Goal: Information Seeking & Learning: Learn about a topic

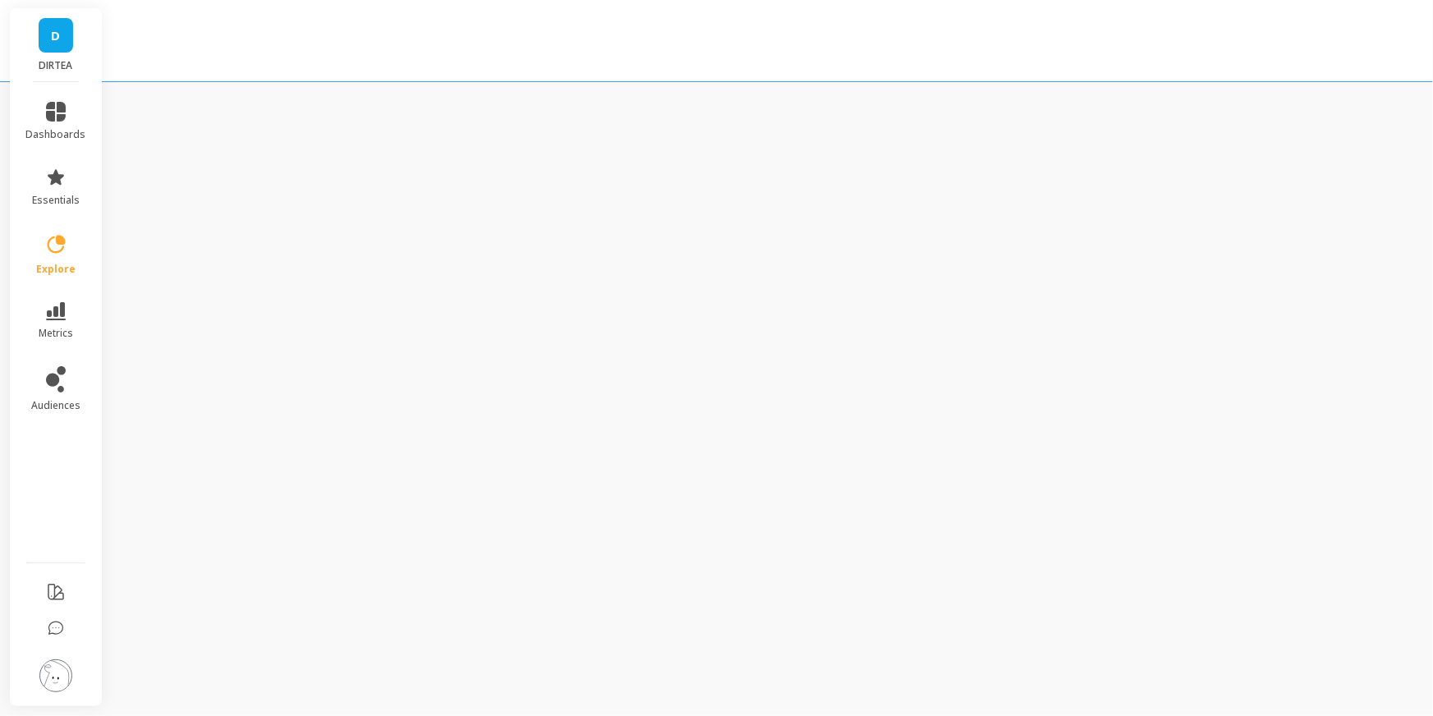
click at [258, 134] on div "D DIRTEA dashboards essentials explore metrics audiences" at bounding box center [716, 358] width 1433 height 716
click at [188, 63] on div at bounding box center [716, 41] width 1433 height 82
click at [495, 90] on div "D DIRTEA dashboards essentials explore metrics audiences" at bounding box center [716, 358] width 1433 height 716
drag, startPoint x: 223, startPoint y: 163, endPoint x: 193, endPoint y: 126, distance: 47.3
click at [214, 152] on div "D DIRTEA dashboards essentials explore metrics audiences" at bounding box center [716, 358] width 1433 height 716
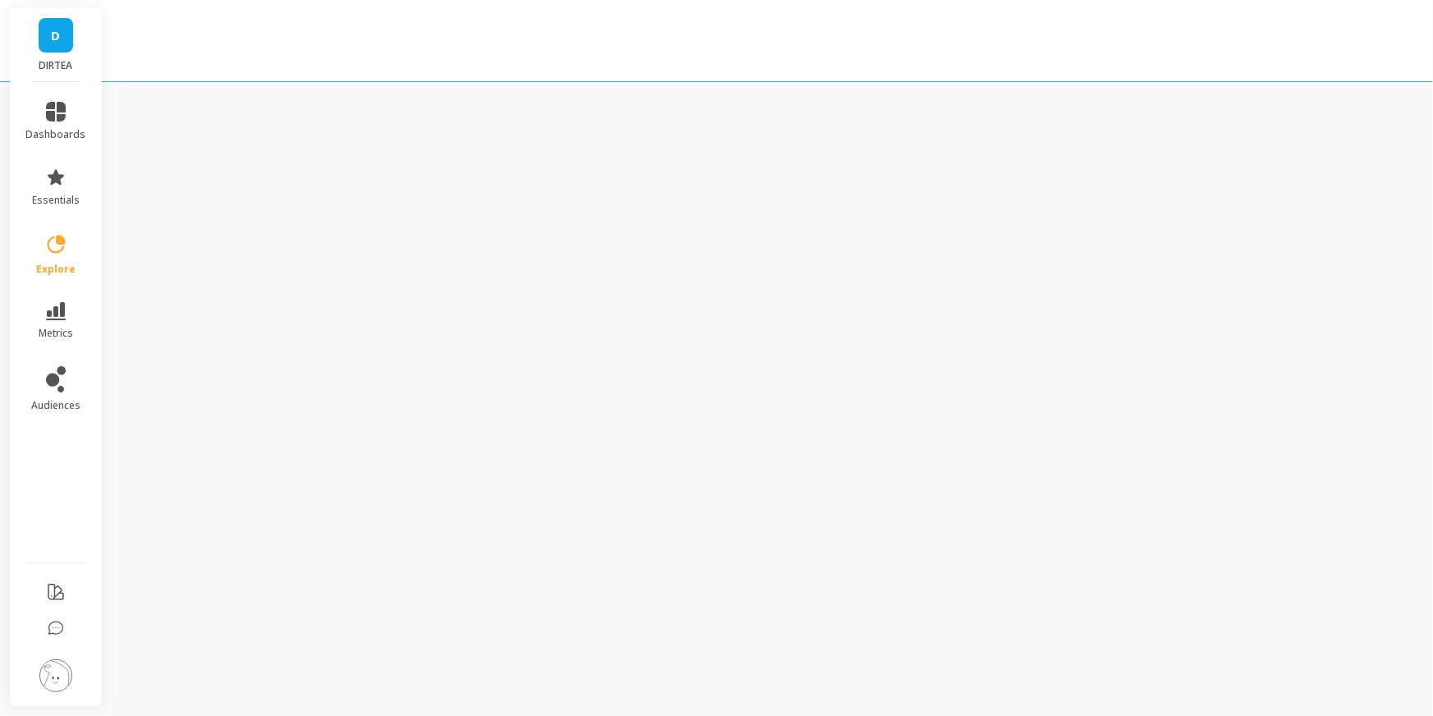
click at [343, 169] on div "D DIRTEA dashboards essentials explore metrics audiences" at bounding box center [716, 358] width 1433 height 716
click at [367, 140] on div "D DIRTEA dashboards essentials explore metrics audiences" at bounding box center [716, 358] width 1433 height 716
click at [57, 664] on img at bounding box center [55, 676] width 33 height 33
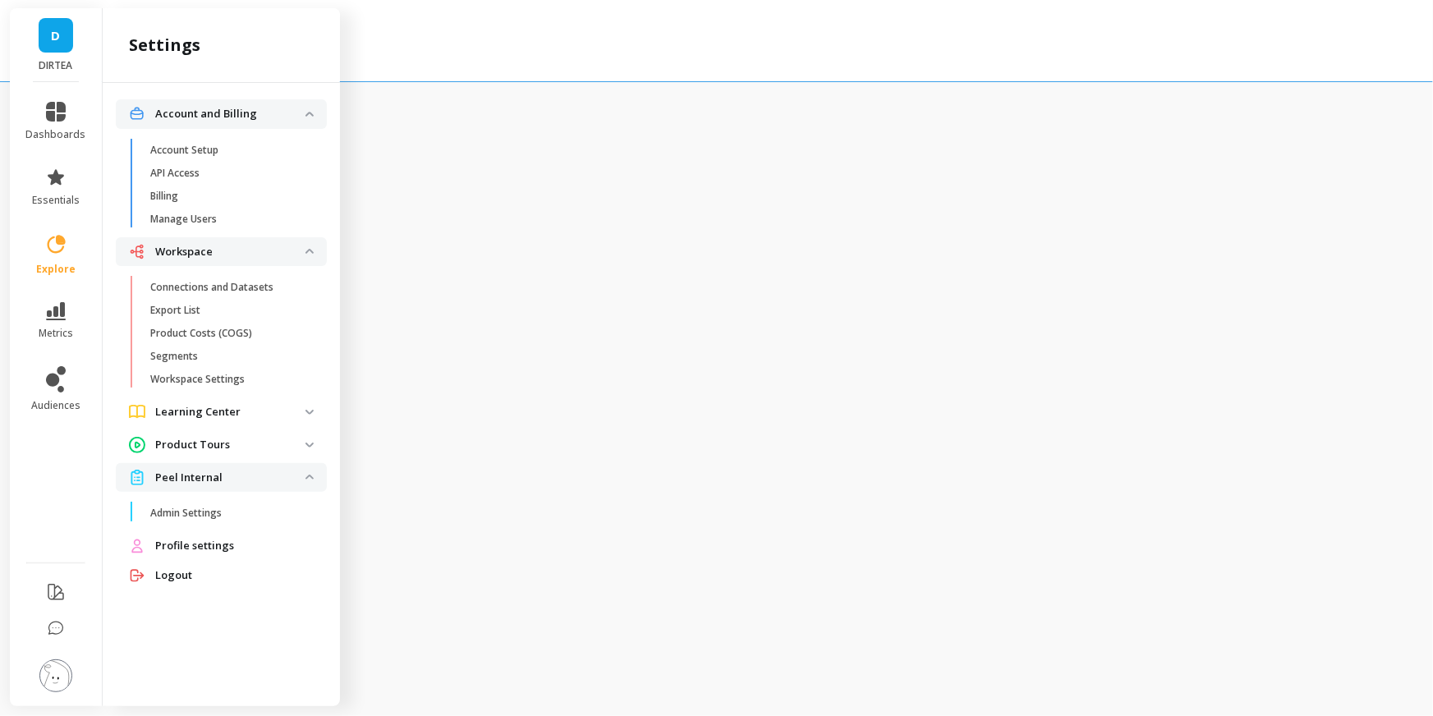
drag, startPoint x: 60, startPoint y: 676, endPoint x: 90, endPoint y: 311, distance: 366.8
click at [59, 676] on img at bounding box center [55, 676] width 33 height 33
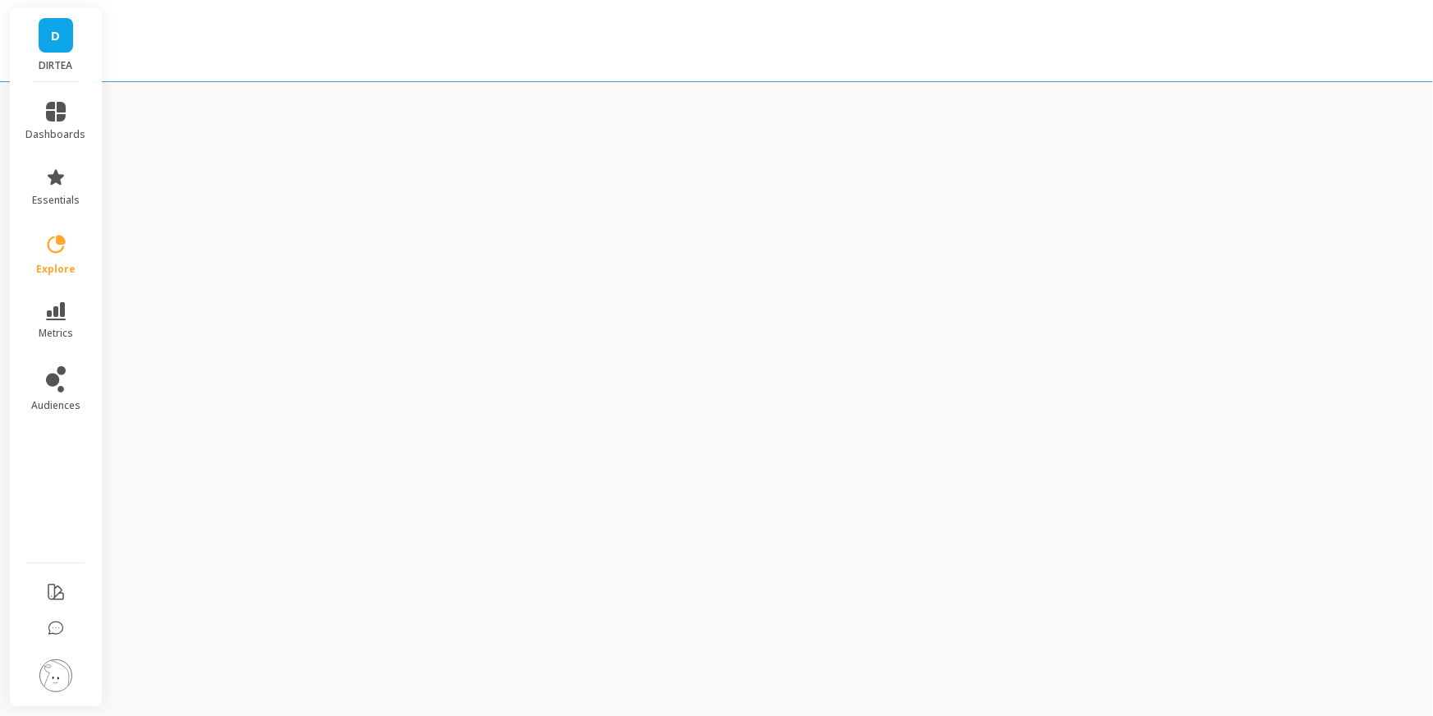
drag, startPoint x: 62, startPoint y: 5, endPoint x: 53, endPoint y: 26, distance: 23.5
click at [62, 6] on div at bounding box center [716, 41] width 1433 height 82
click at [44, 35] on link "D" at bounding box center [56, 35] width 35 height 35
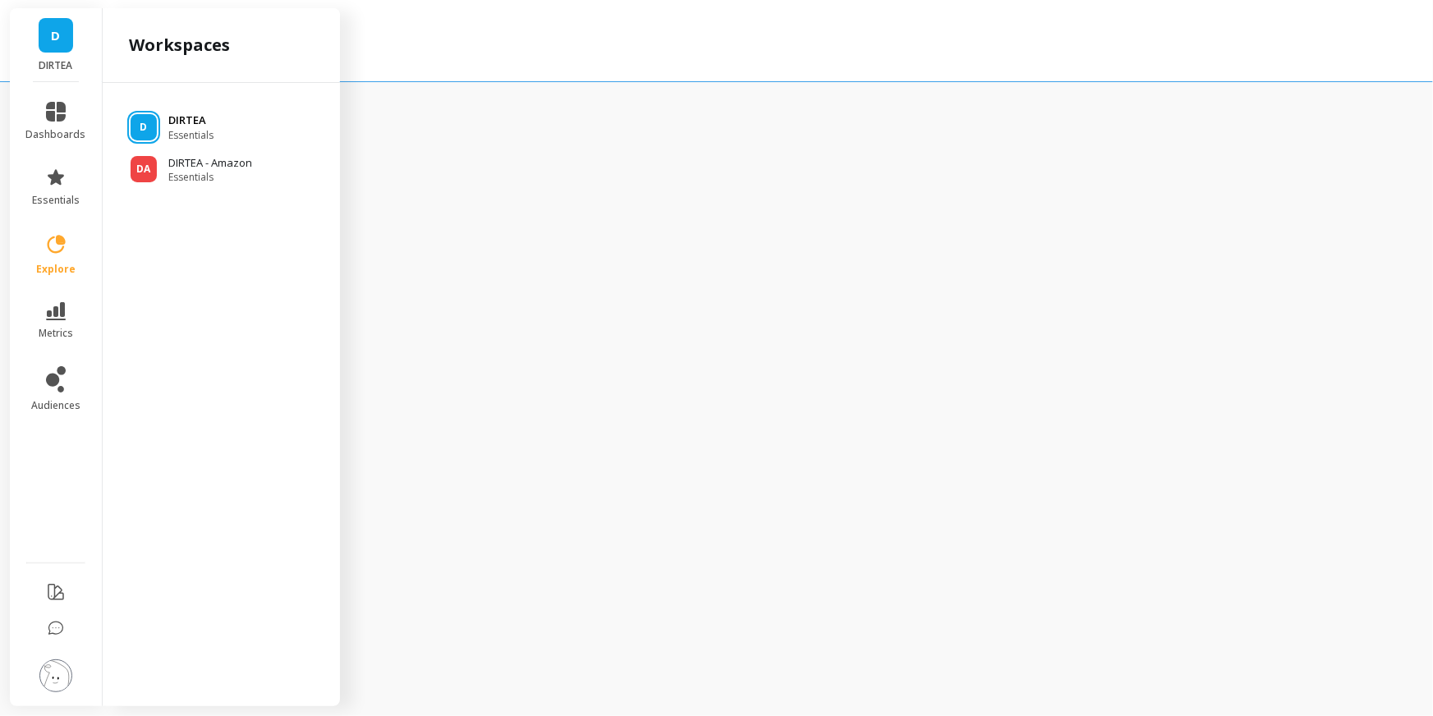
click at [177, 114] on p "DIRTEA" at bounding box center [190, 121] width 45 height 16
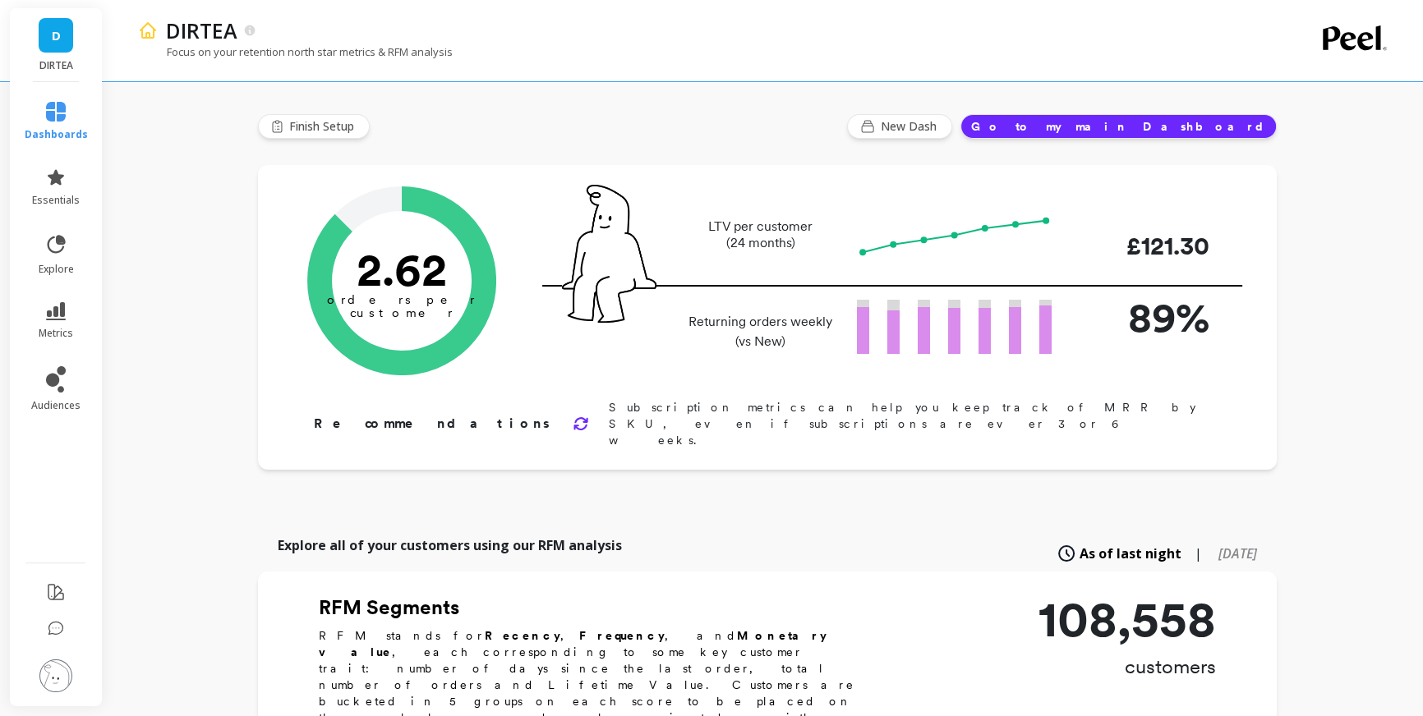
click at [73, 652] on li at bounding box center [56, 677] width 96 height 58
click at [66, 667] on img at bounding box center [55, 676] width 33 height 33
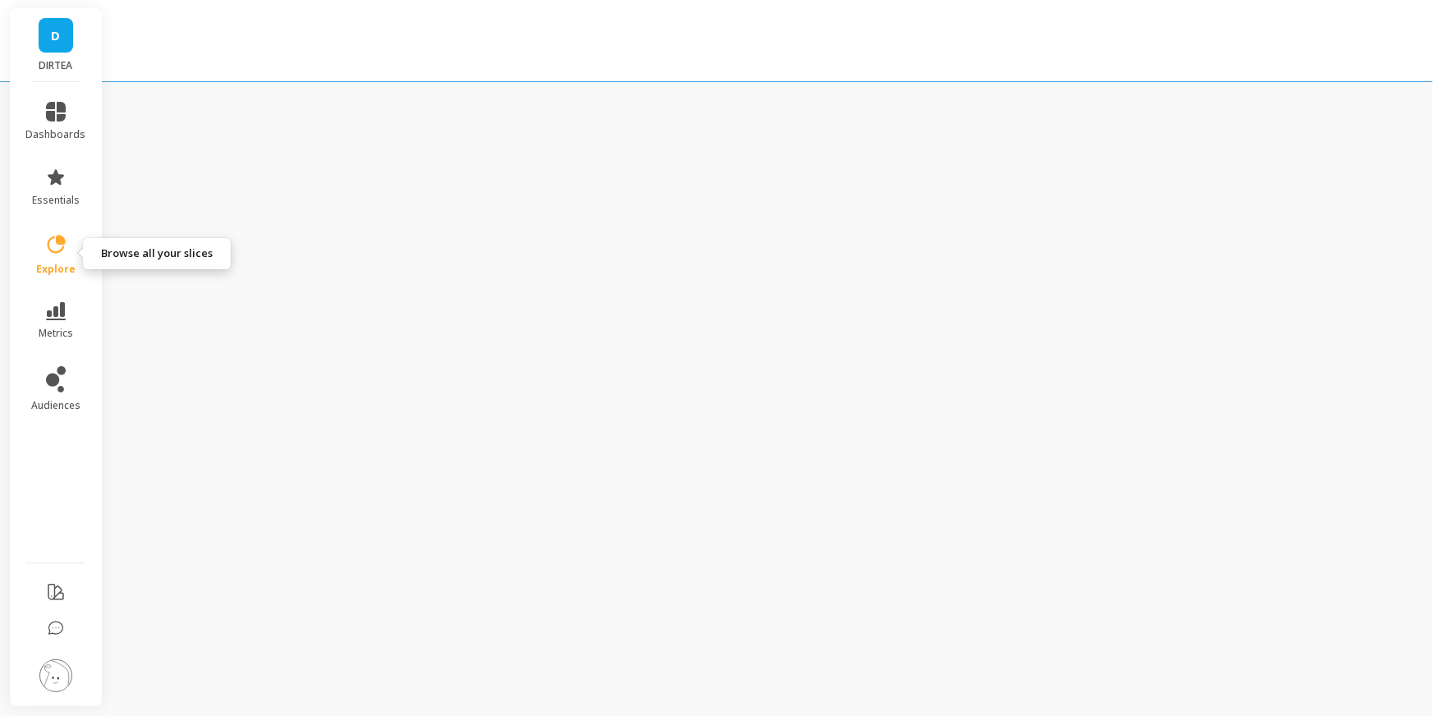
click at [66, 241] on icon at bounding box center [55, 244] width 23 height 23
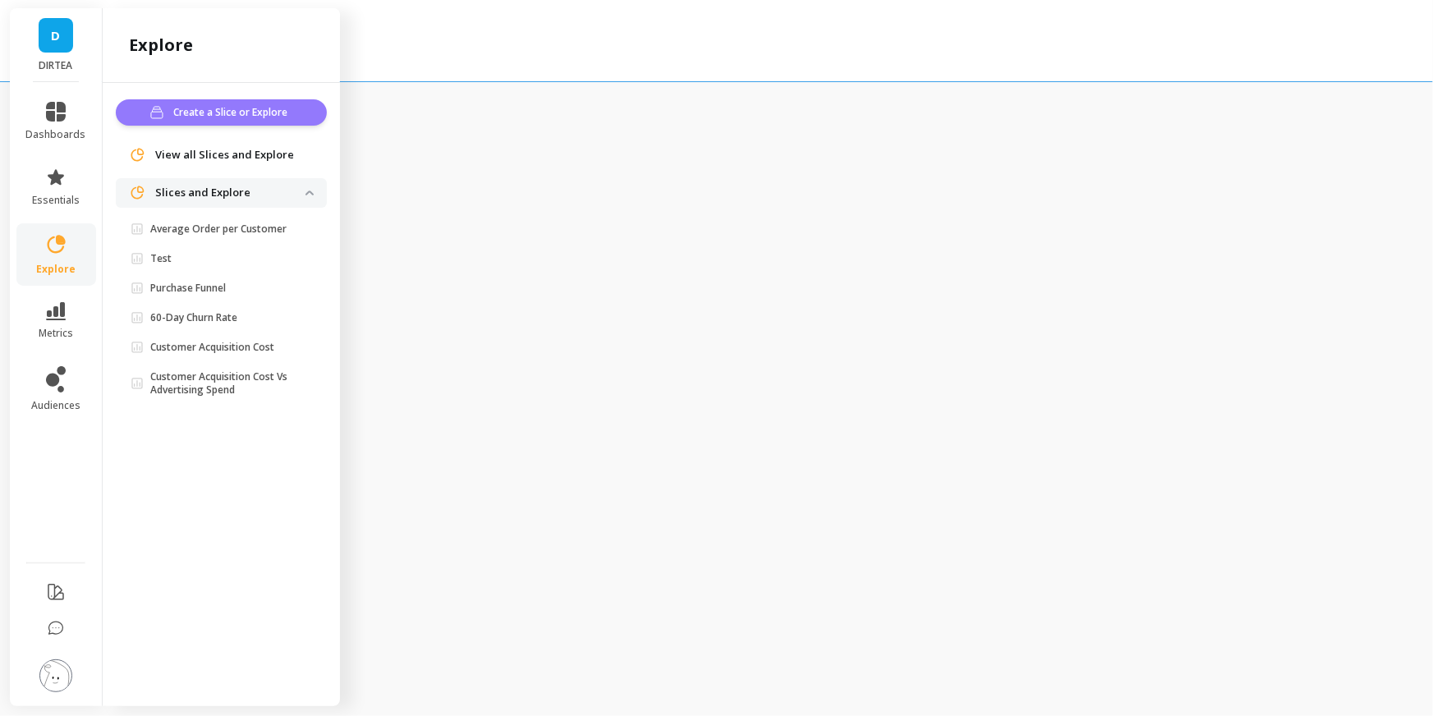
click at [223, 115] on span "Create a Slice or Explore" at bounding box center [232, 112] width 119 height 16
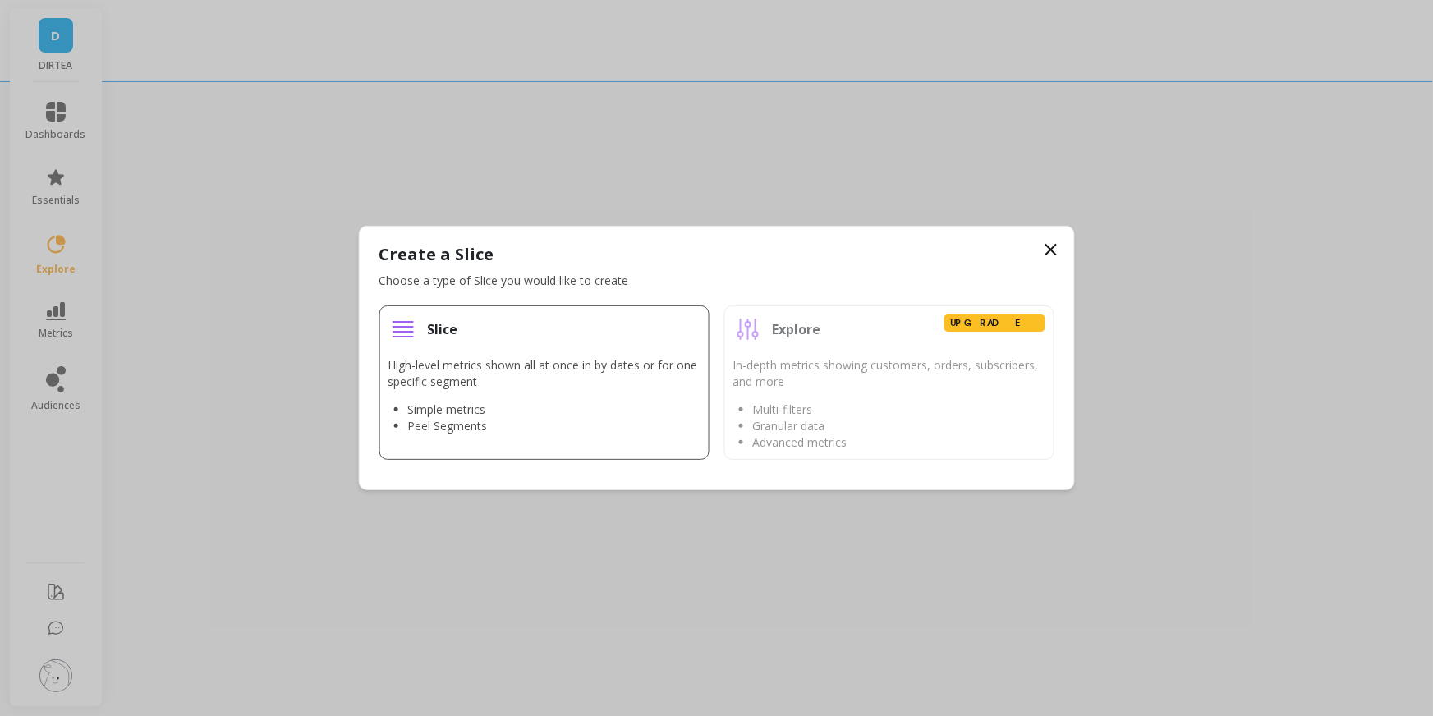
click at [536, 348] on li "Slice High-level metrics shown all at once in by dates or for one specific segm…" at bounding box center [544, 383] width 330 height 154
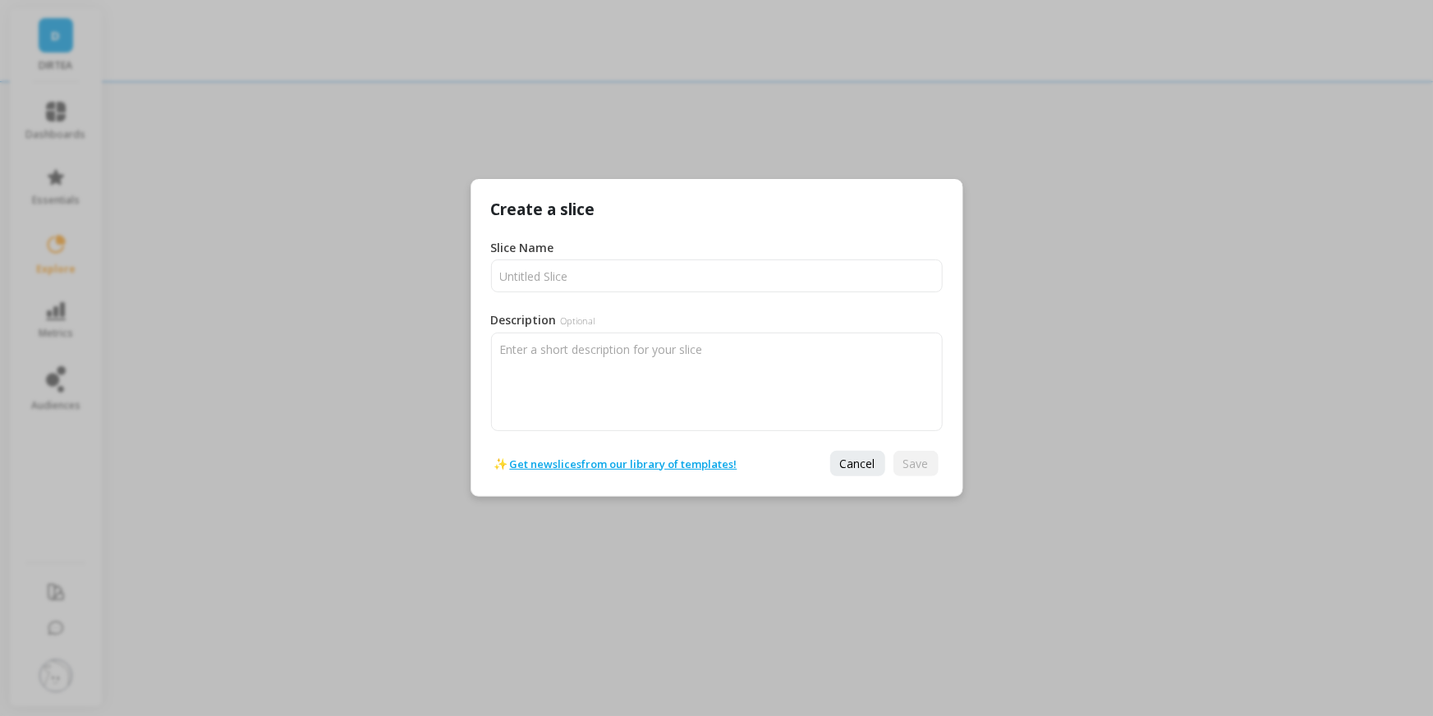
drag, startPoint x: 541, startPoint y: 328, endPoint x: 552, endPoint y: 304, distance: 26.5
click at [543, 321] on label "Description Optional" at bounding box center [543, 320] width 104 height 17
click at [543, 333] on textarea "Description Optional" at bounding box center [717, 382] width 452 height 99
click at [572, 278] on input "Slice Name" at bounding box center [717, 276] width 452 height 33
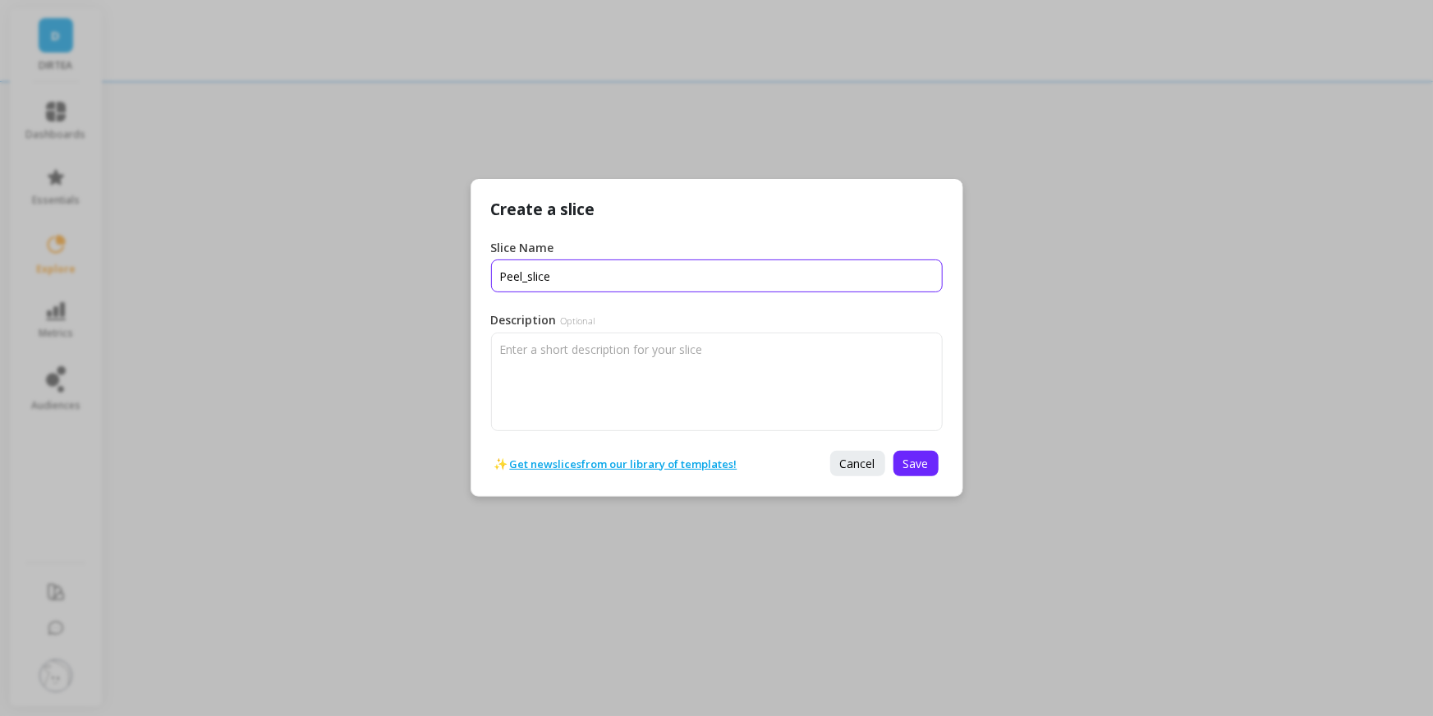
type input "Peel_slice"
click at [943, 467] on div "✨ Get new slices from our library of templates! Cancel Save" at bounding box center [717, 463] width 491 height 65
click at [930, 465] on button "Save" at bounding box center [916, 463] width 45 height 25
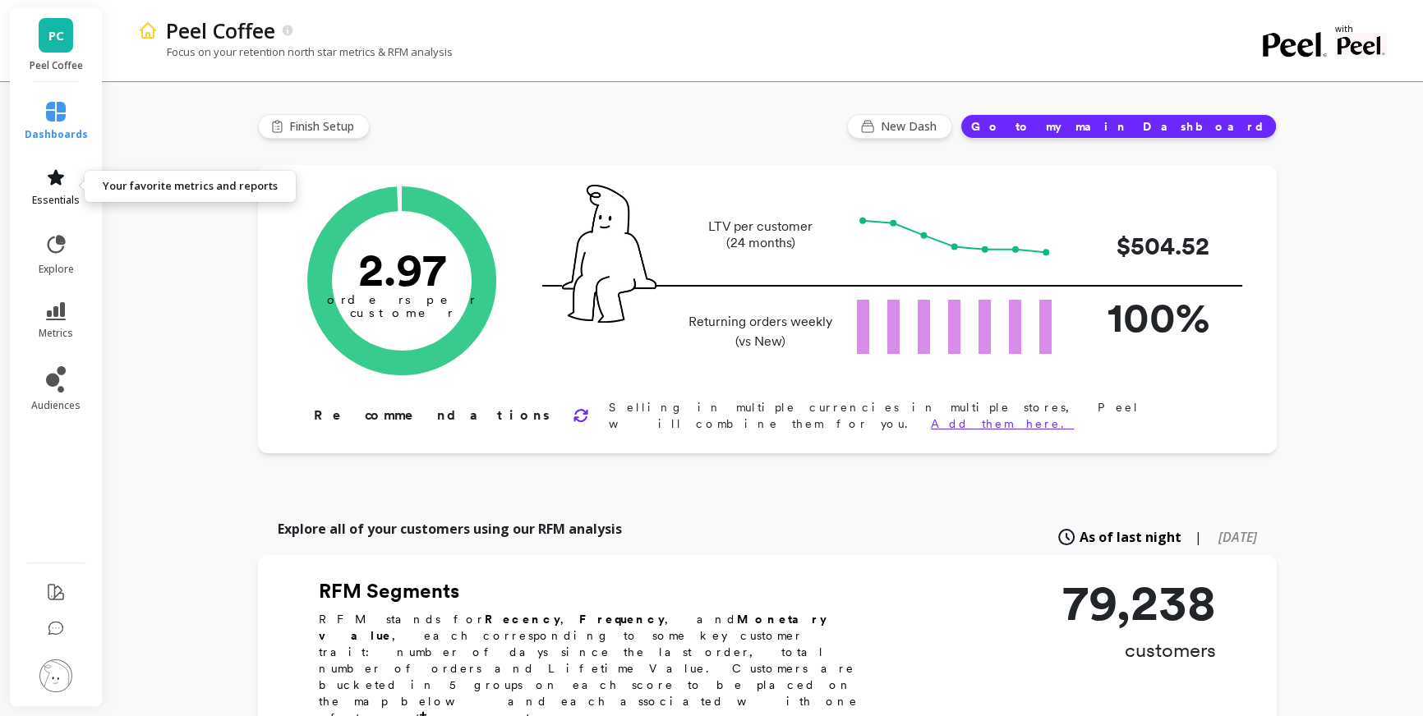
click at [81, 197] on link "essentials" at bounding box center [56, 187] width 63 height 39
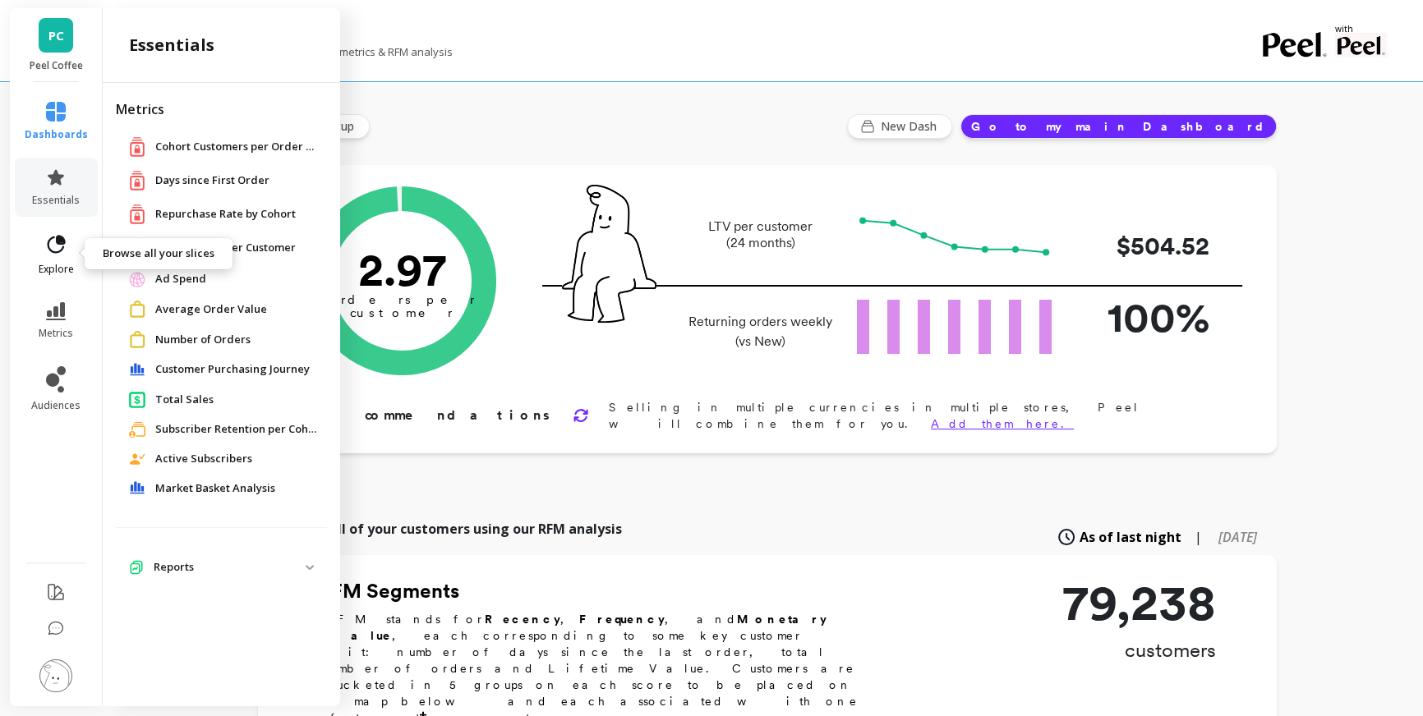
click at [48, 244] on icon at bounding box center [57, 244] width 18 height 18
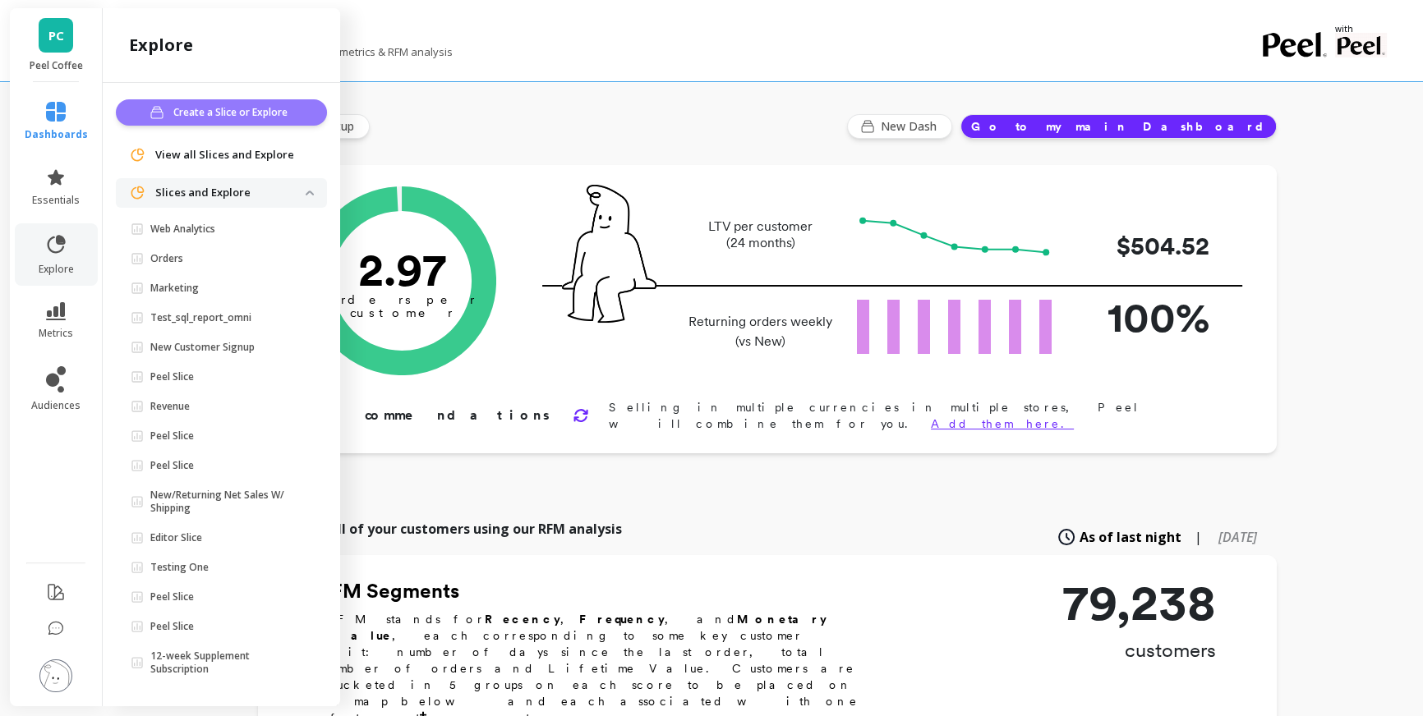
click at [205, 113] on span "Create a Slice or Explore" at bounding box center [232, 112] width 119 height 16
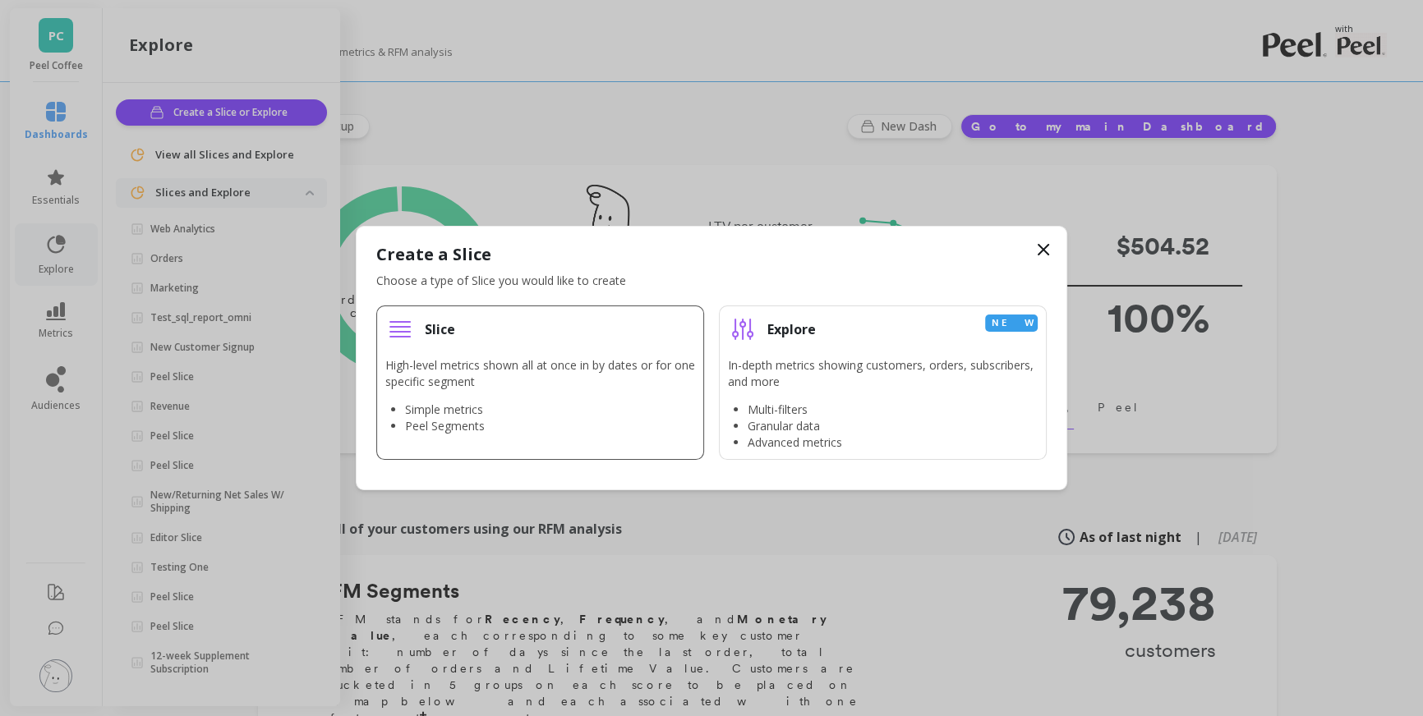
click at [533, 361] on p "High-level metrics shown all at once in by dates or for one specific segment" at bounding box center [540, 373] width 310 height 33
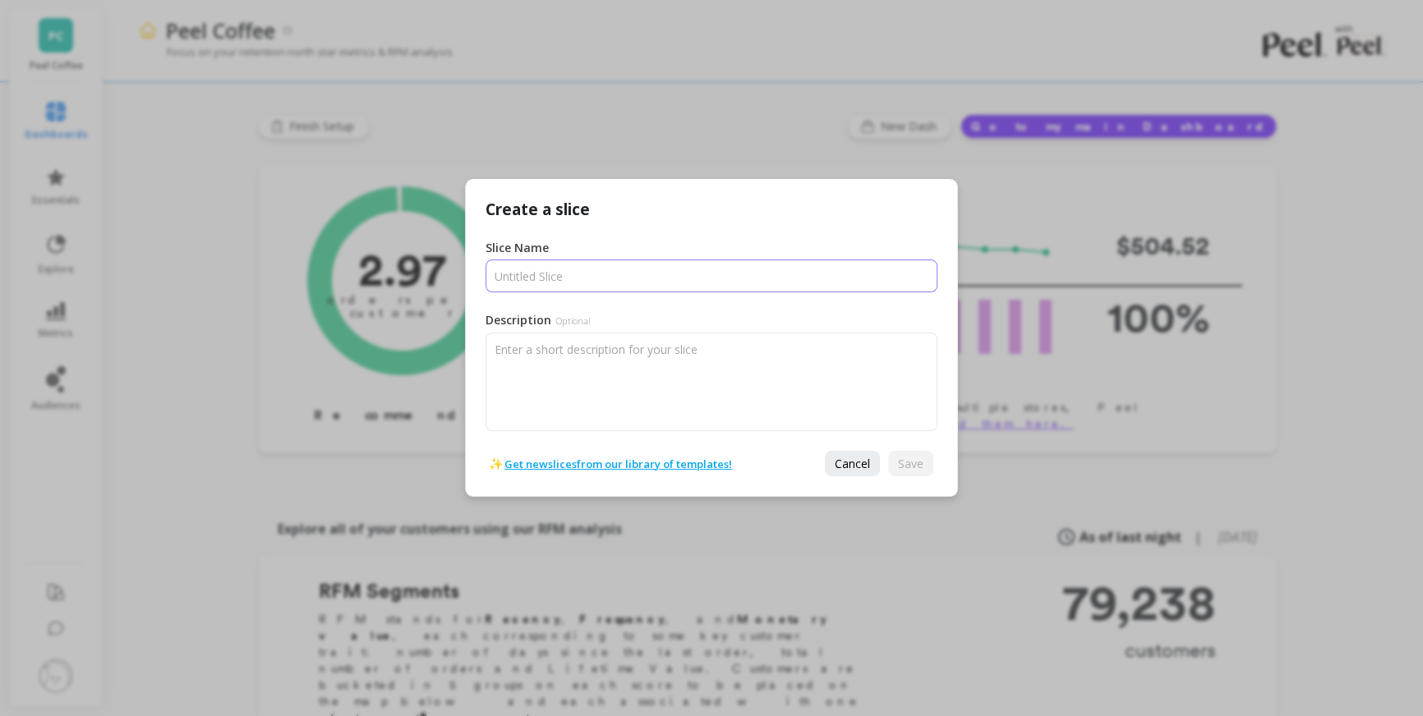
click at [521, 288] on input "Slice Name" at bounding box center [711, 276] width 452 height 33
type input "Peel_slice"
click at [930, 460] on button "Save" at bounding box center [910, 463] width 45 height 25
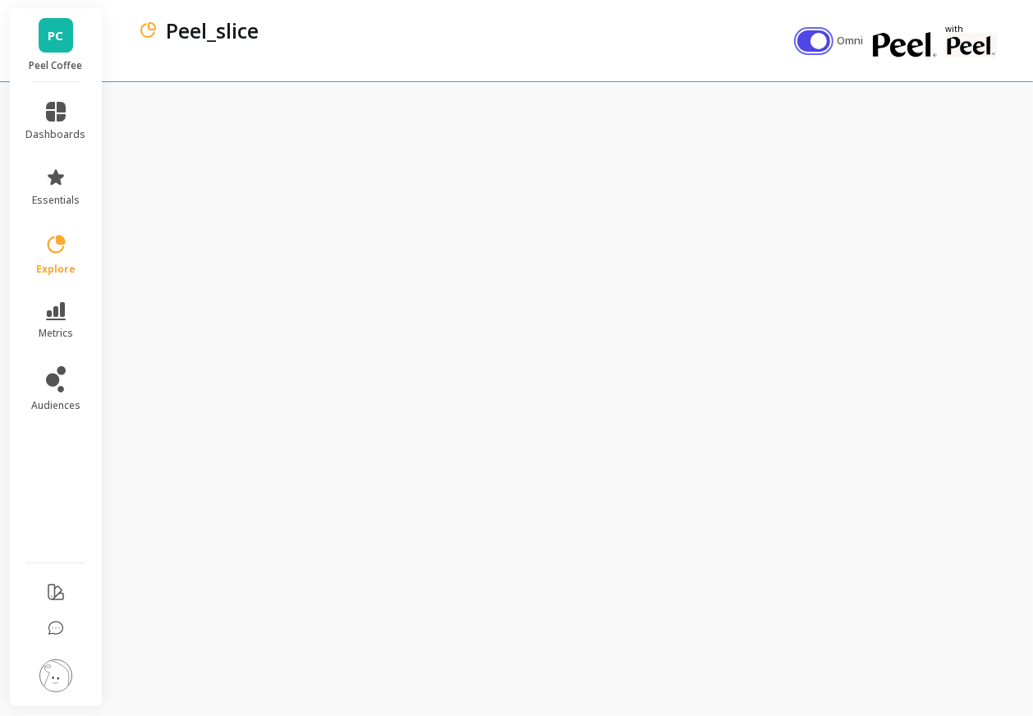
click at [812, 41] on button "button" at bounding box center [814, 40] width 33 height 21
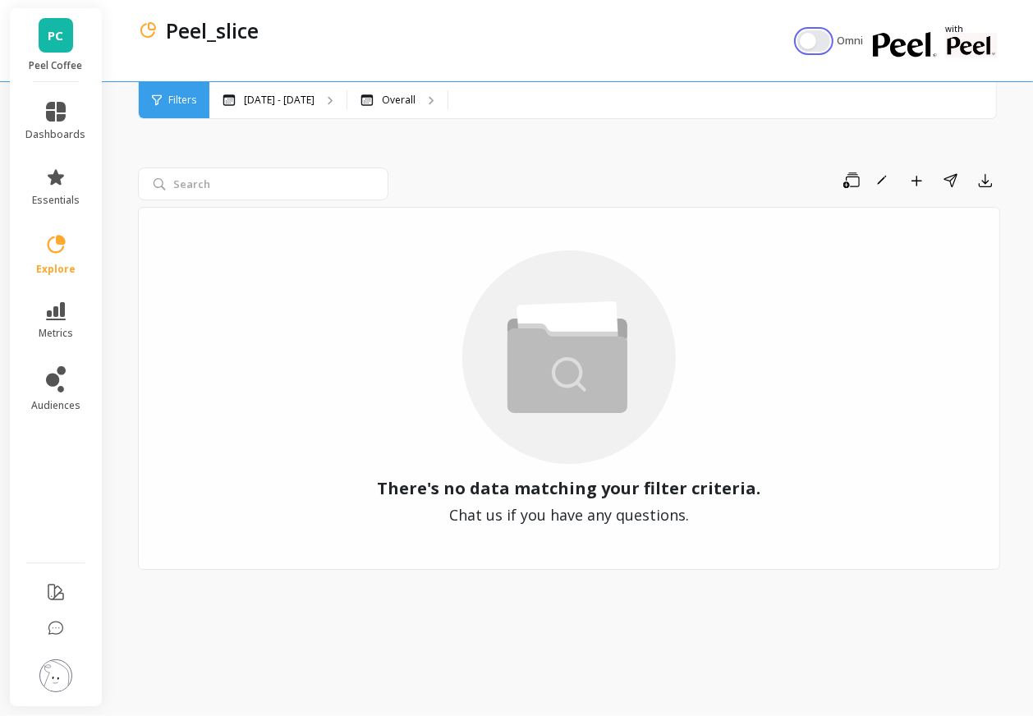
click at [805, 40] on button "button" at bounding box center [814, 40] width 33 height 21
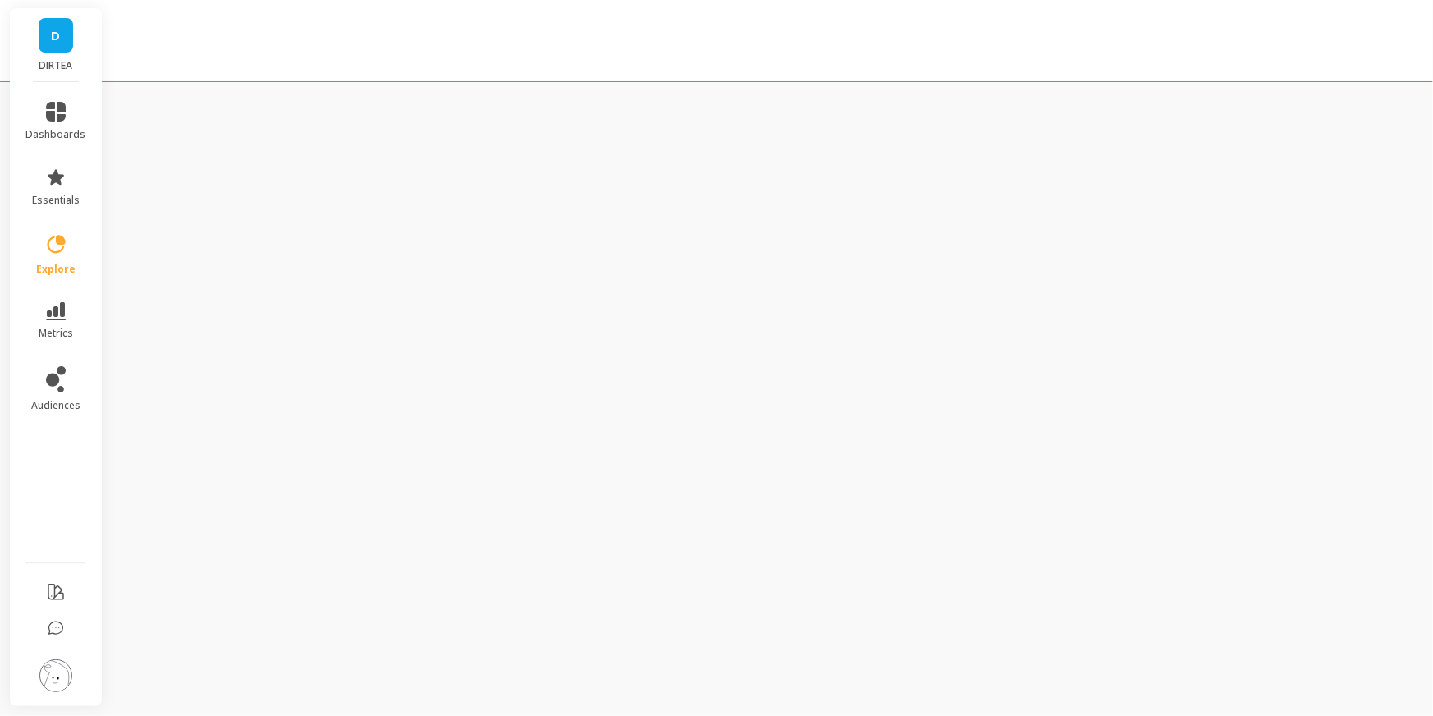
click at [119, 142] on div "D DIRTEA dashboards essentials explore metrics audiences" at bounding box center [716, 358] width 1433 height 716
drag, startPoint x: 107, startPoint y: 14, endPoint x: 293, endPoint y: 85, distance: 199.4
click at [293, 85] on div "D DIRTEA dashboards essentials explore metrics audiences" at bounding box center [716, 358] width 1433 height 716
click at [674, 250] on div "D DIRTEA dashboards essentials explore metrics audiences" at bounding box center [716, 358] width 1433 height 716
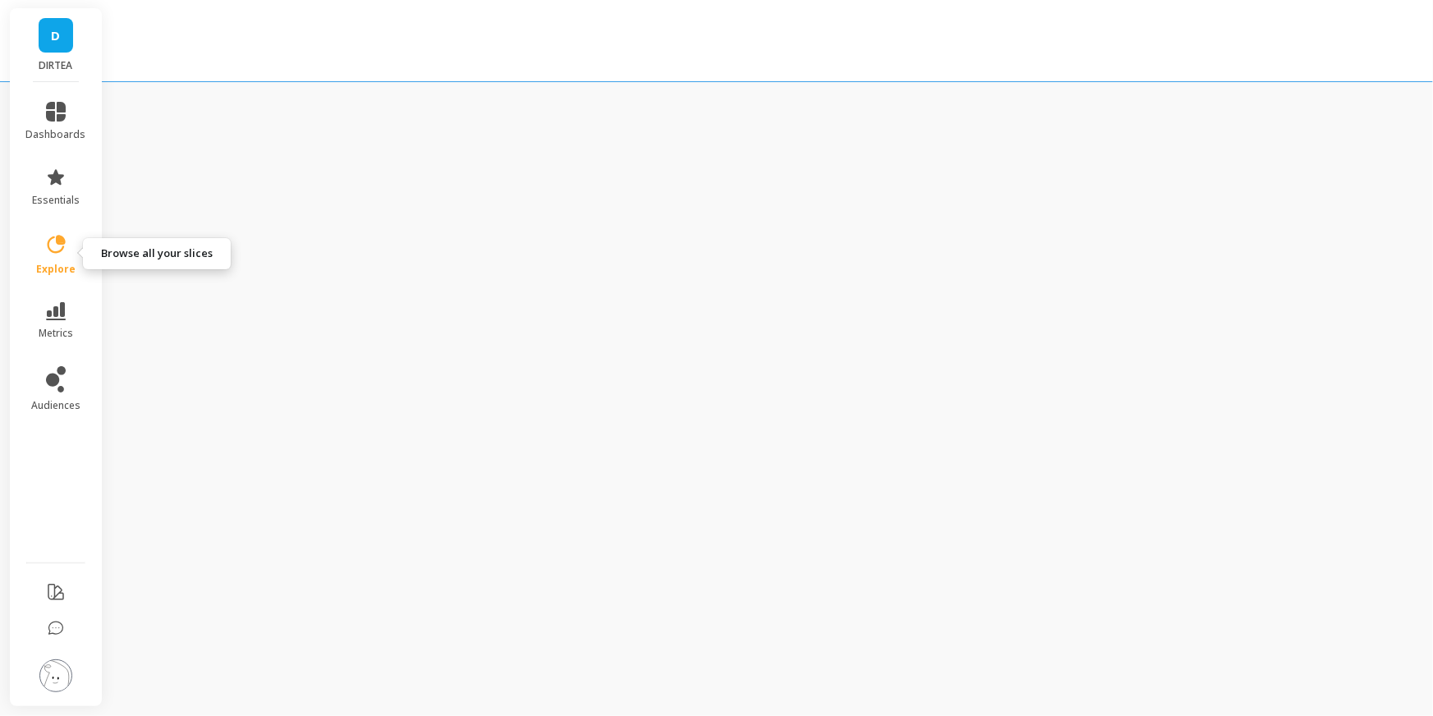
click at [68, 282] on li "explore" at bounding box center [56, 254] width 80 height 62
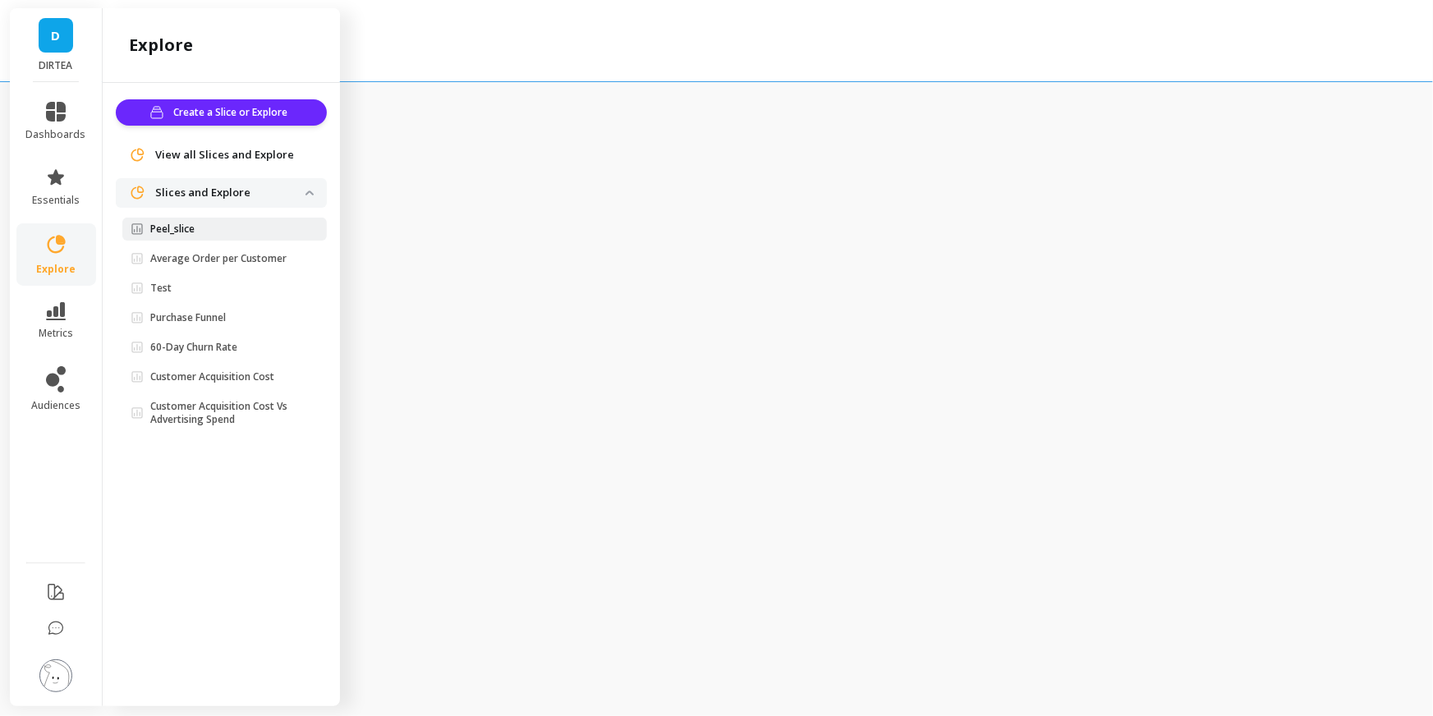
click at [179, 232] on p "Peel_slice" at bounding box center [172, 229] width 44 height 13
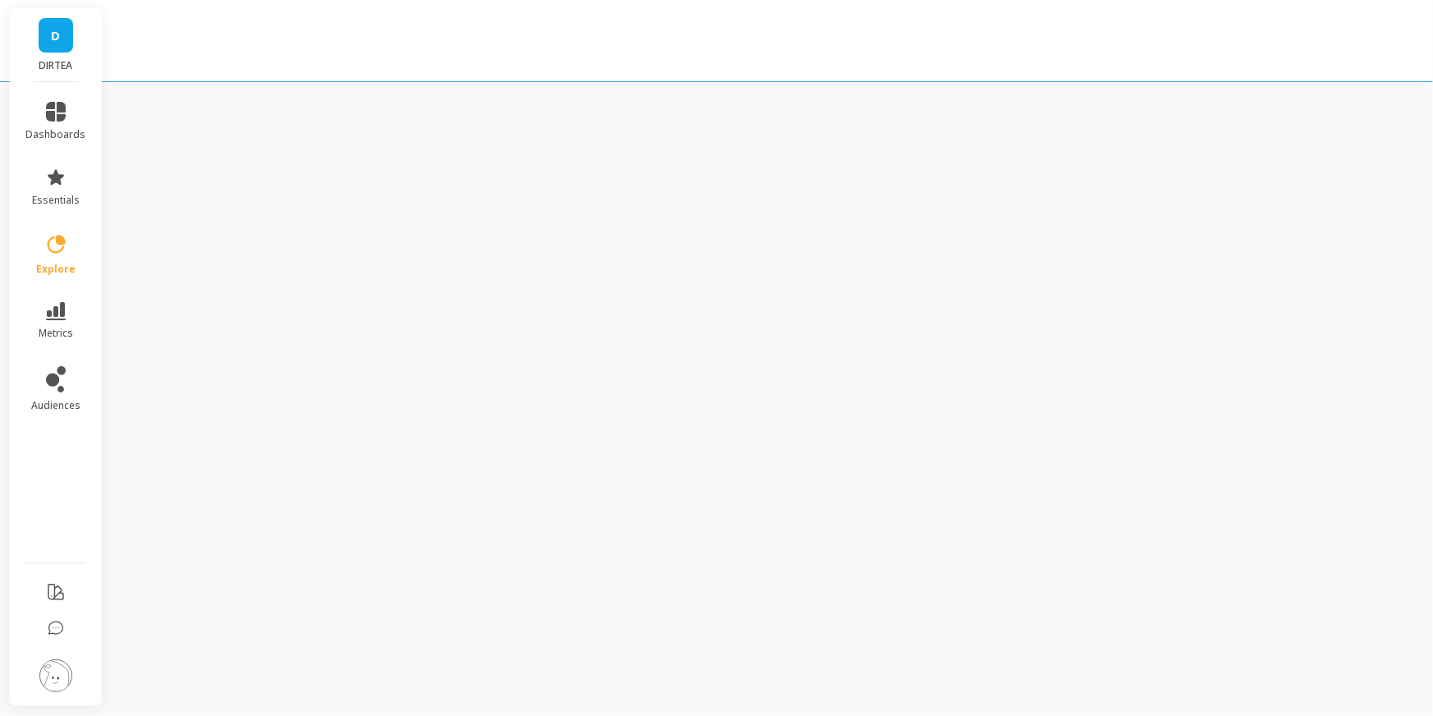
click at [67, 232] on li "explore" at bounding box center [56, 254] width 80 height 62
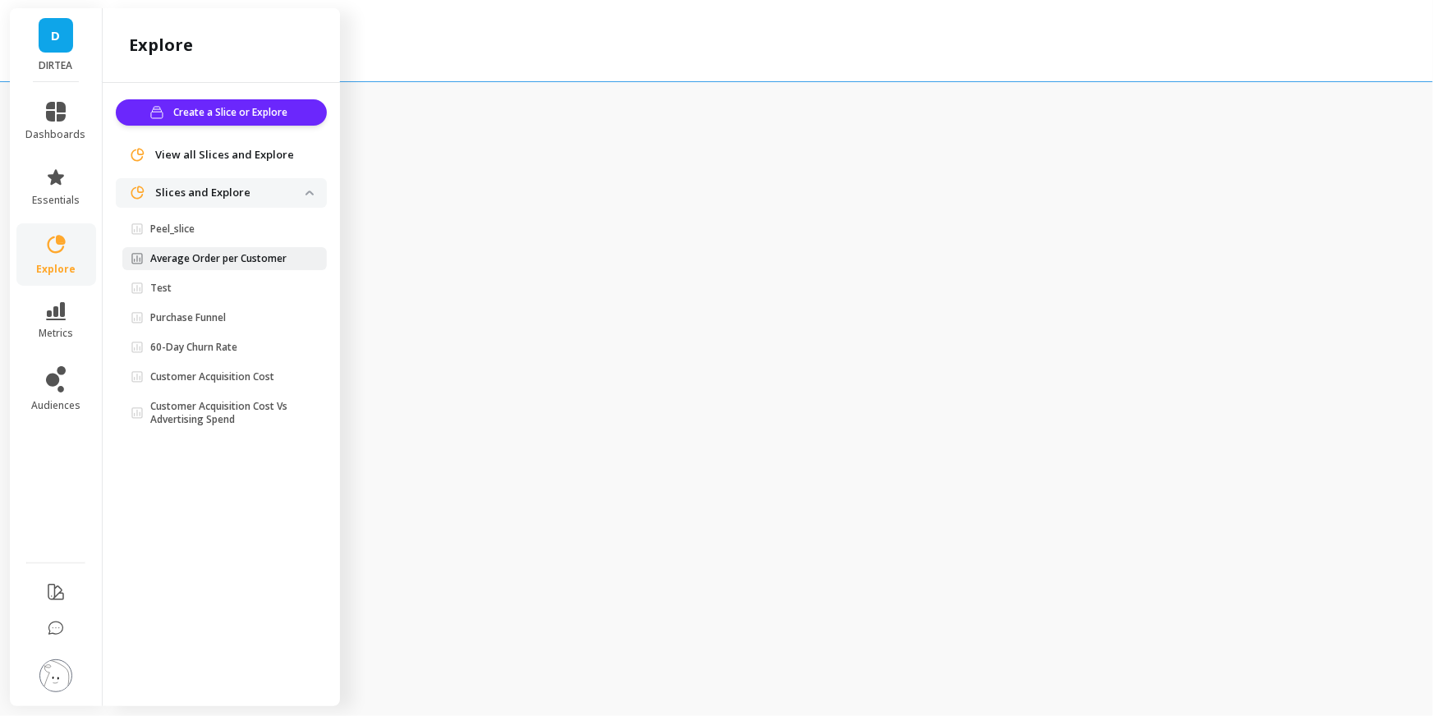
click at [210, 256] on p "Average Order per Customer" at bounding box center [218, 258] width 136 height 13
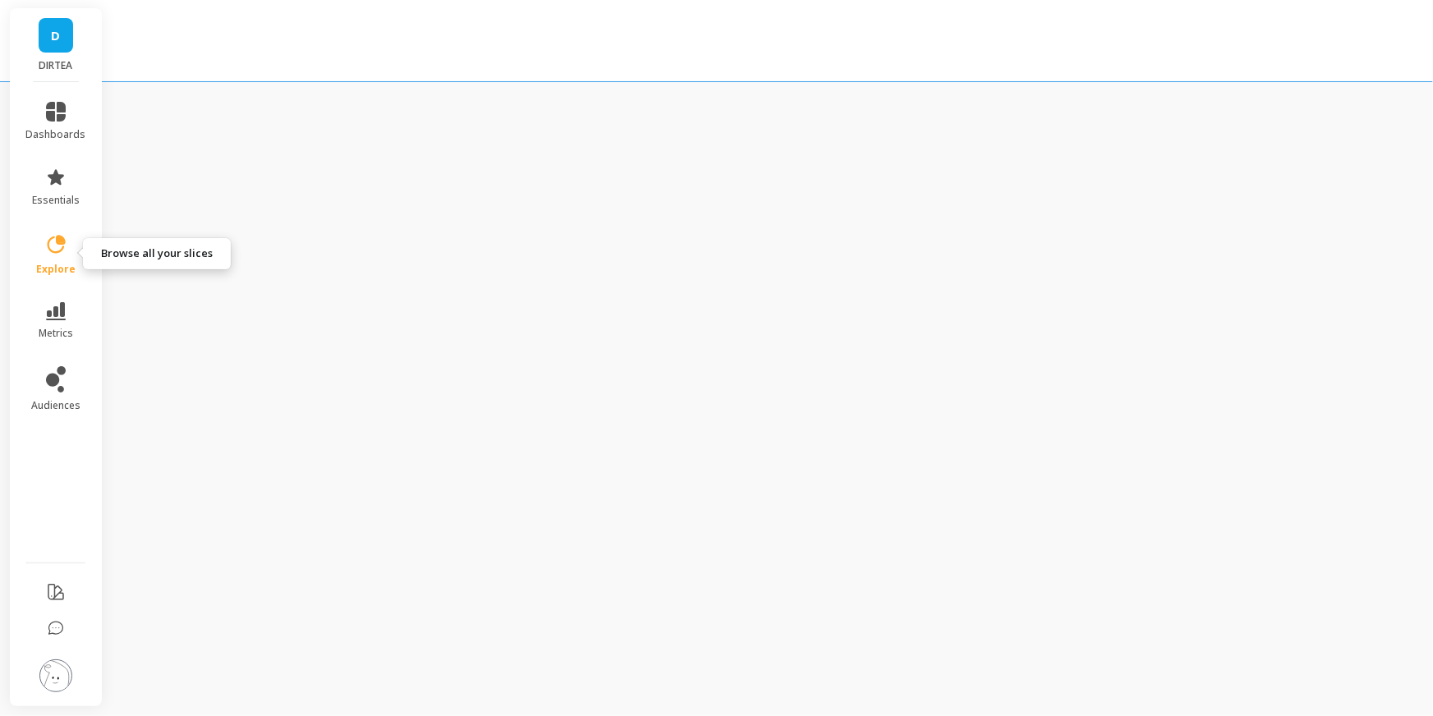
click at [64, 260] on link "explore" at bounding box center [56, 254] width 60 height 43
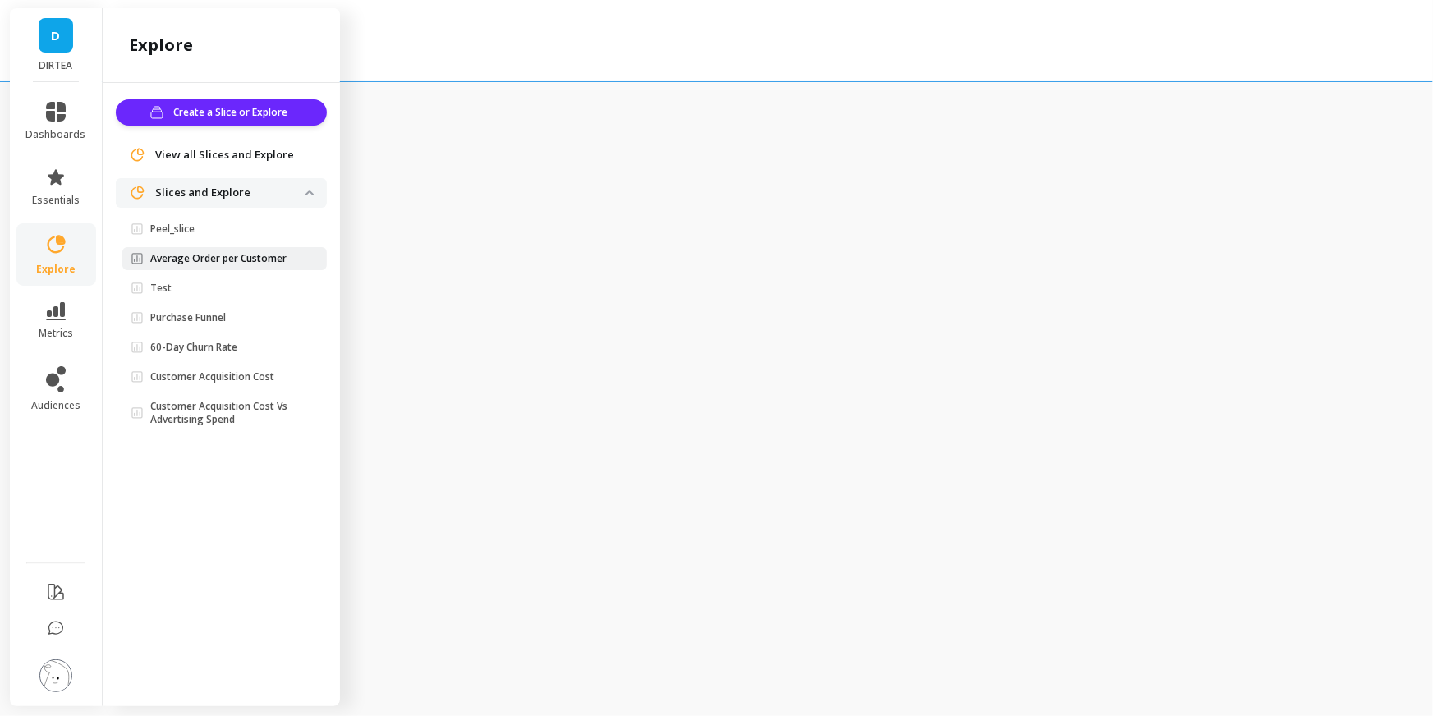
click at [187, 266] on link "Average Order per Customer" at bounding box center [224, 258] width 205 height 23
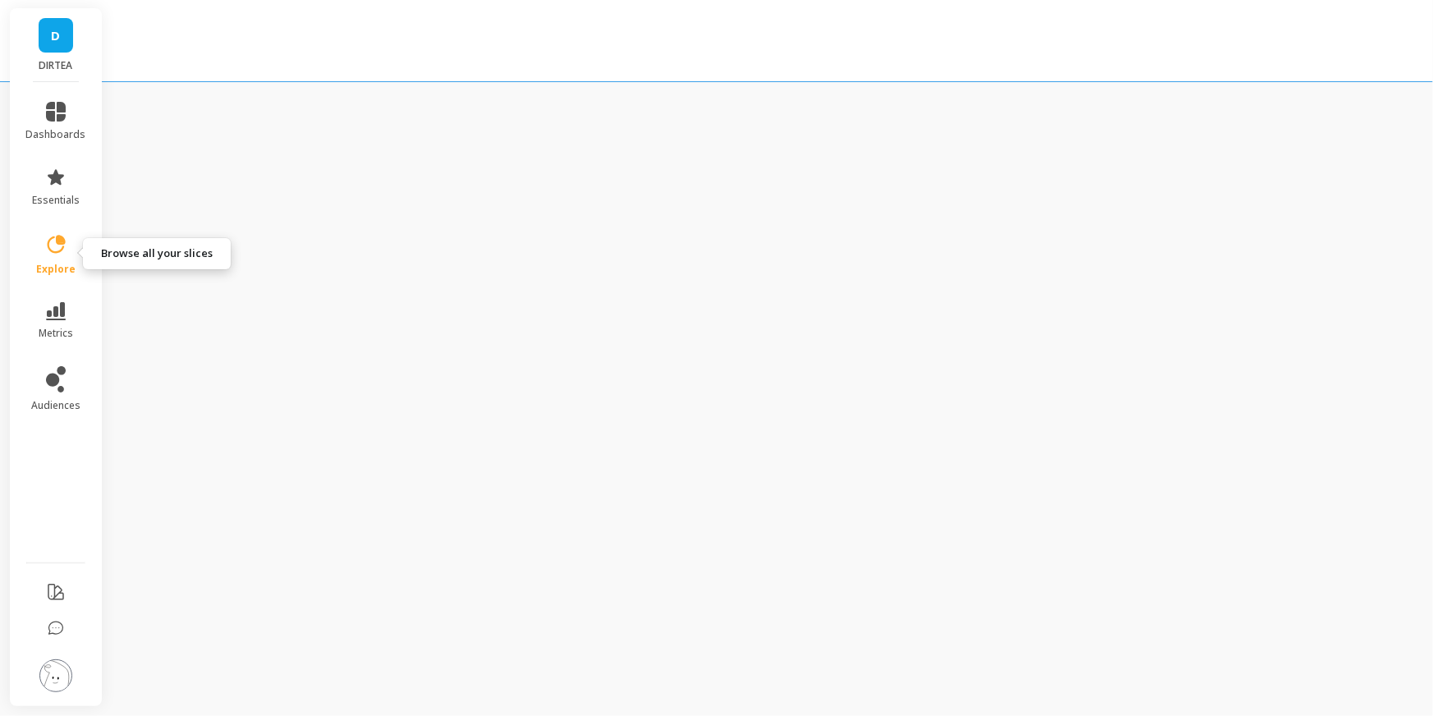
click at [48, 256] on link "explore" at bounding box center [56, 254] width 60 height 43
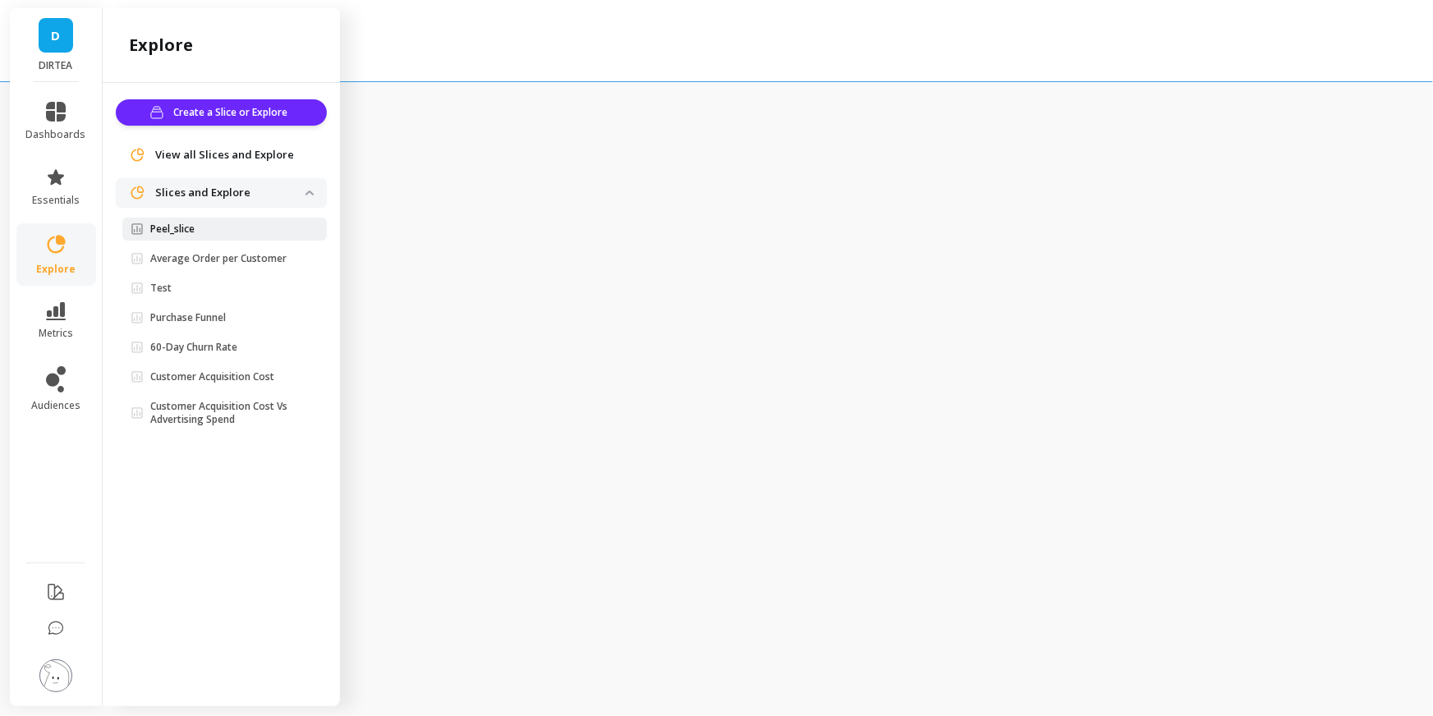
click at [156, 238] on link "Peel_slice" at bounding box center [224, 229] width 205 height 23
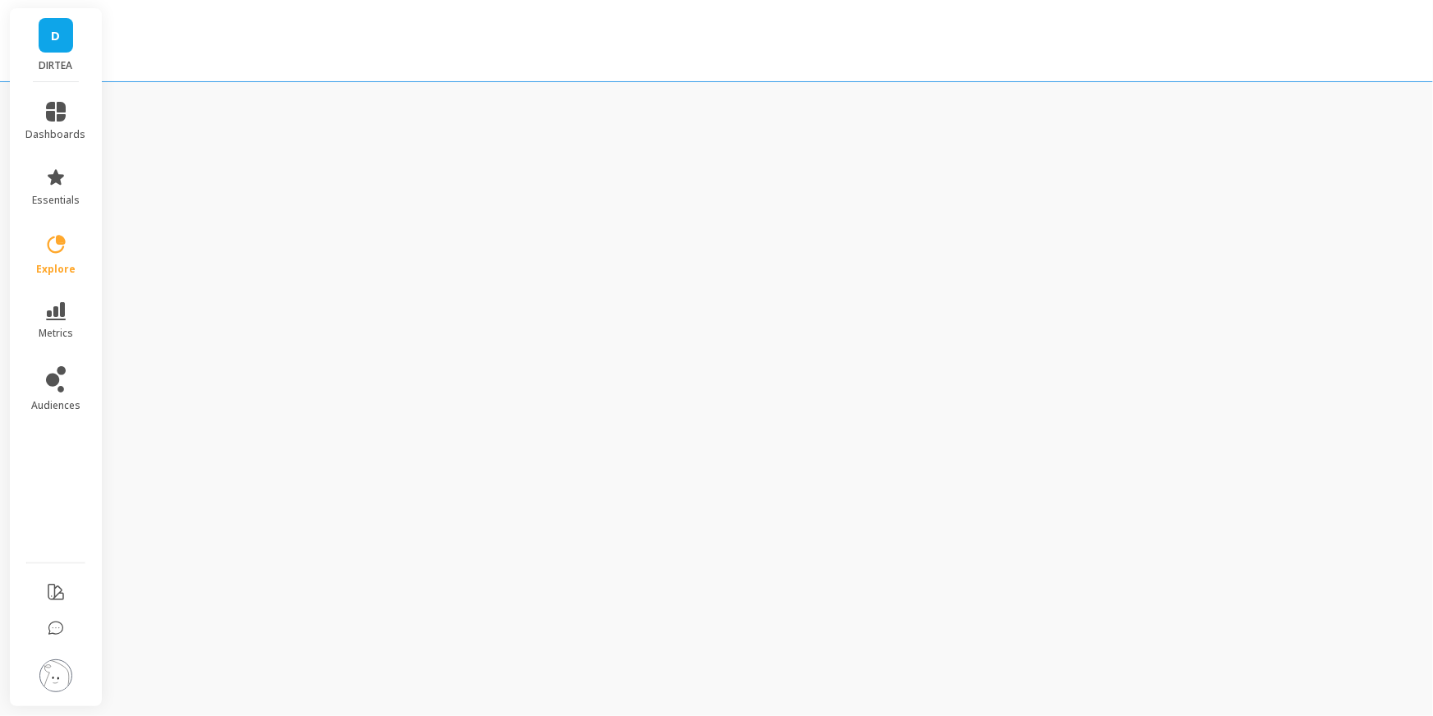
click at [49, 24] on link "D" at bounding box center [56, 35] width 35 height 35
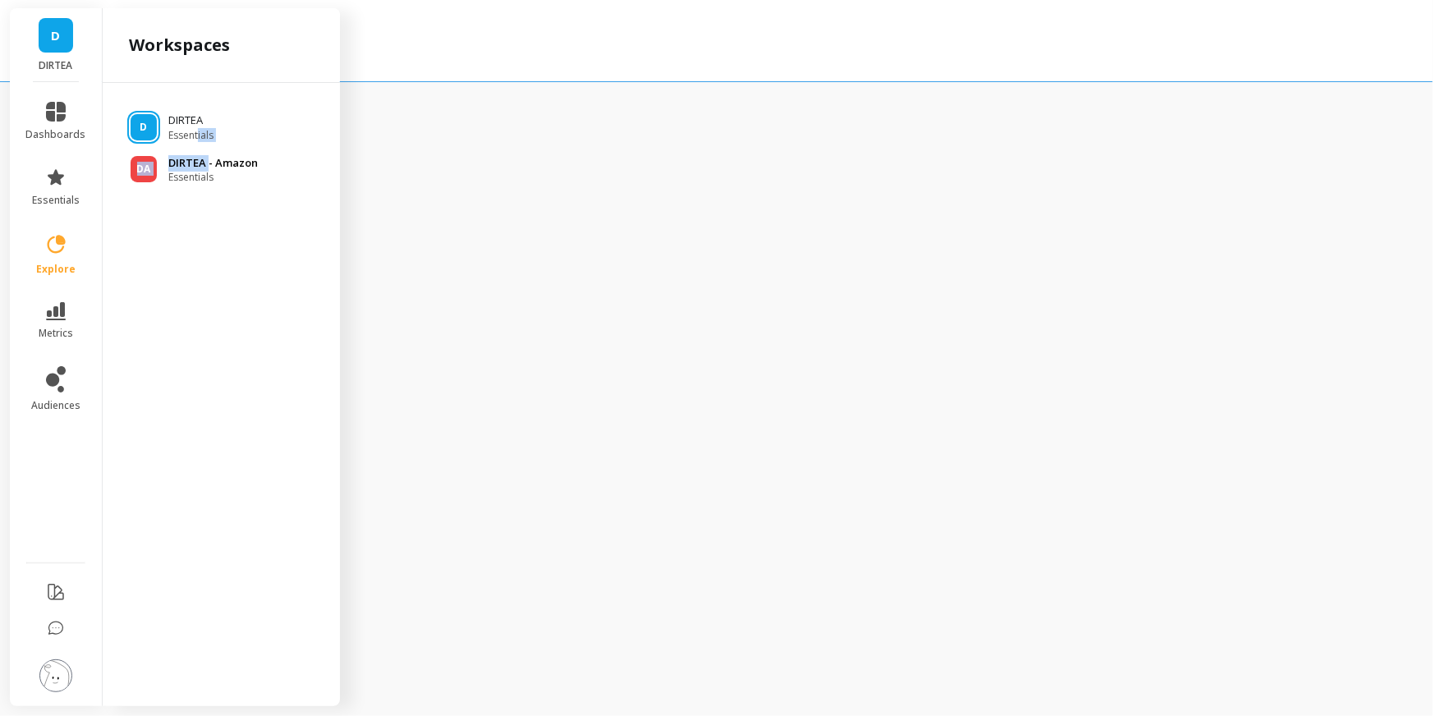
drag, startPoint x: 196, startPoint y: 140, endPoint x: 208, endPoint y: 164, distance: 26.5
click at [208, 164] on ul "D DIRTEA Essentials DA DIRTEA - Amazon Essentials" at bounding box center [221, 141] width 211 height 85
click at [208, 164] on p "DIRTEA - Amazon" at bounding box center [213, 163] width 90 height 16
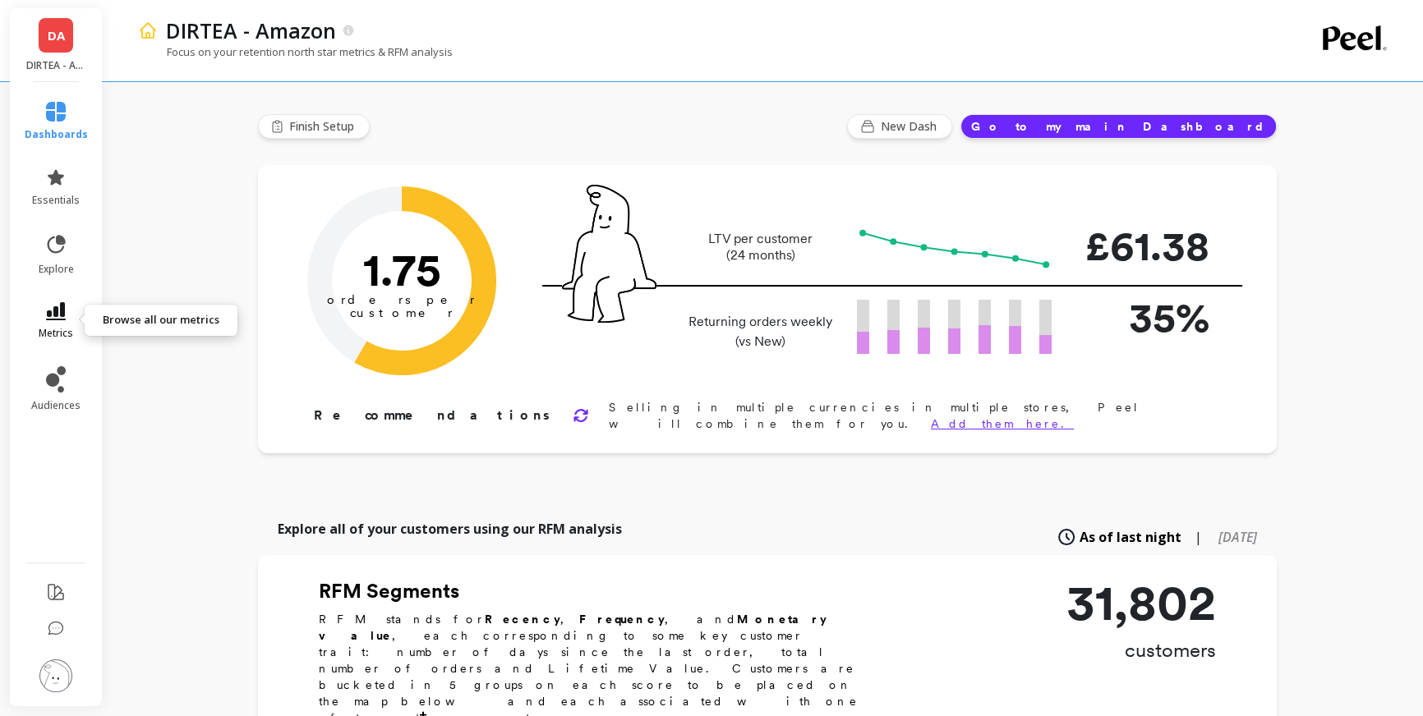
click at [74, 315] on link "metrics" at bounding box center [56, 321] width 63 height 38
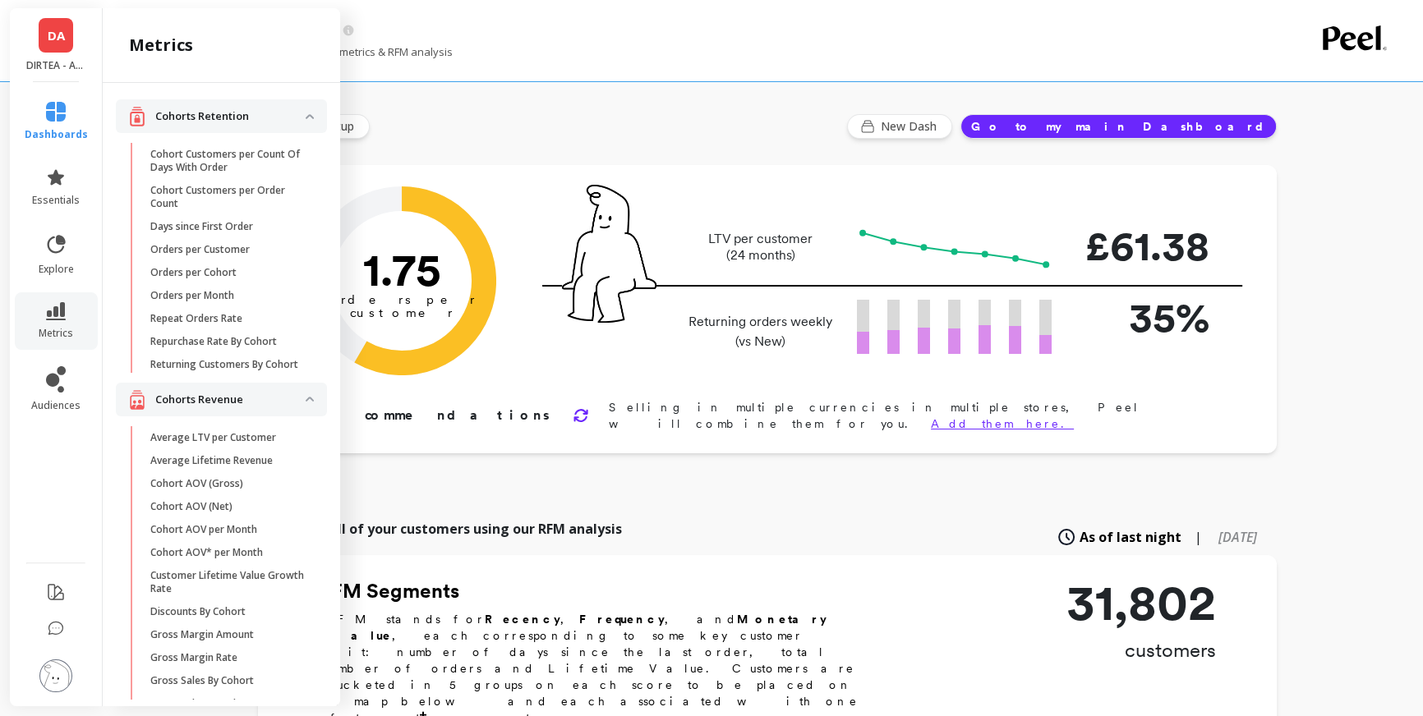
scroll to position [521, 0]
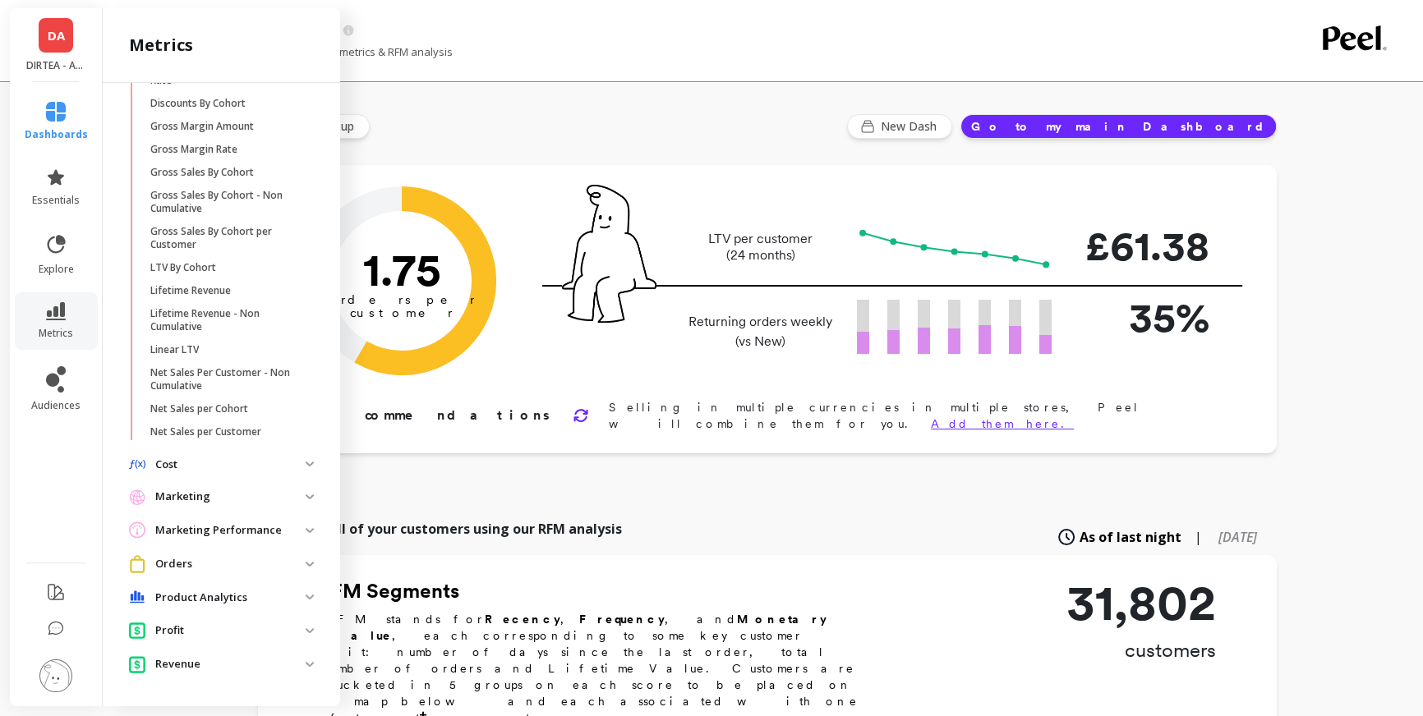
click at [58, 228] on li "explore" at bounding box center [56, 254] width 83 height 62
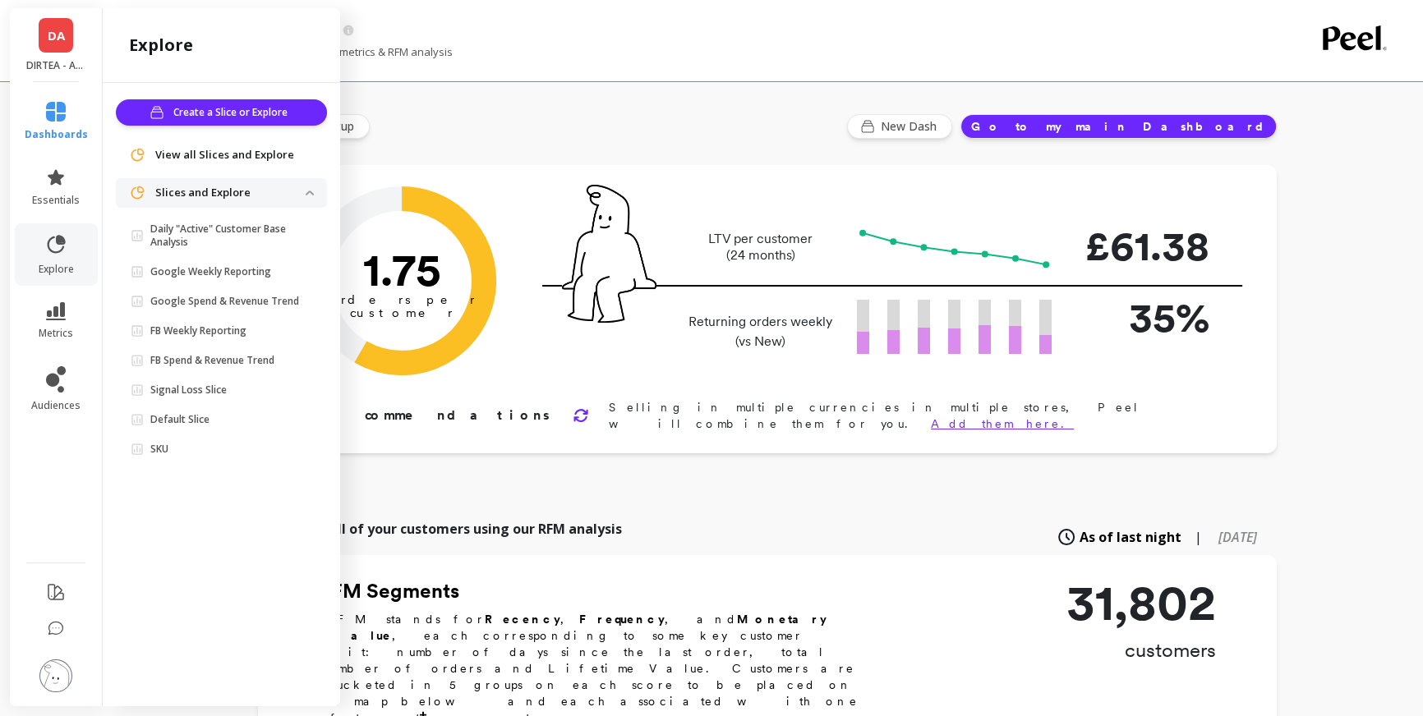
click at [53, 52] on link "DA" at bounding box center [56, 35] width 35 height 35
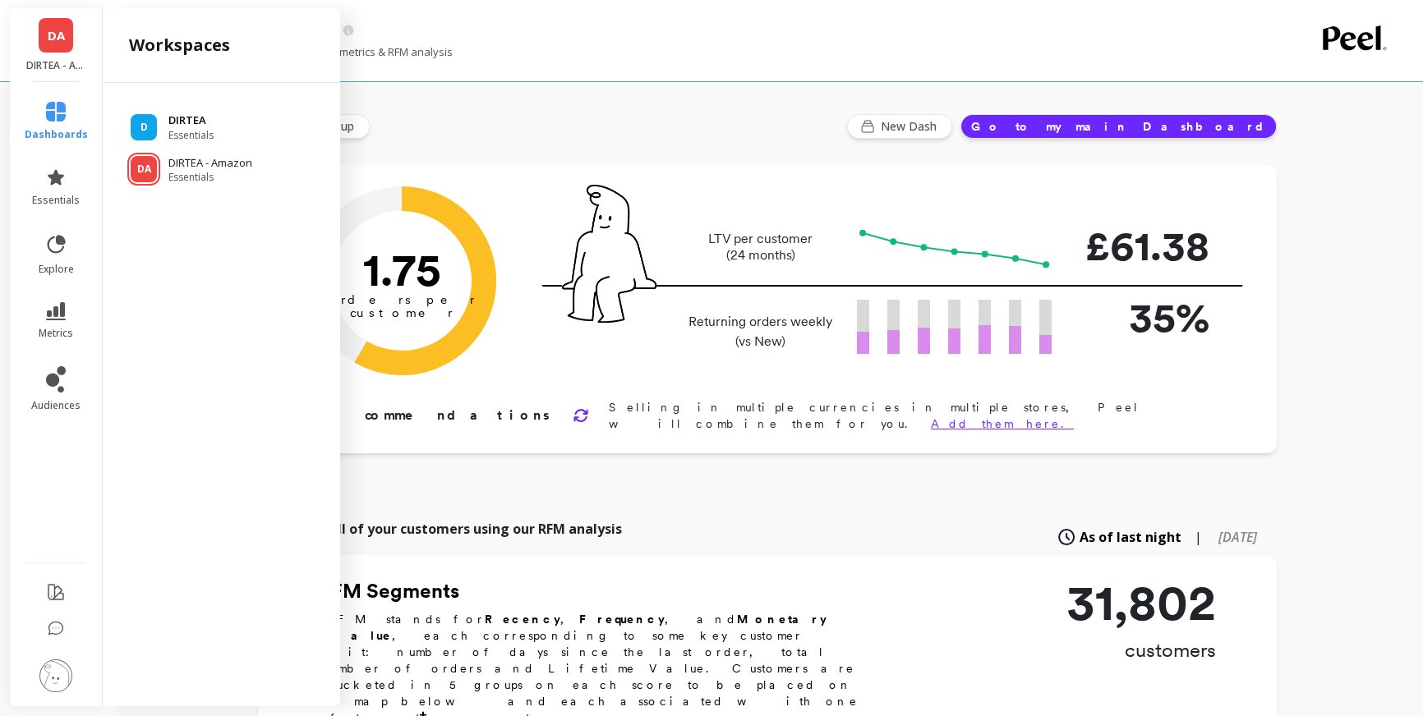
click at [176, 129] on span "Essentials" at bounding box center [190, 135] width 45 height 13
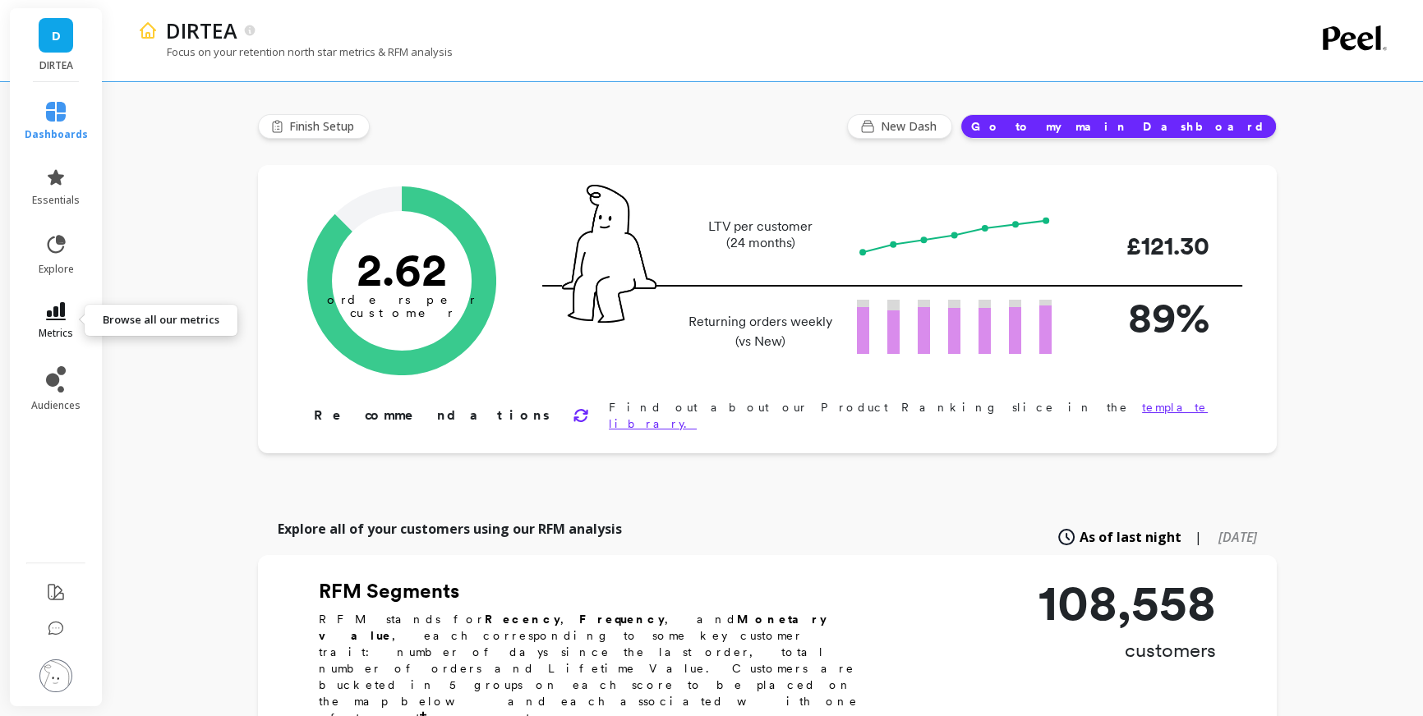
click at [64, 312] on icon at bounding box center [56, 311] width 20 height 18
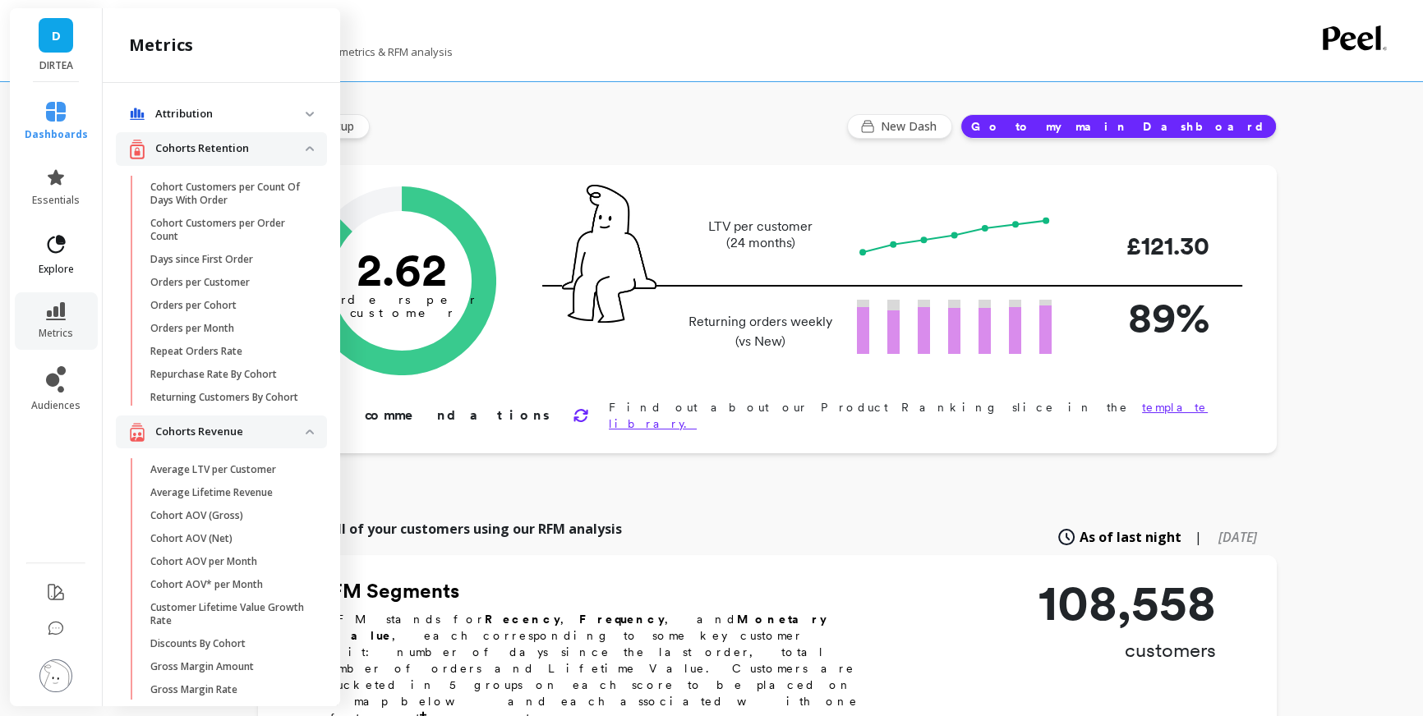
scroll to position [521, 0]
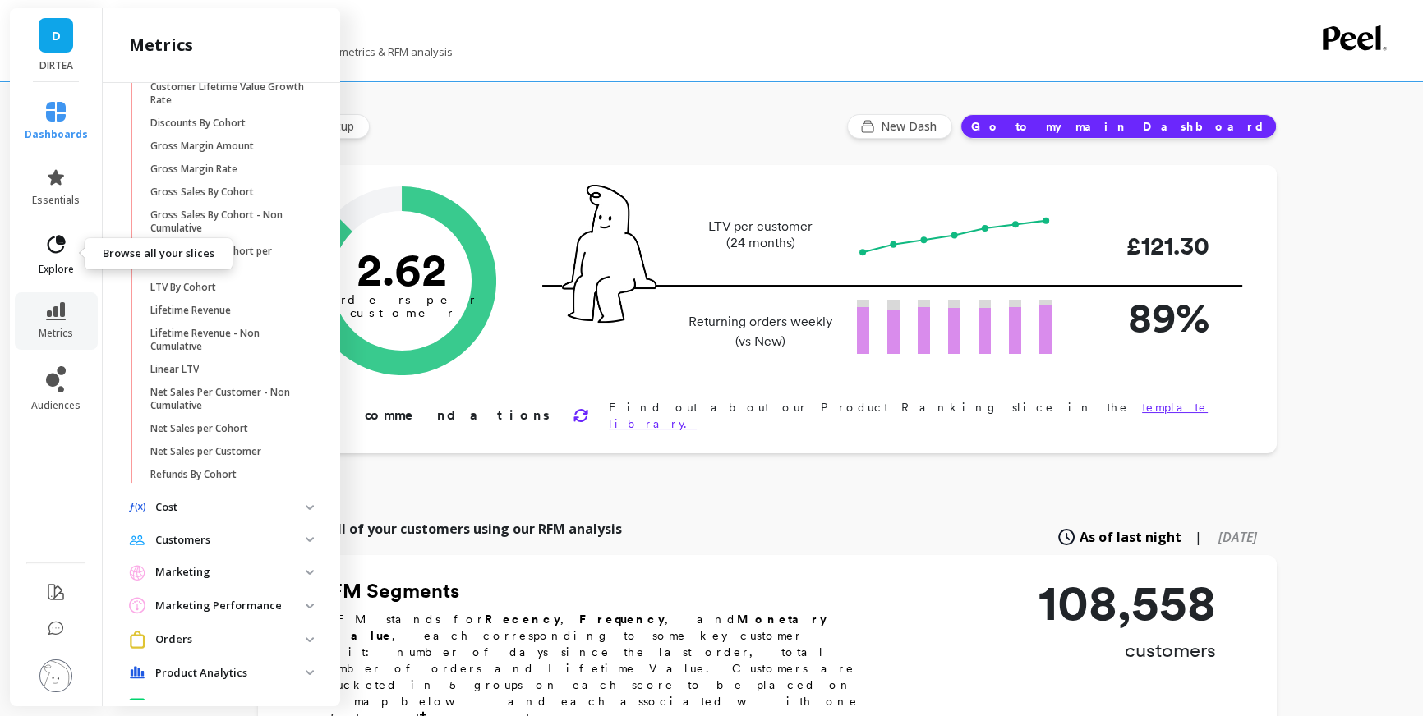
click at [64, 246] on icon at bounding box center [55, 244] width 23 height 23
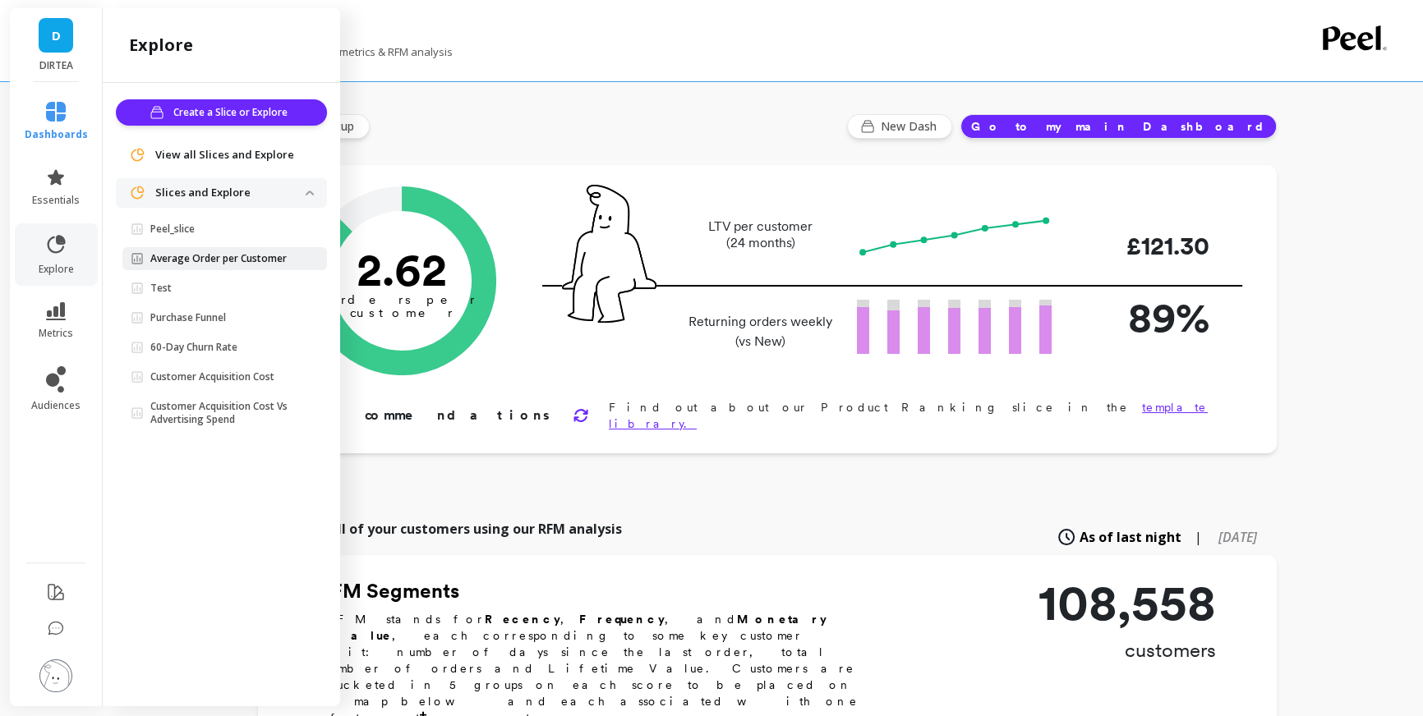
click at [182, 261] on p "Average Order per Customer" at bounding box center [218, 258] width 136 height 13
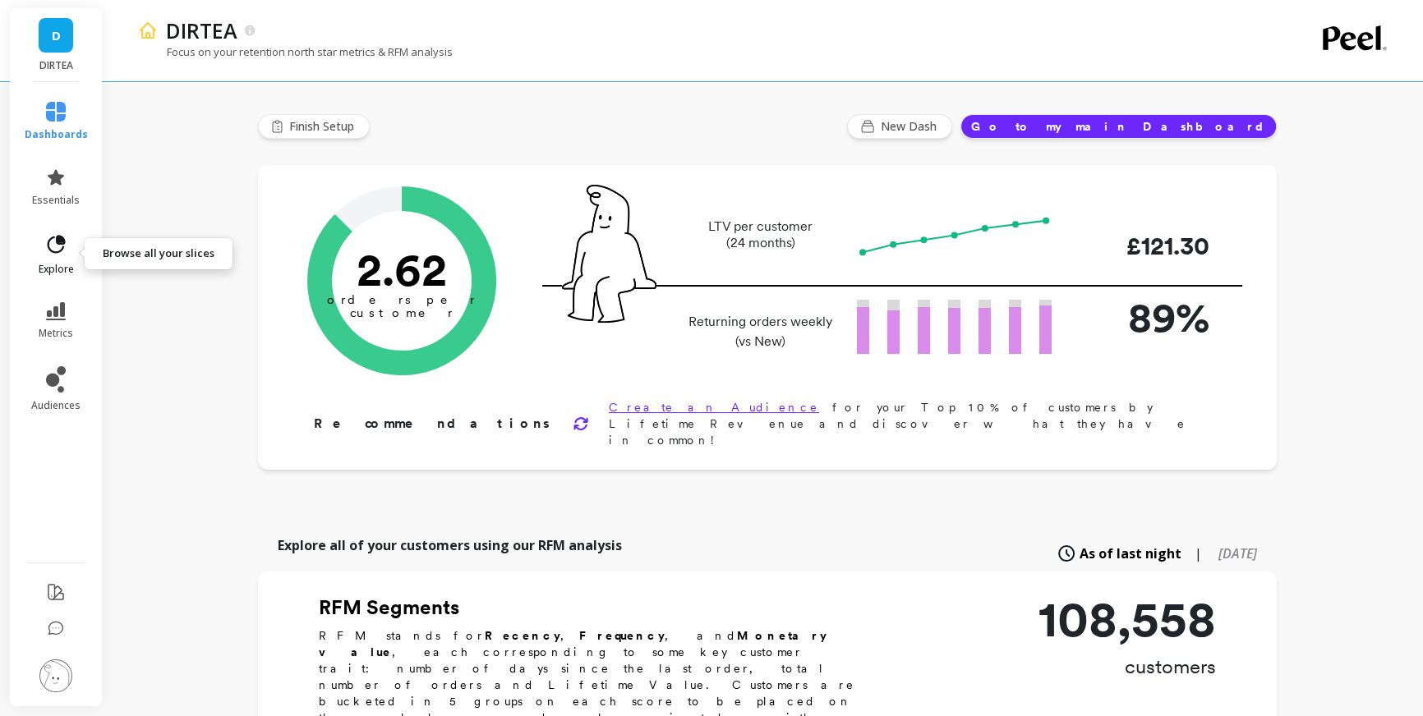
click at [64, 258] on link "explore" at bounding box center [56, 254] width 63 height 43
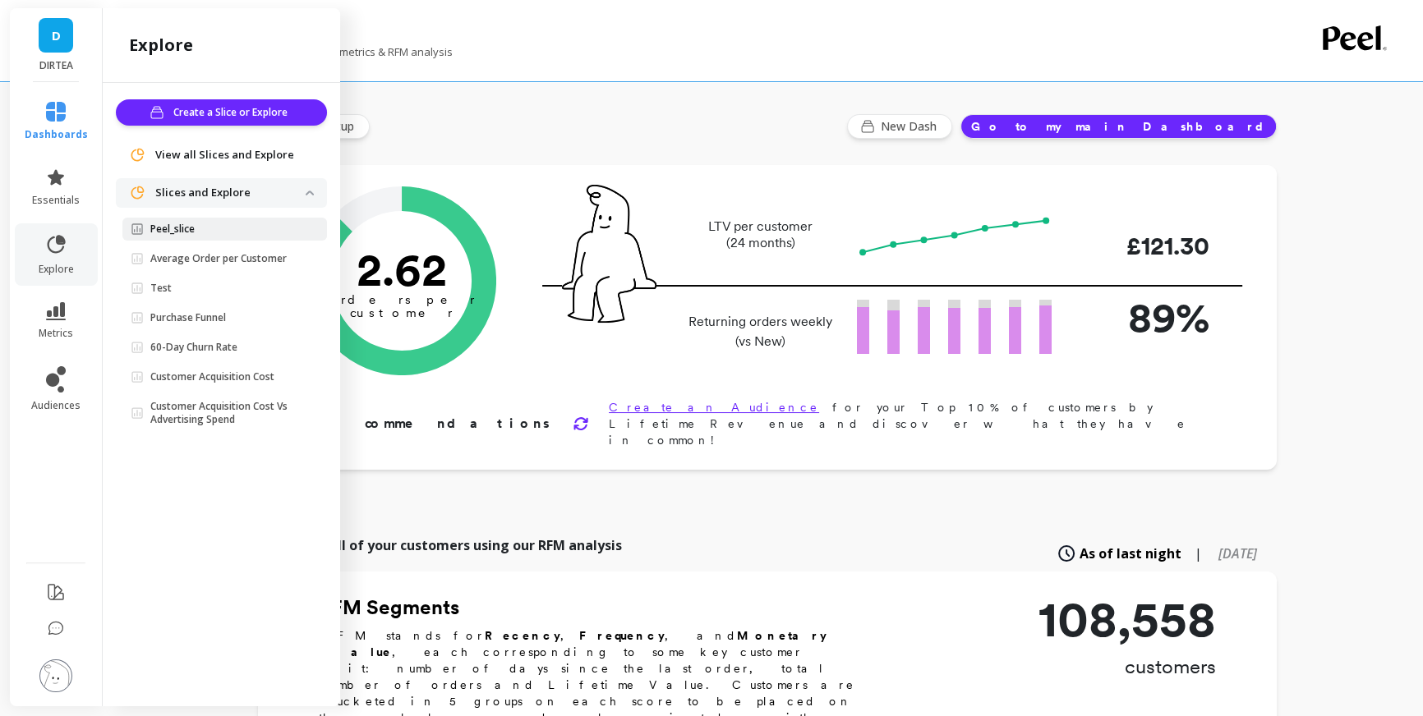
click at [158, 223] on p "Peel_slice" at bounding box center [172, 229] width 44 height 13
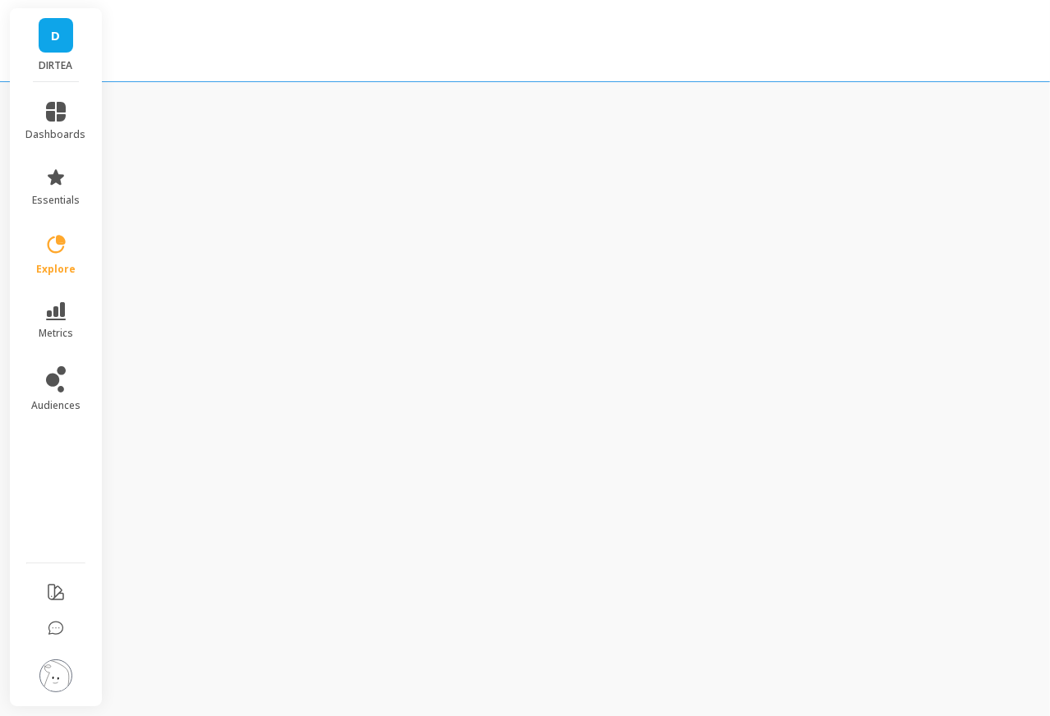
drag, startPoint x: 1046, startPoint y: 313, endPoint x: 1102, endPoint y: 280, distance: 65.5
click at [1050, 280] on html "D DIRTEA dashboards essentials explore metrics audiences Templates Library Live…" at bounding box center [525, 358] width 1050 height 716
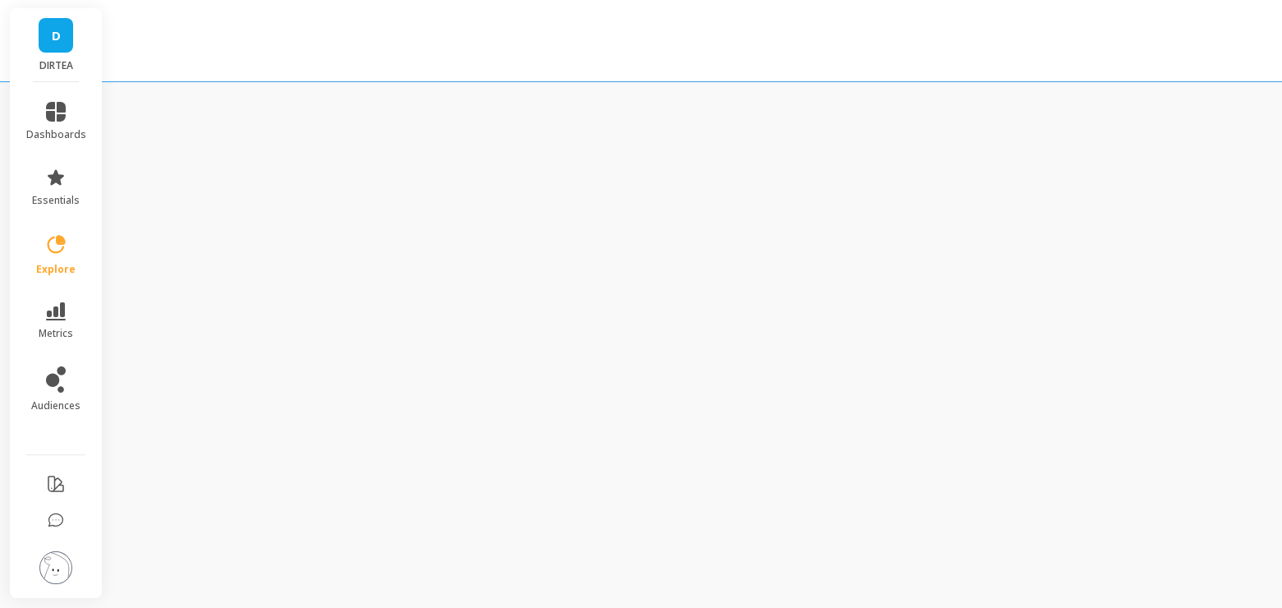
click at [301, 109] on div "D DIRTEA dashboards essentials explore metrics audiences" at bounding box center [641, 304] width 1282 height 608
drag, startPoint x: 324, startPoint y: 55, endPoint x: 498, endPoint y: 109, distance: 181.6
click at [498, 109] on div "D DIRTEA dashboards essentials explore metrics audiences" at bounding box center [641, 304] width 1282 height 608
click at [205, 58] on div at bounding box center [641, 41] width 1282 height 82
click at [231, 94] on div "D DIRTEA dashboards essentials explore metrics audiences" at bounding box center [641, 304] width 1282 height 608
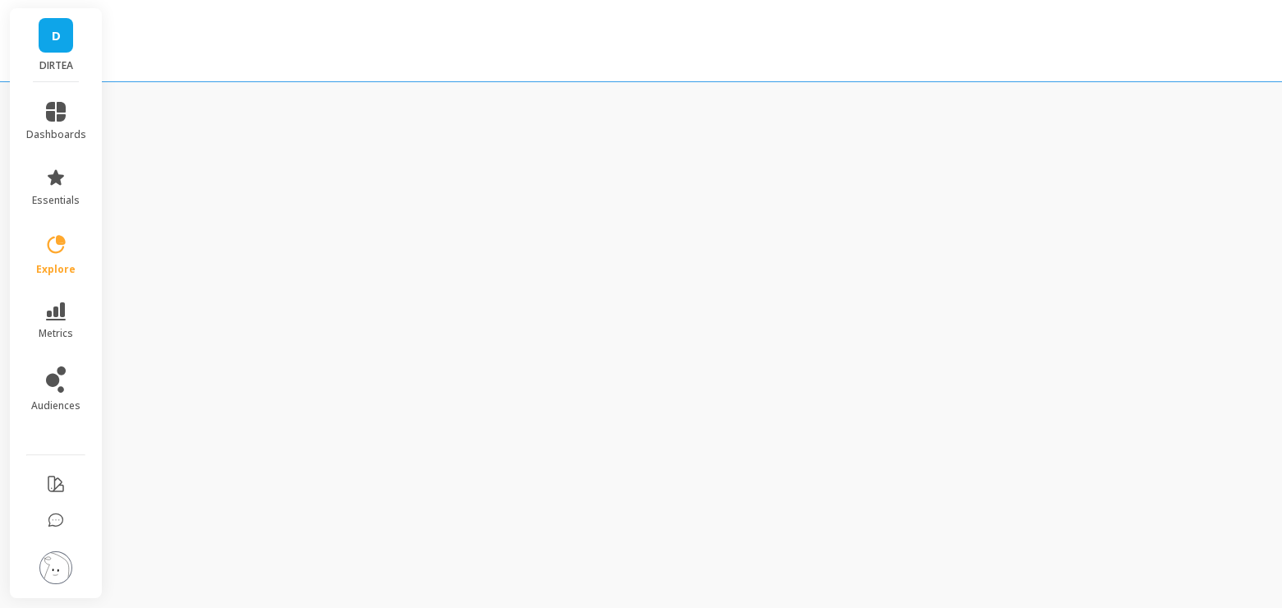
click at [65, 568] on img at bounding box center [55, 567] width 33 height 33
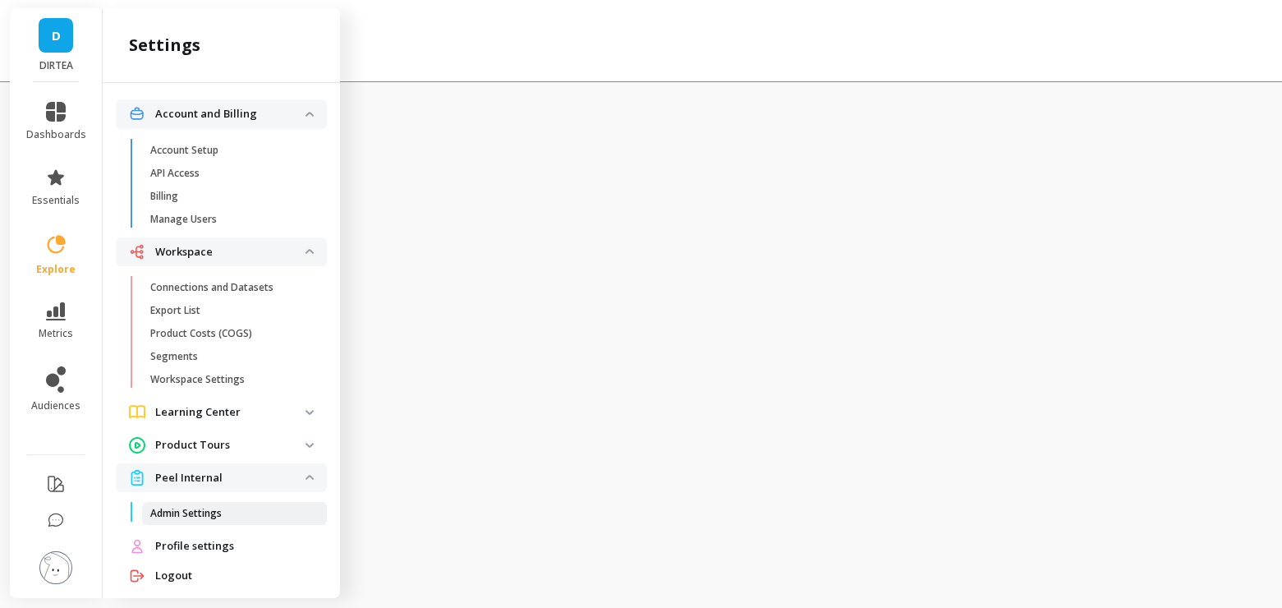
click at [192, 519] on link "Admin Settings" at bounding box center [234, 513] width 185 height 23
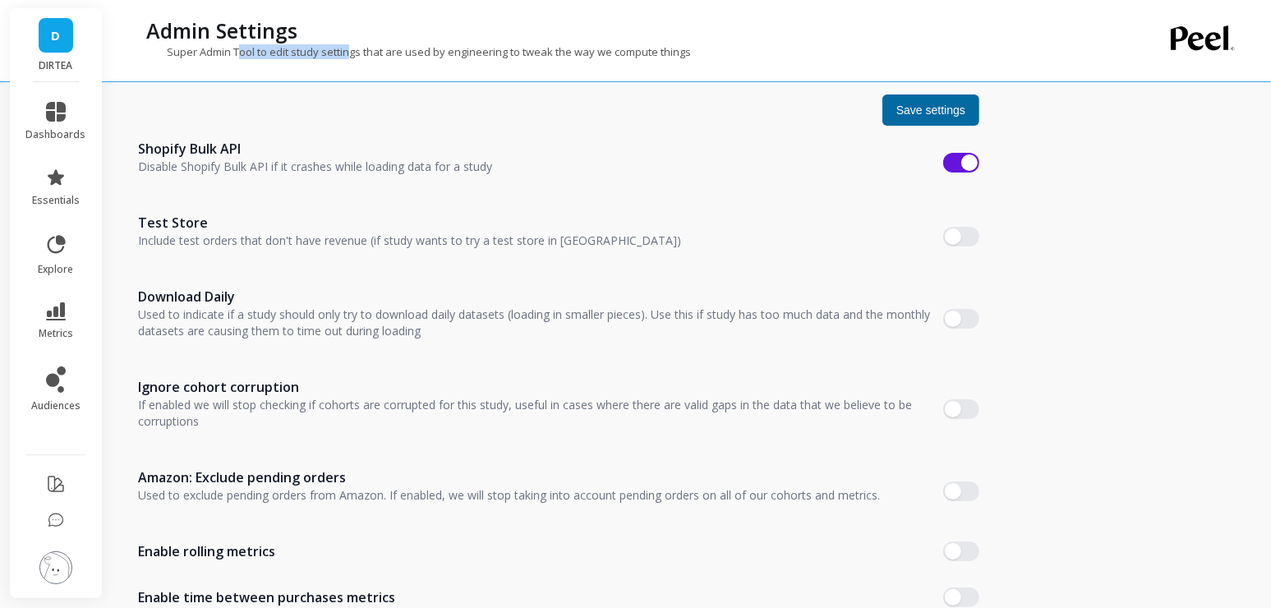
drag, startPoint x: 238, startPoint y: 52, endPoint x: 348, endPoint y: 48, distance: 110.1
click at [348, 48] on p "Super Admin Tool to edit study settings that are used by engineering to tweak t…" at bounding box center [414, 51] width 553 height 15
click at [348, 49] on p "Super Admin Tool to edit study settings that are used by engineering to tweak t…" at bounding box center [414, 51] width 553 height 15
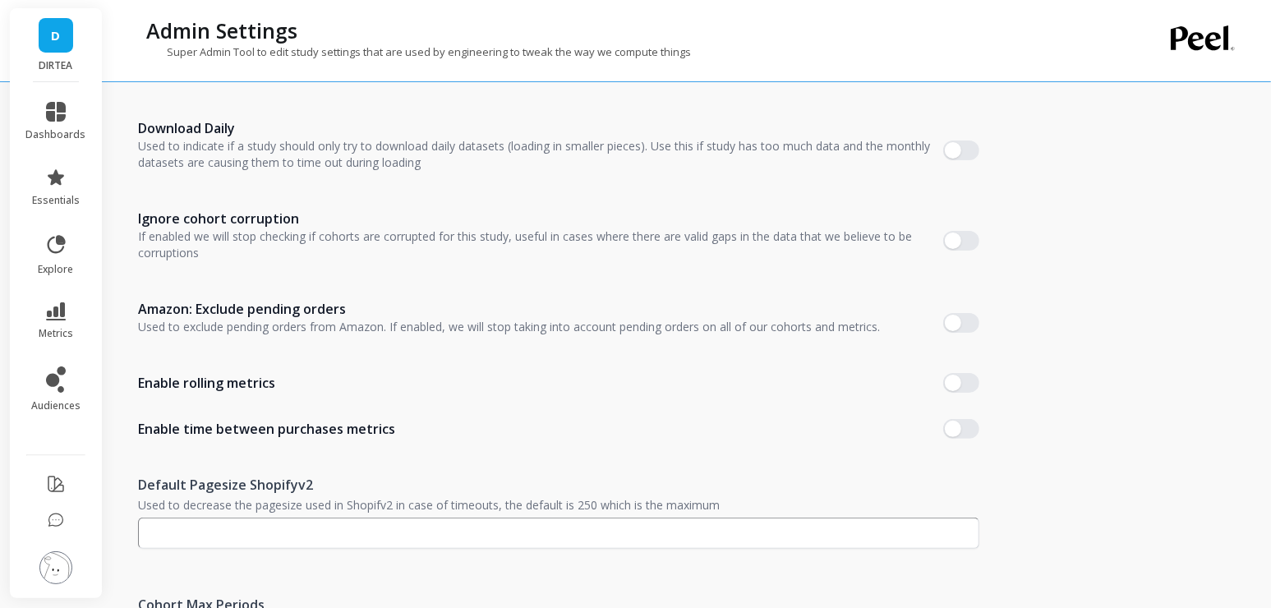
scroll to position [179, 0]
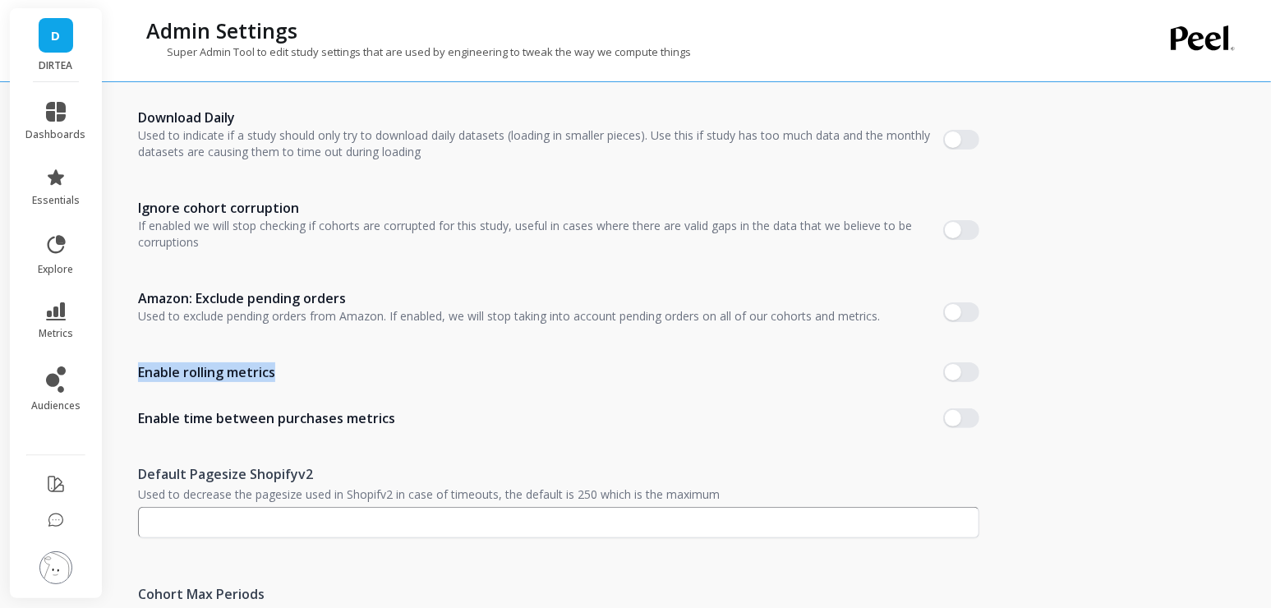
drag, startPoint x: 235, startPoint y: 385, endPoint x: 604, endPoint y: 370, distance: 369.1
click at [416, 356] on li "Enable rolling metrics" at bounding box center [558, 372] width 841 height 46
click at [960, 367] on button "button" at bounding box center [961, 372] width 36 height 20
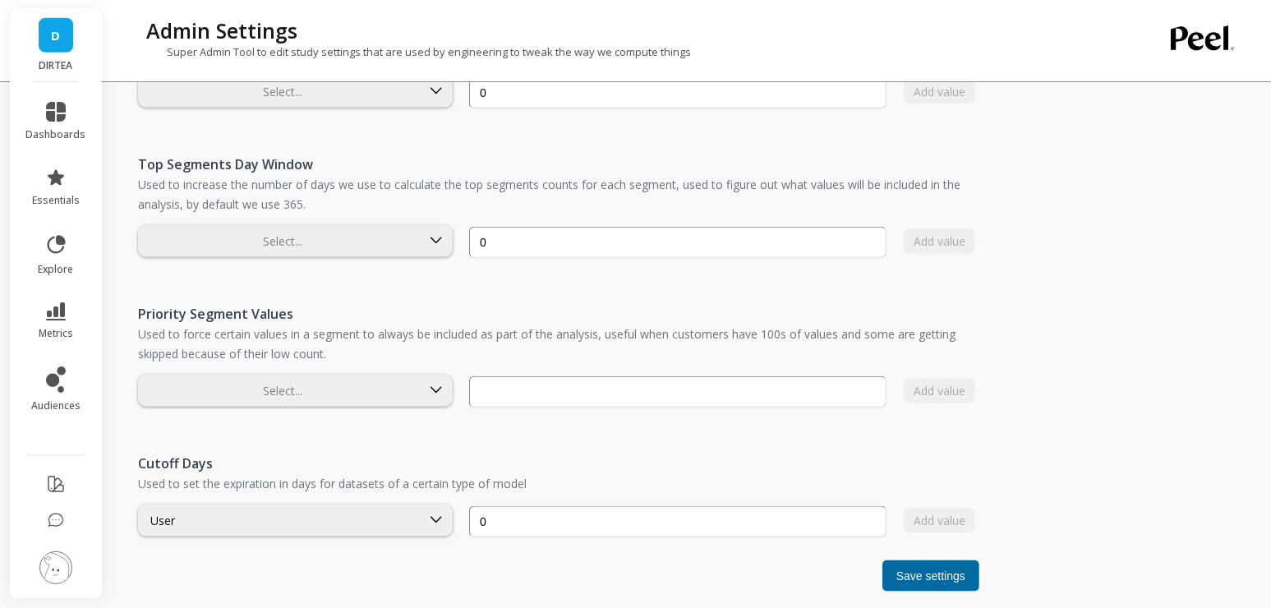
scroll to position [1299, 0]
click at [908, 560] on button "Save settings" at bounding box center [930, 574] width 97 height 31
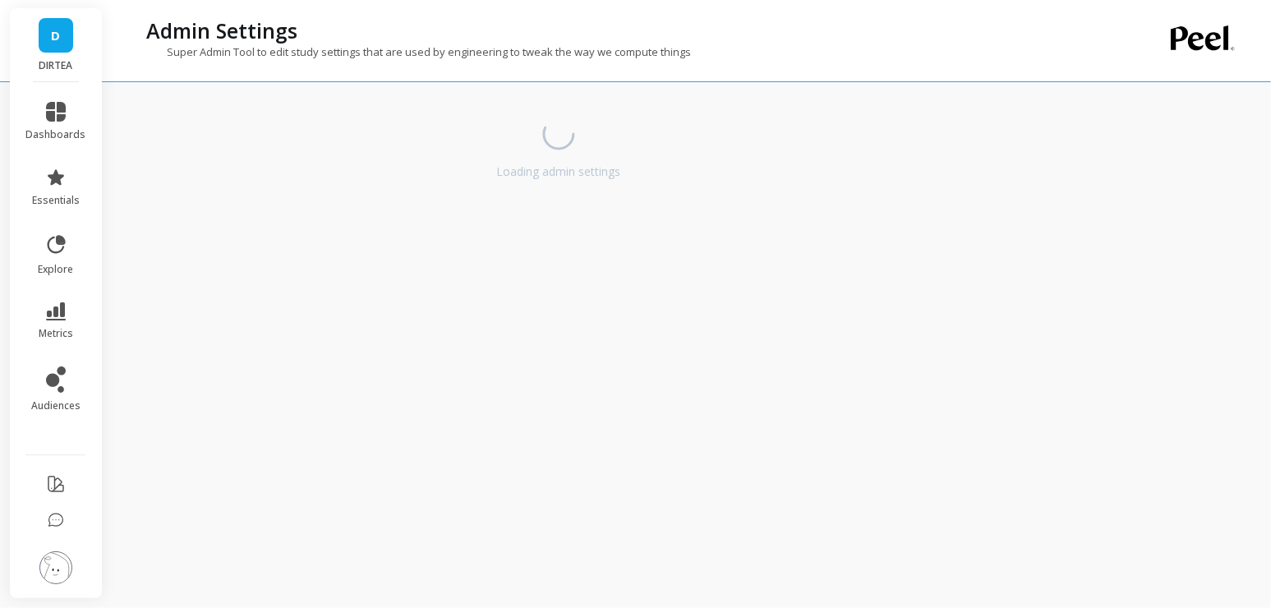
scroll to position [0, 0]
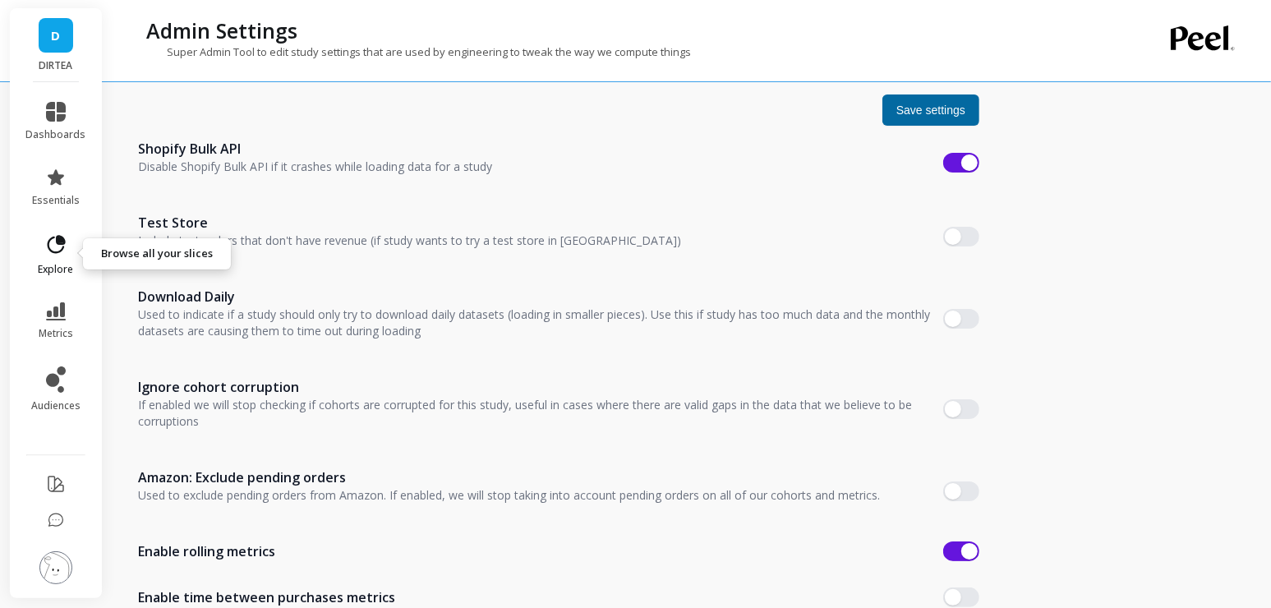
click at [48, 251] on icon at bounding box center [55, 244] width 23 height 23
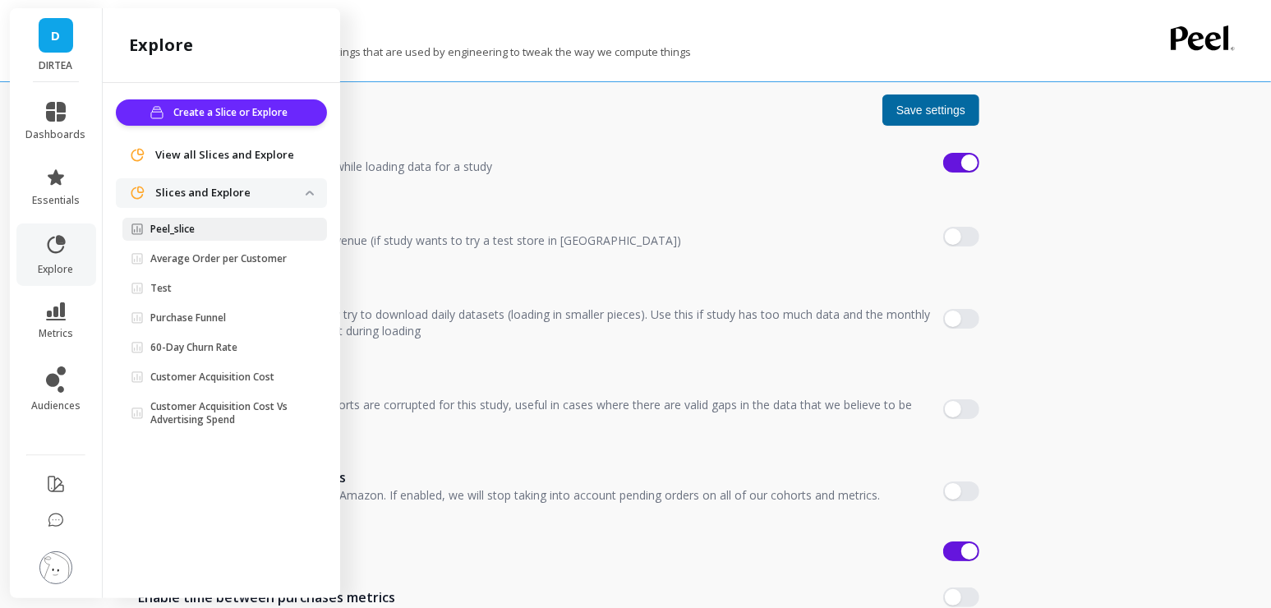
click at [188, 237] on link "Peel_slice" at bounding box center [224, 229] width 205 height 23
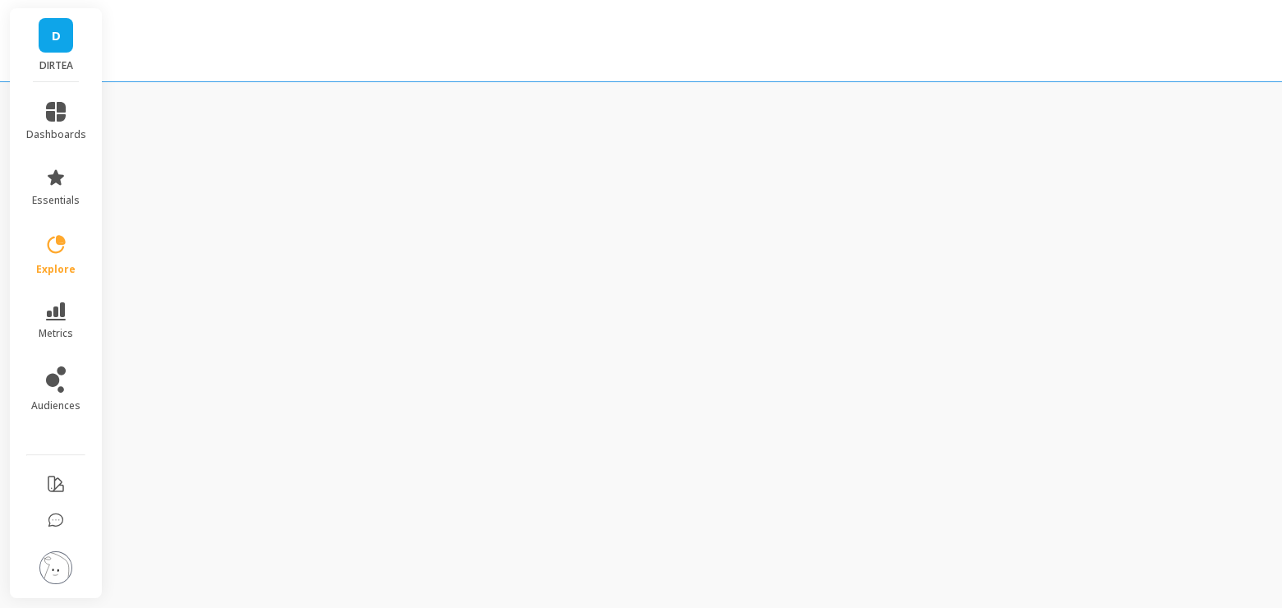
click at [951, 153] on div "D DIRTEA dashboards essentials explore metrics audiences" at bounding box center [641, 304] width 1282 height 608
click at [58, 67] on p "DIRTEA" at bounding box center [56, 65] width 60 height 13
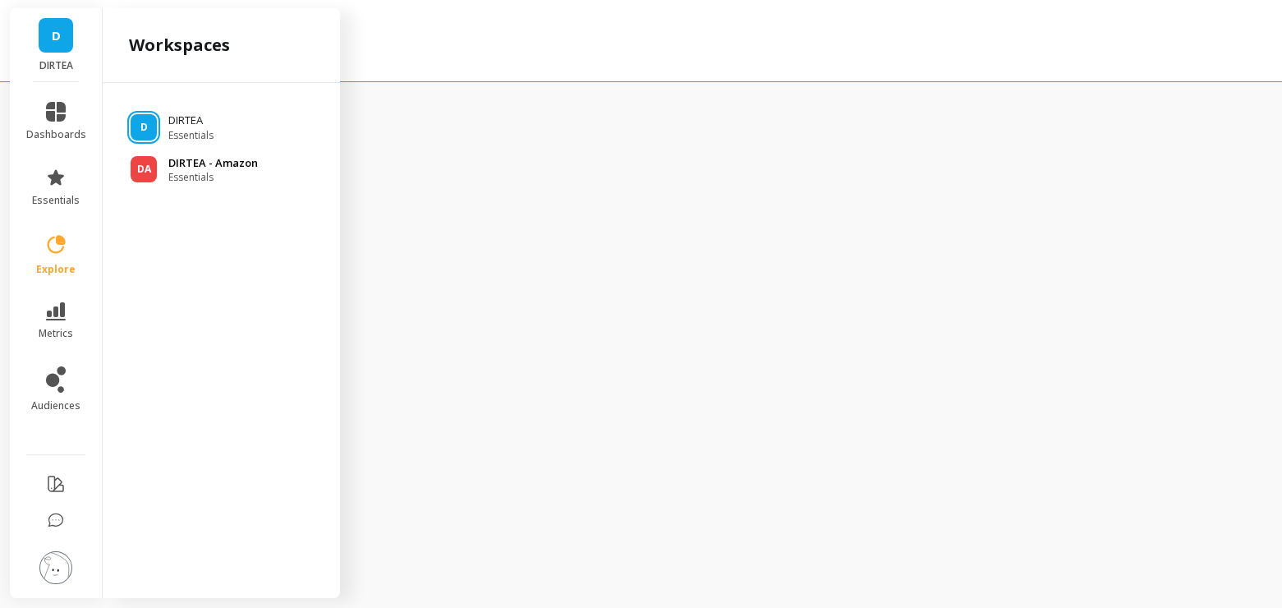
click at [197, 160] on p "DIRTEA - Amazon" at bounding box center [213, 163] width 90 height 16
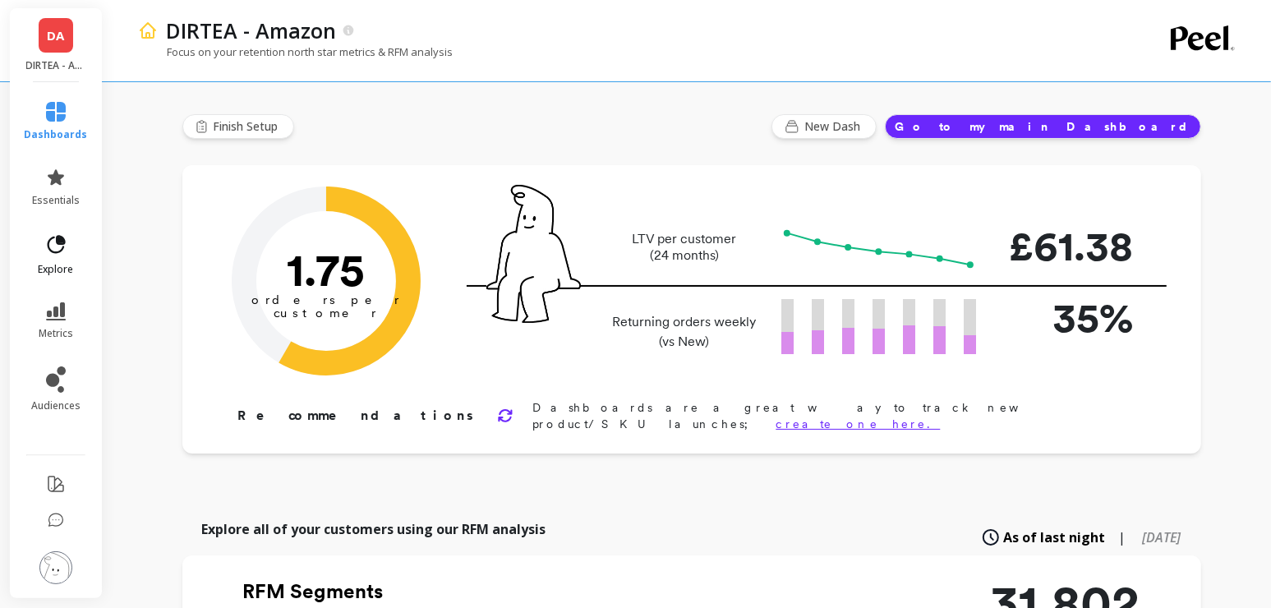
click at [52, 265] on span "explore" at bounding box center [56, 269] width 35 height 13
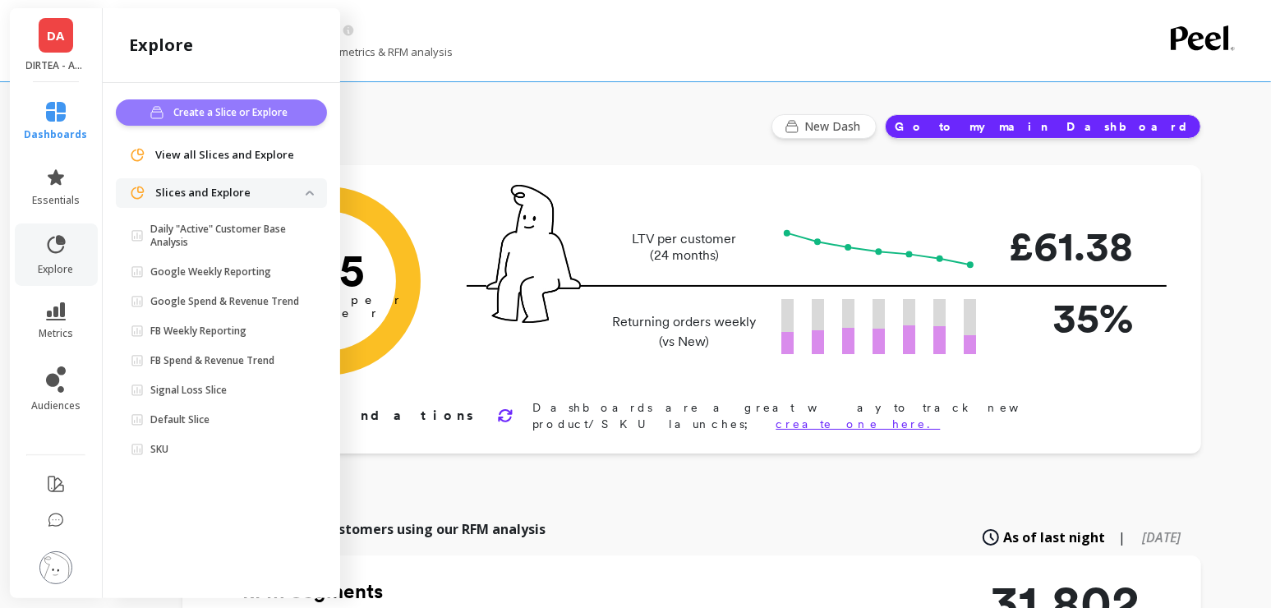
click at [218, 120] on span "Create a Slice or Explore" at bounding box center [232, 112] width 119 height 16
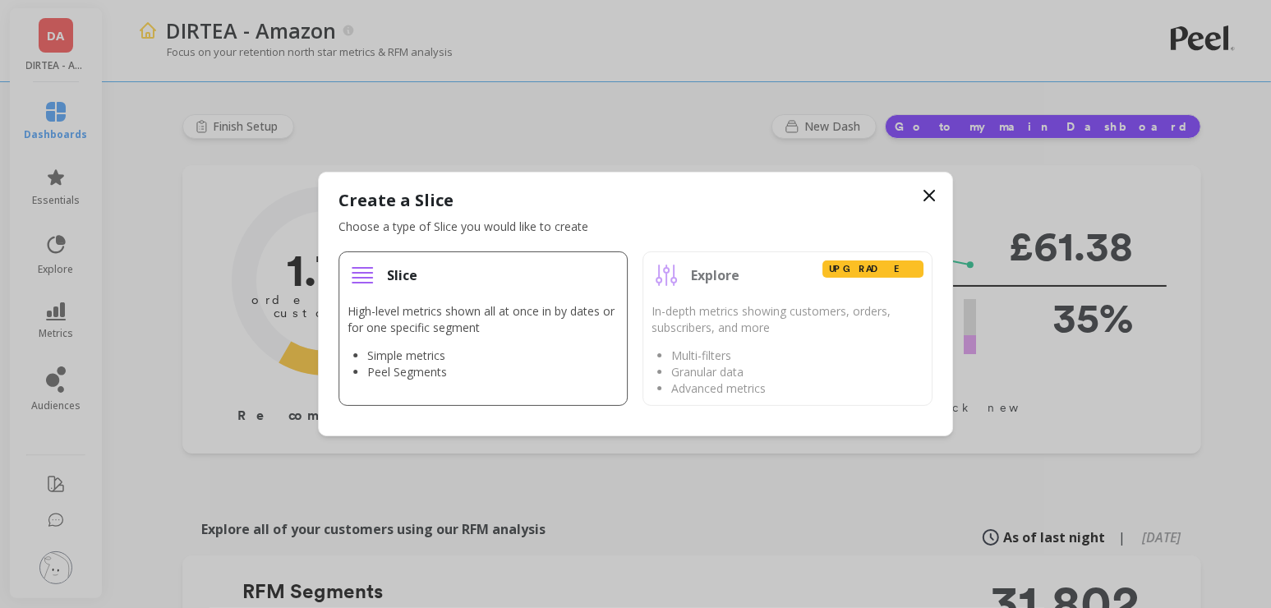
click at [369, 295] on li "Slice High-level metrics shown all at once in by dates or for one specific segm…" at bounding box center [483, 328] width 290 height 154
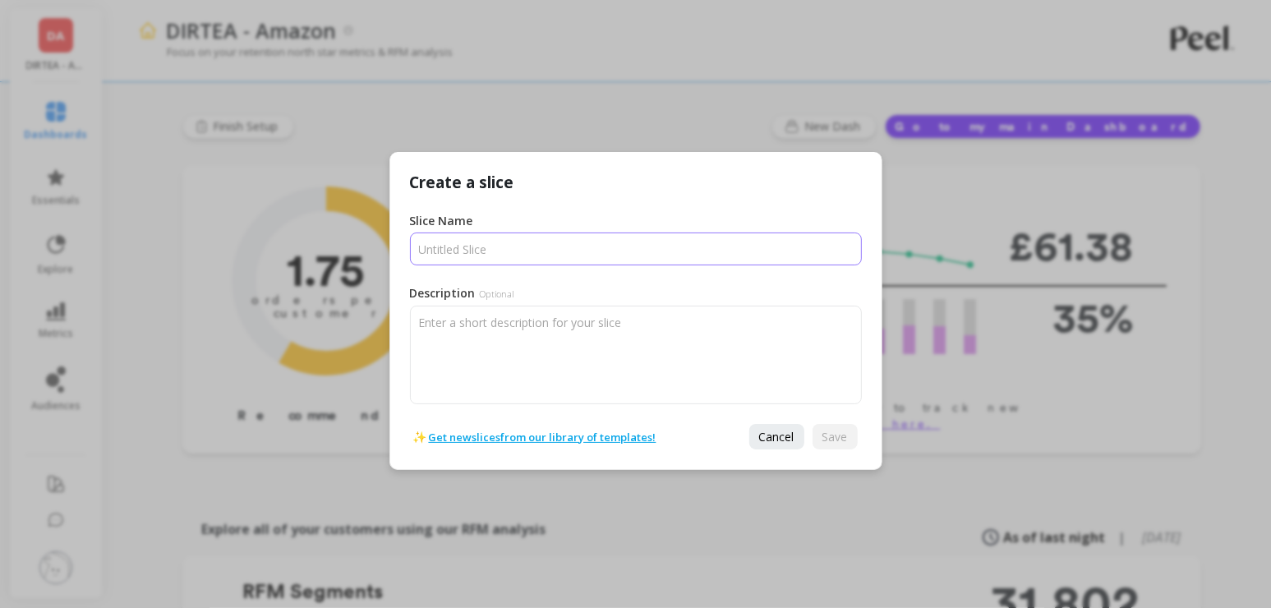
click at [473, 255] on input "Slice Name" at bounding box center [636, 248] width 452 height 33
type input "Peel_slice"
drag, startPoint x: 808, startPoint y: 443, endPoint x: 828, endPoint y: 439, distance: 20.1
click at [821, 443] on div "Cancel Save" at bounding box center [803, 436] width 117 height 25
click at [829, 439] on span "Save" at bounding box center [834, 437] width 25 height 16
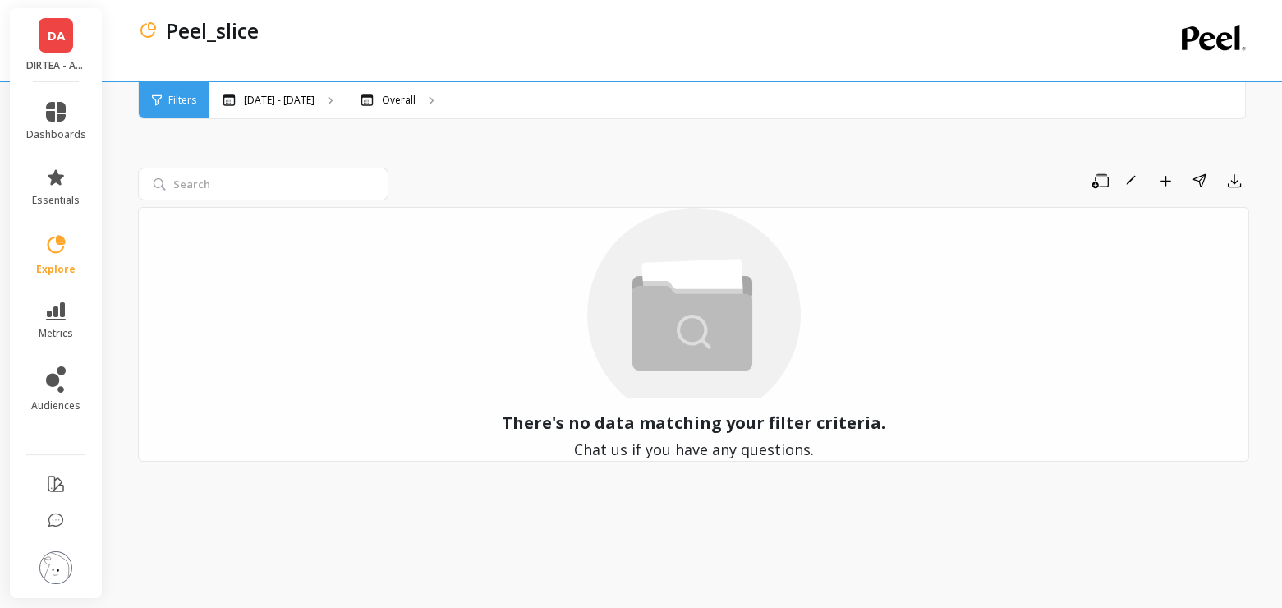
click at [398, 191] on div "Save Rename Add to Dashboard Share Export" at bounding box center [822, 181] width 854 height 26
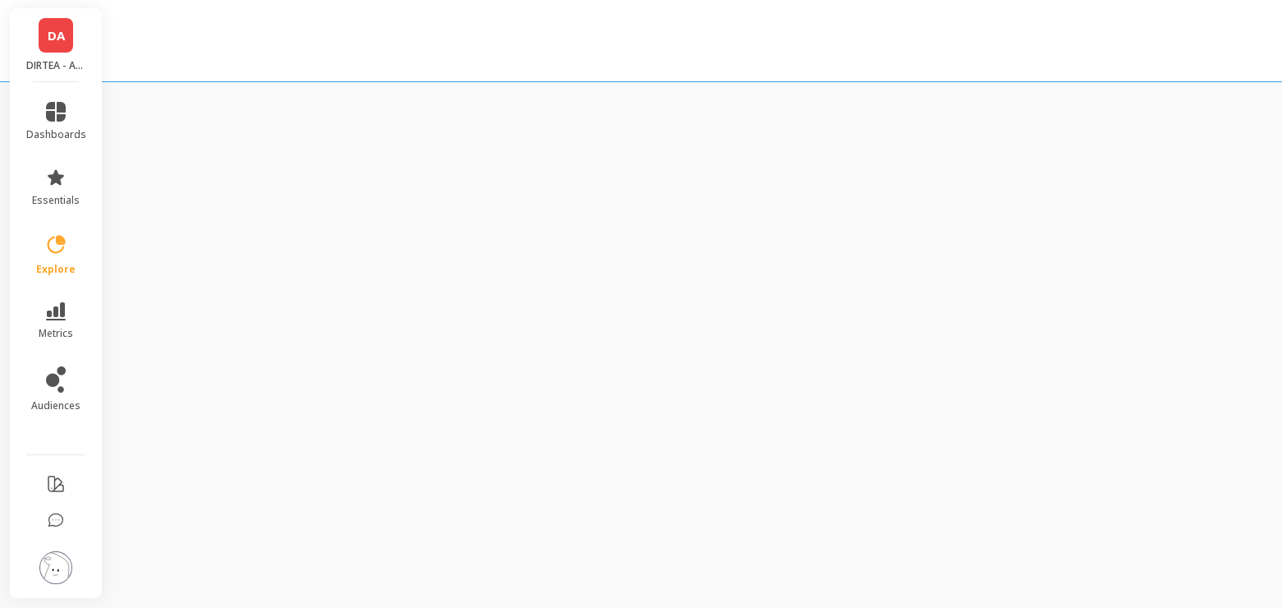
click at [283, 145] on div "DA DIRTEA - Amazon dashboards essentials explore metrics audiences" at bounding box center [641, 304] width 1282 height 608
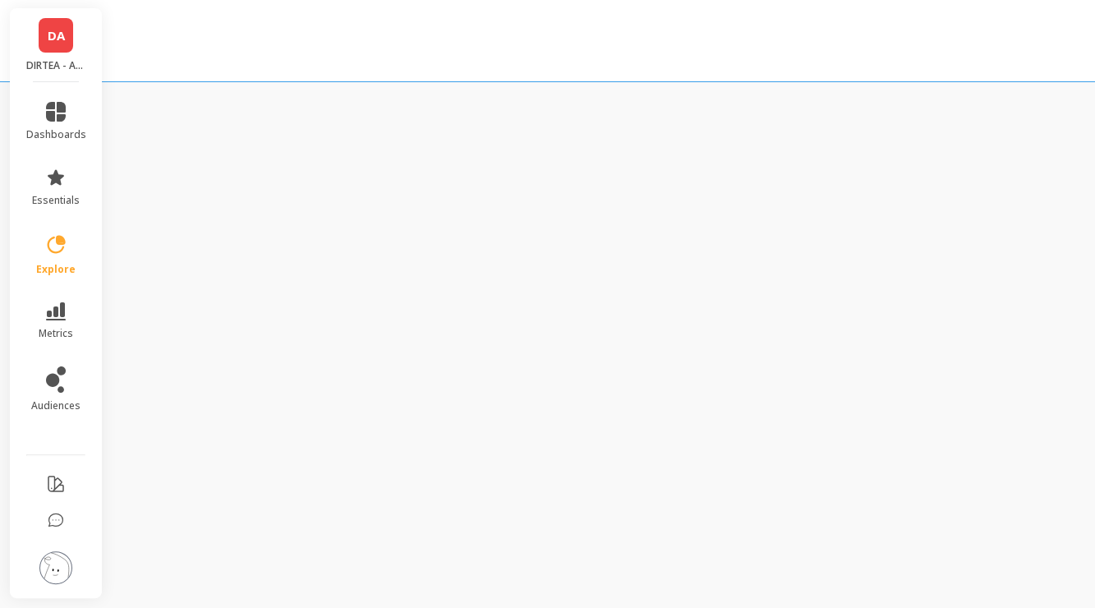
click at [1093, 94] on div "DA DIRTEA - Amazon dashboards essentials explore metrics audiences" at bounding box center [547, 304] width 1095 height 608
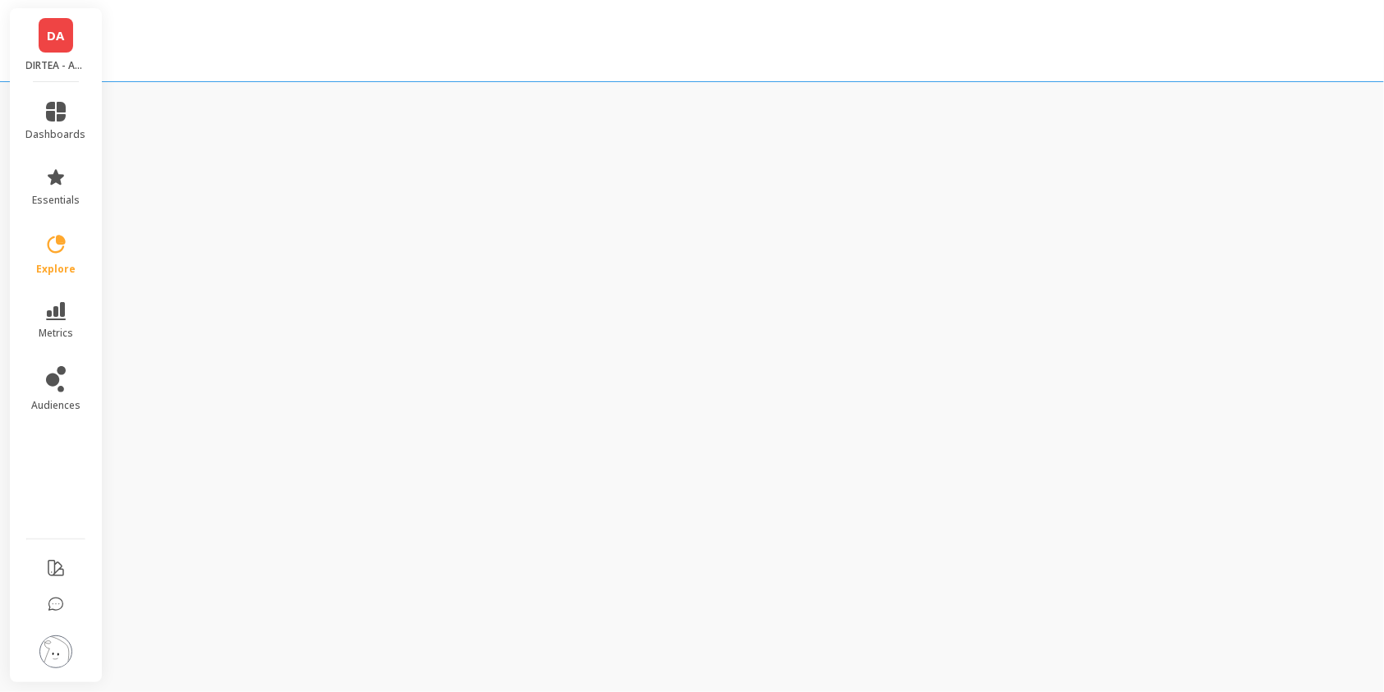
drag, startPoint x: 123, startPoint y: 31, endPoint x: 285, endPoint y: 53, distance: 163.3
click at [285, 53] on div at bounding box center [692, 41] width 1384 height 82
click at [196, 161] on div "DA DIRTEA - Amazon dashboards essentials explore metrics audiences" at bounding box center [692, 346] width 1384 height 692
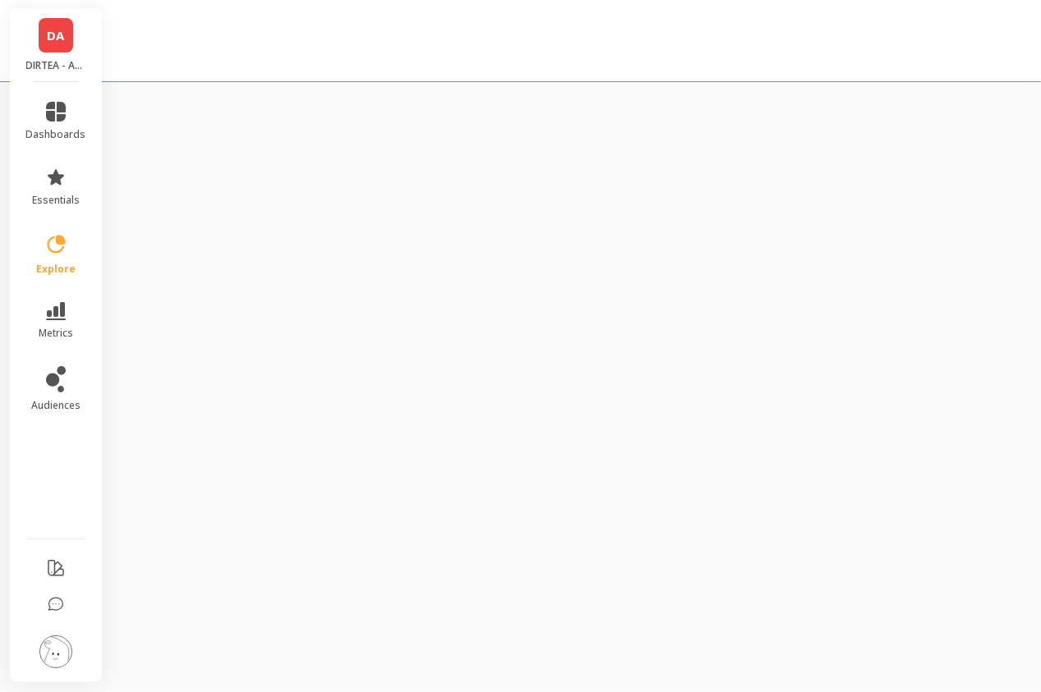
click at [1039, 99] on div "DA DIRTEA - Amazon dashboards essentials explore metrics audiences" at bounding box center [520, 346] width 1041 height 692
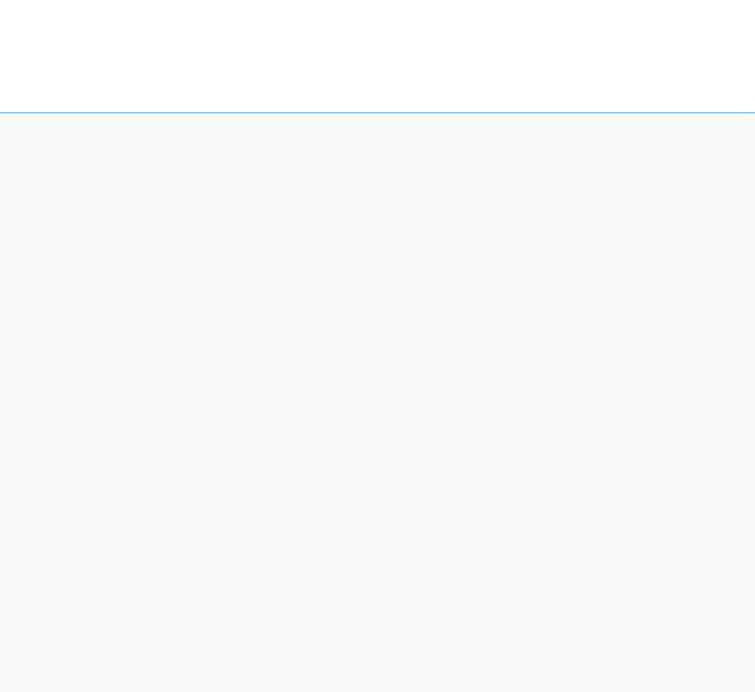
click at [754, 263] on div "DA DIRTEA - Amazon dashboards essentials explore metrics audiences" at bounding box center [377, 346] width 755 height 692
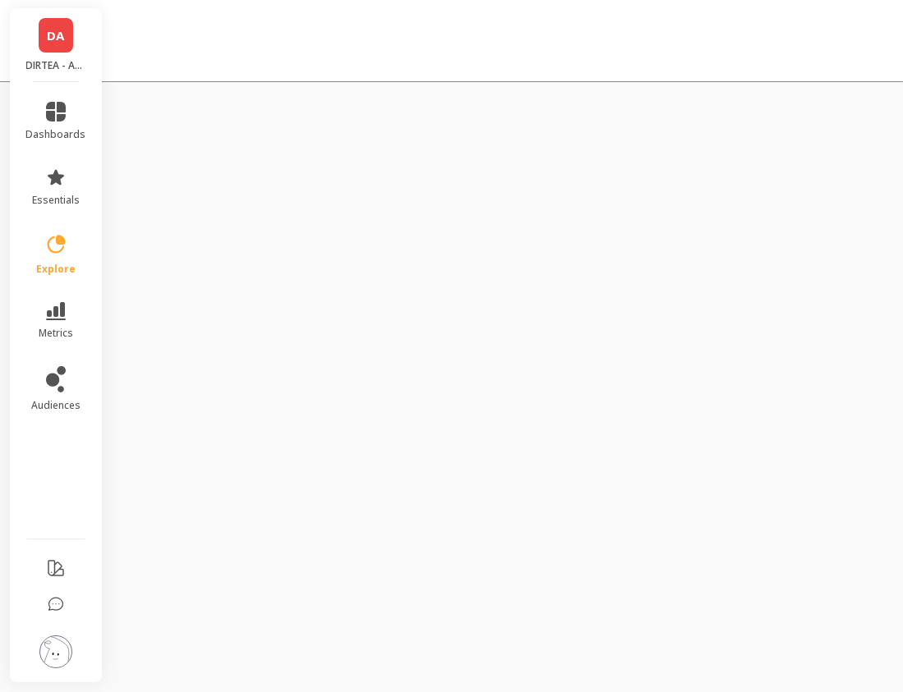
click at [759, 289] on div "DA DIRTEA - Amazon dashboards essentials explore metrics audiences" at bounding box center [451, 346] width 903 height 692
click at [53, 64] on p "DIRTEA - Amazon" at bounding box center [56, 65] width 60 height 13
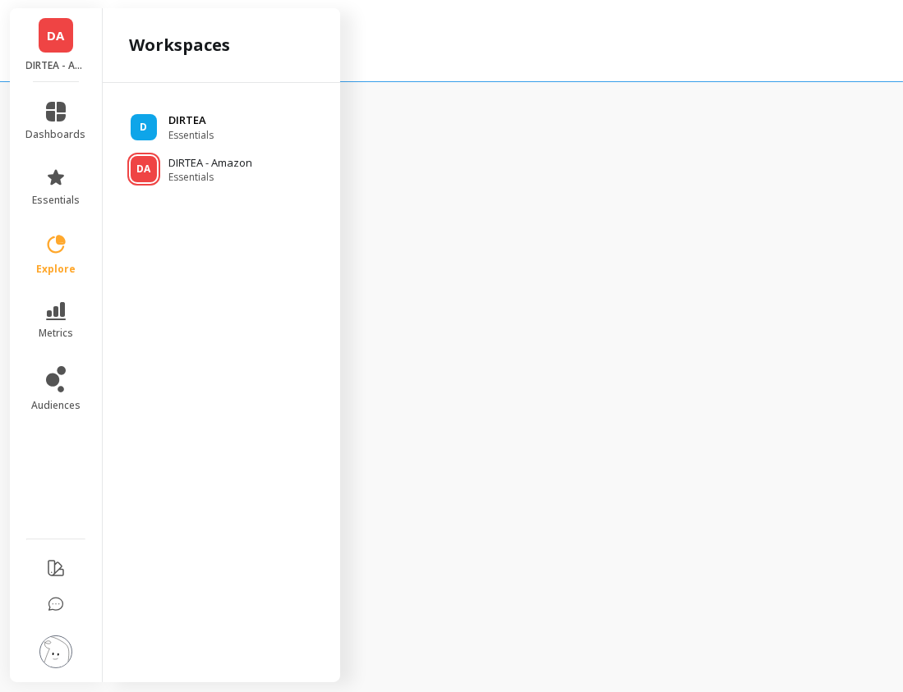
click at [239, 130] on div "D DIRTEA Essentials" at bounding box center [221, 128] width 211 height 30
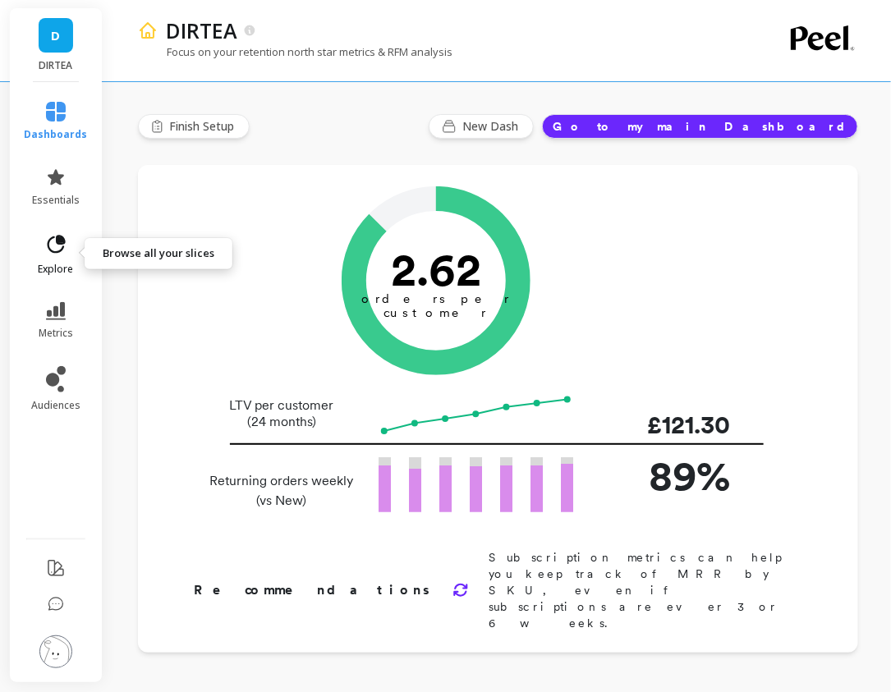
click at [56, 233] on icon at bounding box center [55, 244] width 23 height 23
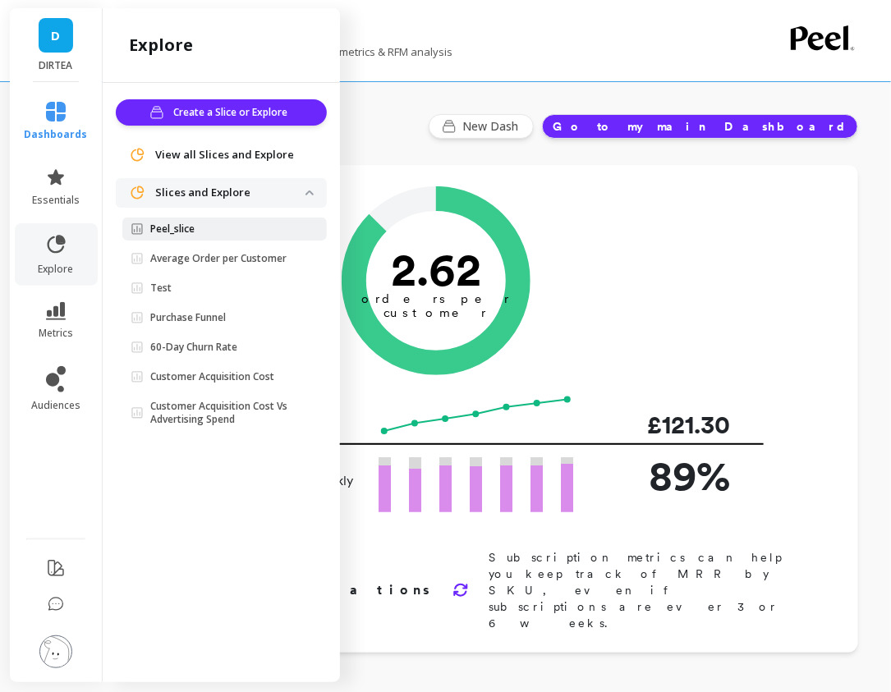
click at [156, 225] on p "Peel_slice" at bounding box center [172, 229] width 44 height 13
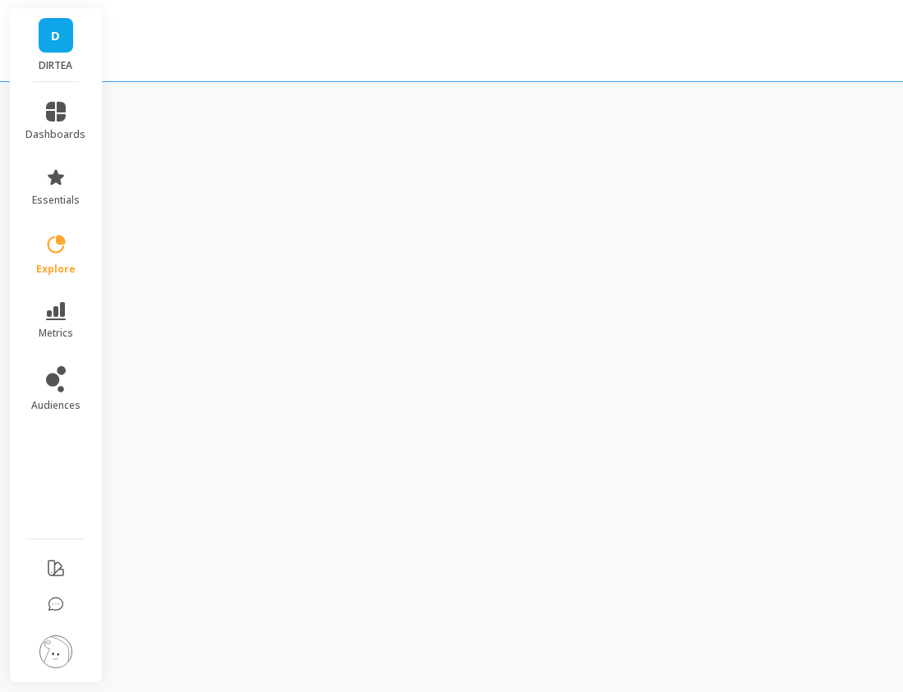
click at [725, 370] on div "D DIRTEA dashboards essentials explore metrics audiences" at bounding box center [451, 346] width 903 height 692
click at [692, 381] on div "D DIRTEA dashboards essentials explore metrics audiences" at bounding box center [451, 346] width 903 height 692
click at [722, 381] on div "D DIRTEA dashboards essentials explore metrics audiences" at bounding box center [451, 346] width 903 height 692
click at [702, 175] on div "D DIRTEA dashboards essentials explore metrics audiences" at bounding box center [451, 346] width 903 height 692
click at [57, 254] on icon at bounding box center [55, 244] width 23 height 23
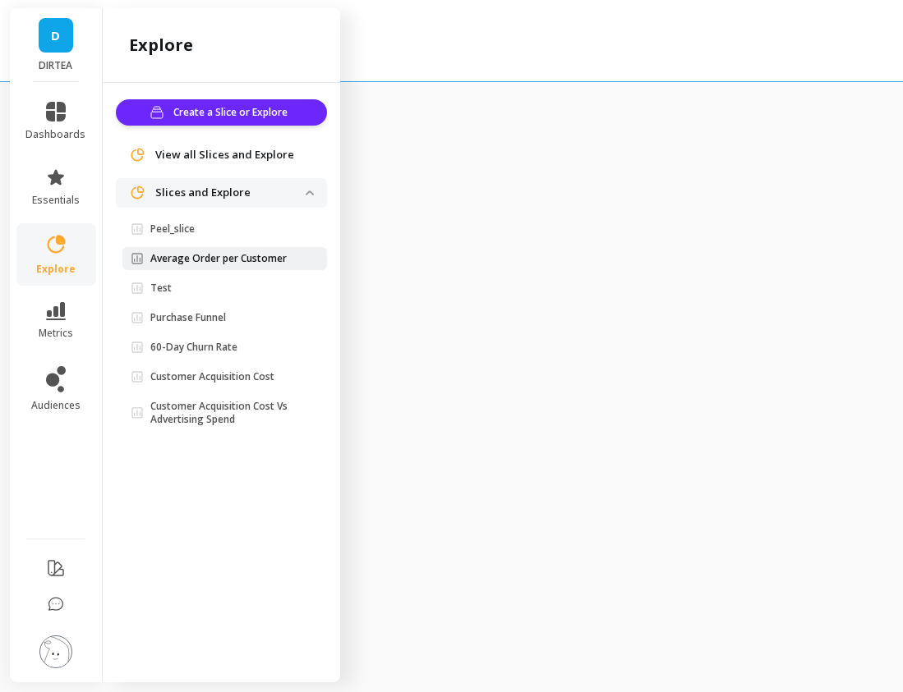
click at [246, 263] on p "Average Order per Customer" at bounding box center [218, 258] width 136 height 13
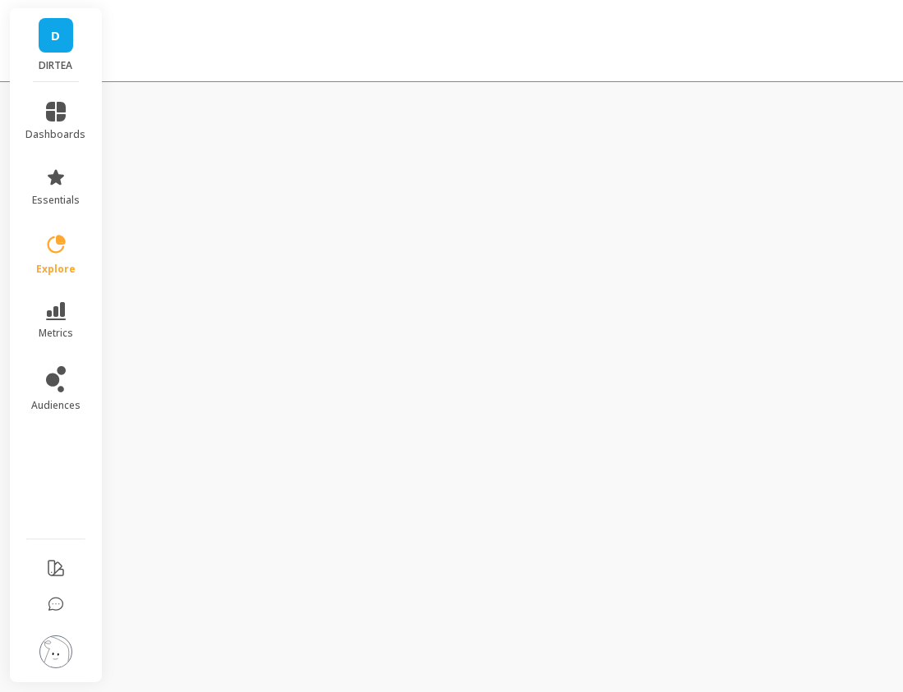
click at [537, 270] on div "D DIRTEA dashboards essentials explore metrics audiences" at bounding box center [451, 346] width 903 height 692
click at [738, 329] on div "D DIRTEA dashboards essentials explore metrics audiences" at bounding box center [451, 346] width 903 height 692
click at [673, 288] on div "D DIRTEA dashboards essentials explore metrics audiences" at bounding box center [451, 346] width 903 height 692
click at [539, 384] on div "D DIRTEA dashboards essentials explore metrics audiences" at bounding box center [451, 346] width 903 height 692
click at [902, 104] on div "D DIRTEA dashboards essentials explore metrics audiences" at bounding box center [451, 346] width 903 height 692
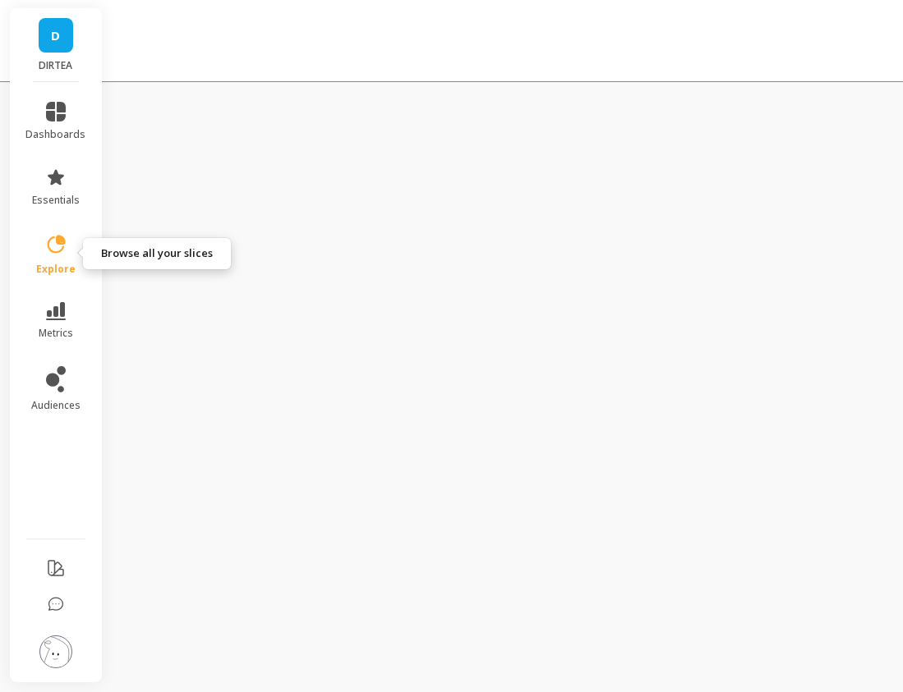
click at [59, 246] on icon at bounding box center [55, 244] width 23 height 23
click at [688, 218] on div "D DIRTEA dashboards essentials explore metrics audiences" at bounding box center [451, 346] width 903 height 692
click at [47, 229] on li "explore" at bounding box center [56, 254] width 80 height 62
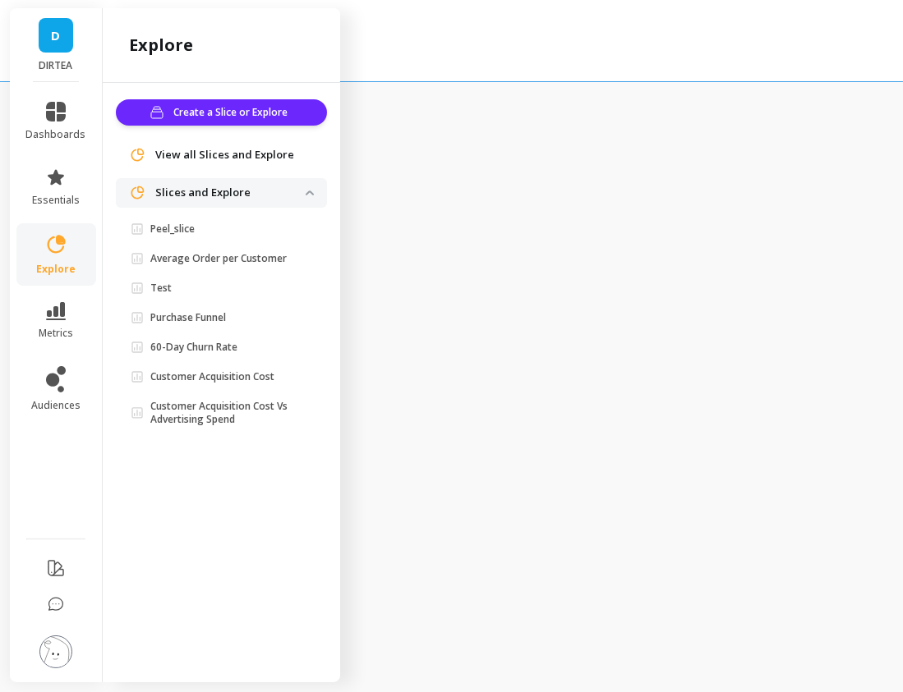
click at [666, 123] on div "D DIRTEA dashboards essentials explore metrics audiences explore Create a Slice…" at bounding box center [451, 346] width 903 height 692
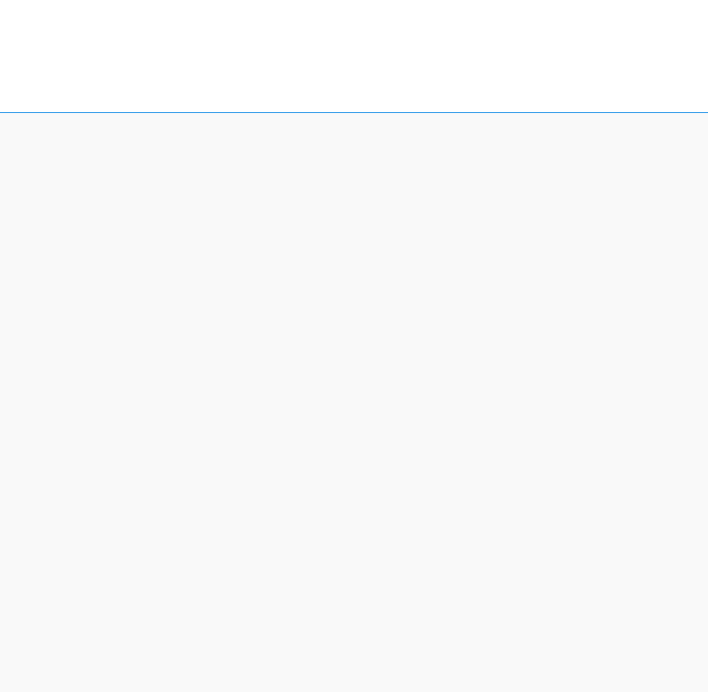
click at [637, 266] on div "D DIRTEA dashboards essentials explore metrics audiences" at bounding box center [354, 346] width 708 height 692
click at [549, 163] on div "D DIRTEA dashboards essentials explore metrics audiences" at bounding box center [354, 346] width 708 height 692
drag, startPoint x: 237, startPoint y: 160, endPoint x: 180, endPoint y: 173, distance: 58.0
click at [237, 160] on div "D DIRTEA dashboards essentials explore metrics audiences" at bounding box center [354, 346] width 708 height 692
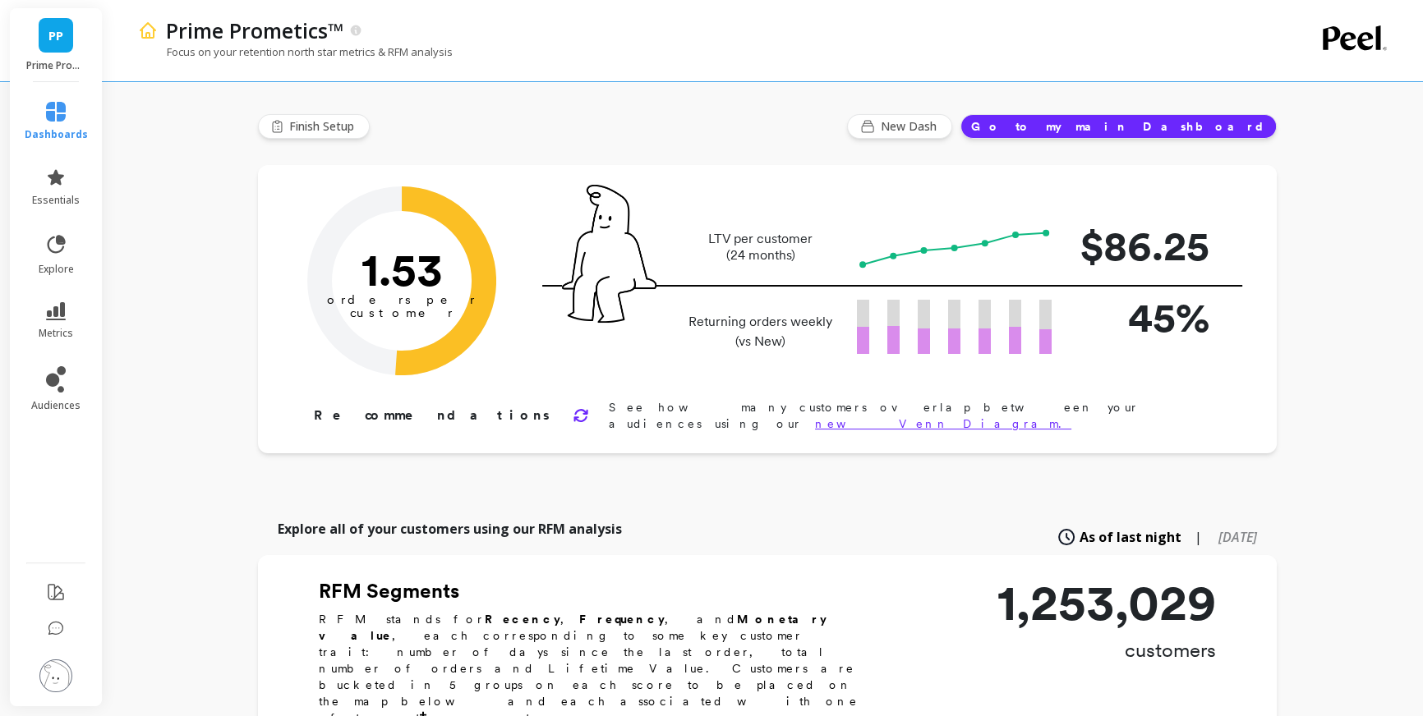
click at [47, 223] on li "explore" at bounding box center [56, 254] width 83 height 62
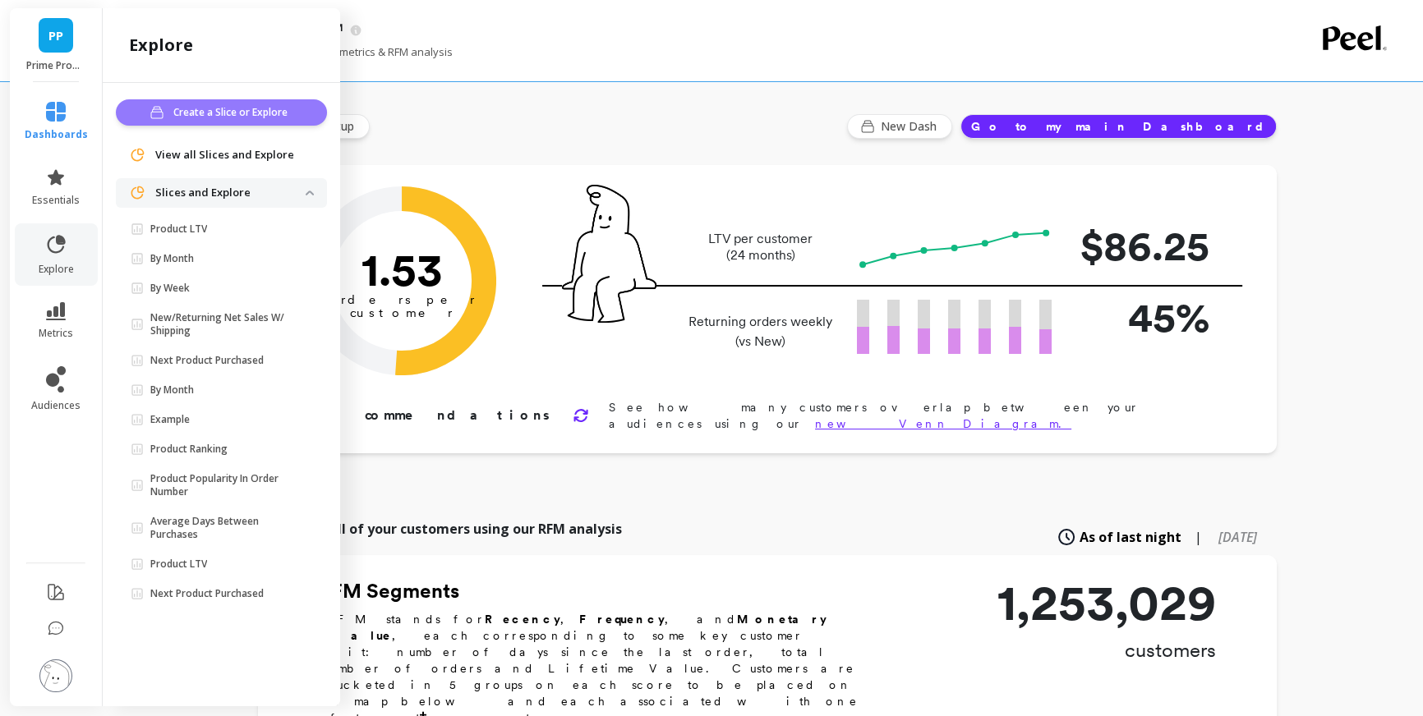
click at [230, 121] on button "Create a Slice or Explore" at bounding box center [221, 112] width 211 height 26
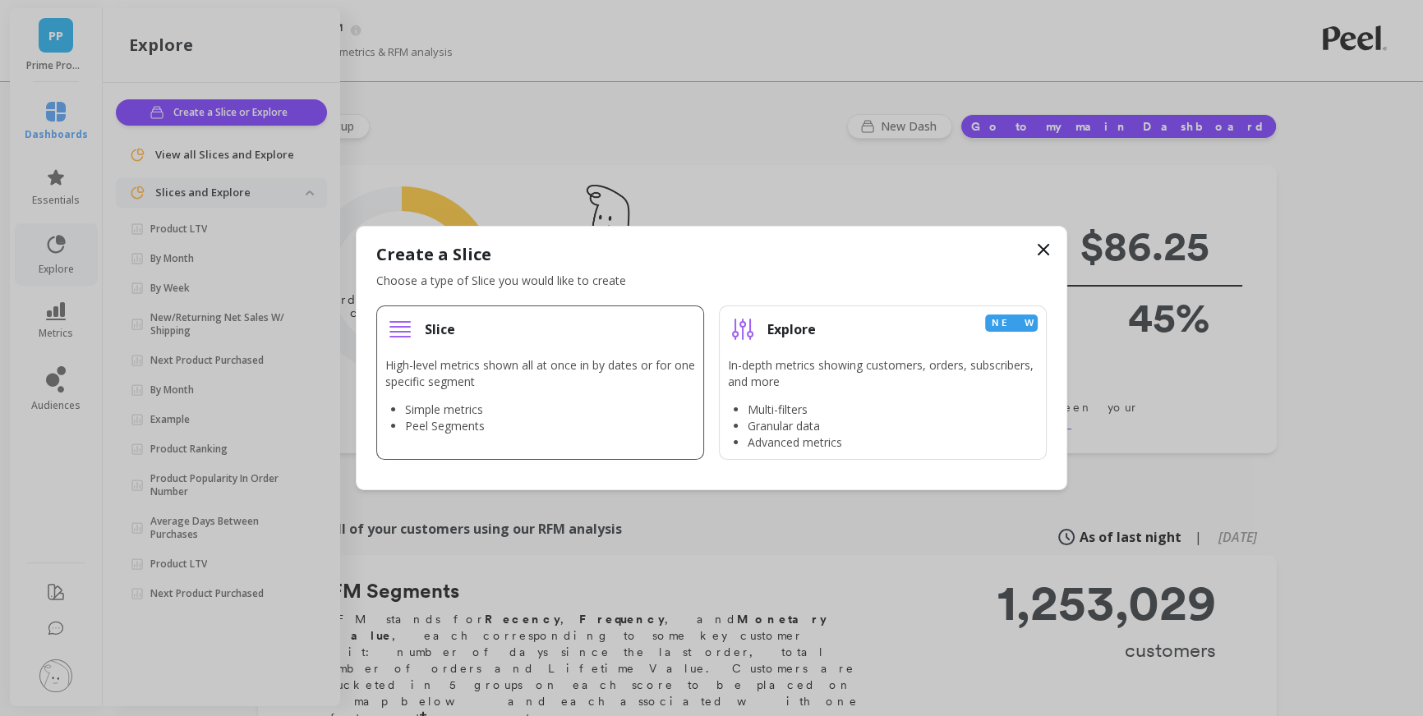
click at [480, 377] on p "High-level metrics shown all at once in by dates or for one specific segment" at bounding box center [540, 373] width 310 height 33
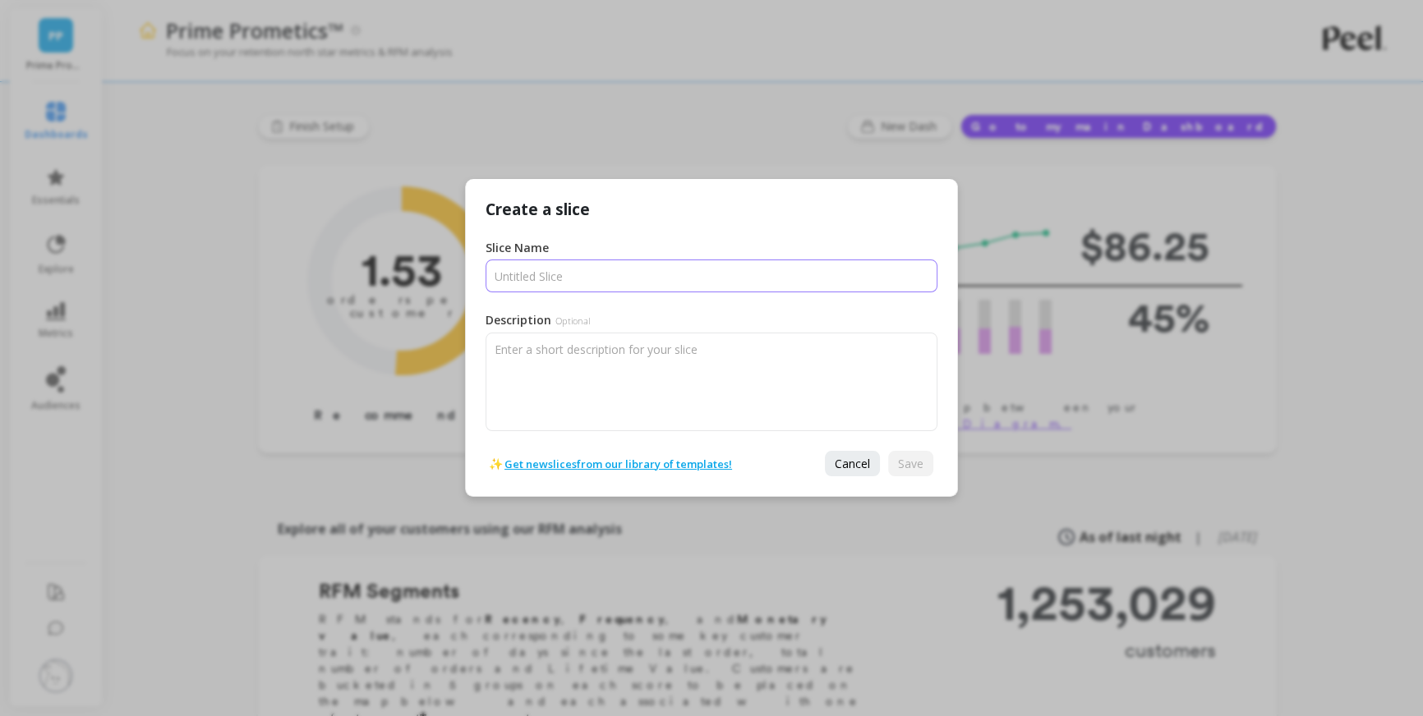
drag, startPoint x: 545, startPoint y: 246, endPoint x: 548, endPoint y: 269, distance: 23.1
click at [547, 246] on label "Slice Name" at bounding box center [530, 248] width 91 height 16
click at [547, 260] on input "Slice Name" at bounding box center [711, 276] width 452 height 33
click at [547, 274] on input "Slice Name" at bounding box center [711, 276] width 452 height 33
type input "Peel_slice"
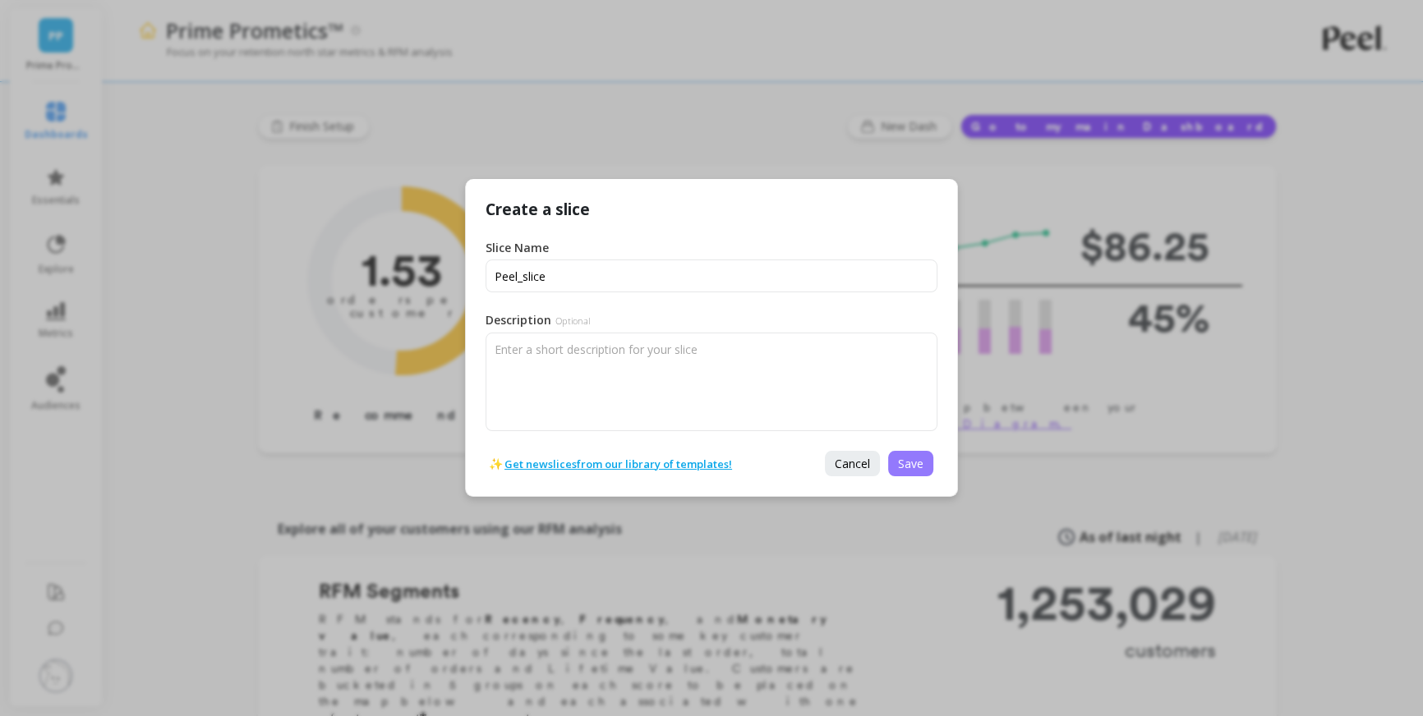
click at [912, 462] on span "Save" at bounding box center [910, 464] width 25 height 16
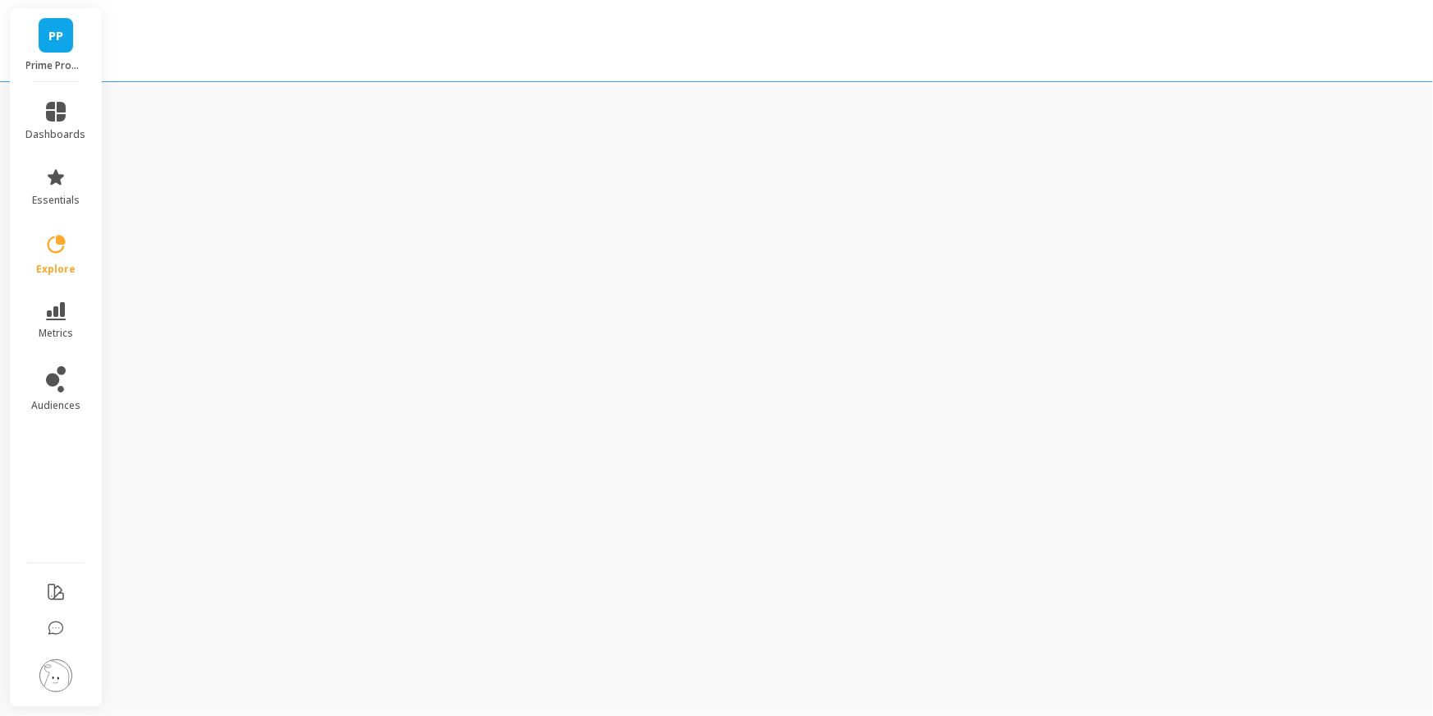
click at [41, 33] on link "PP" at bounding box center [56, 35] width 35 height 35
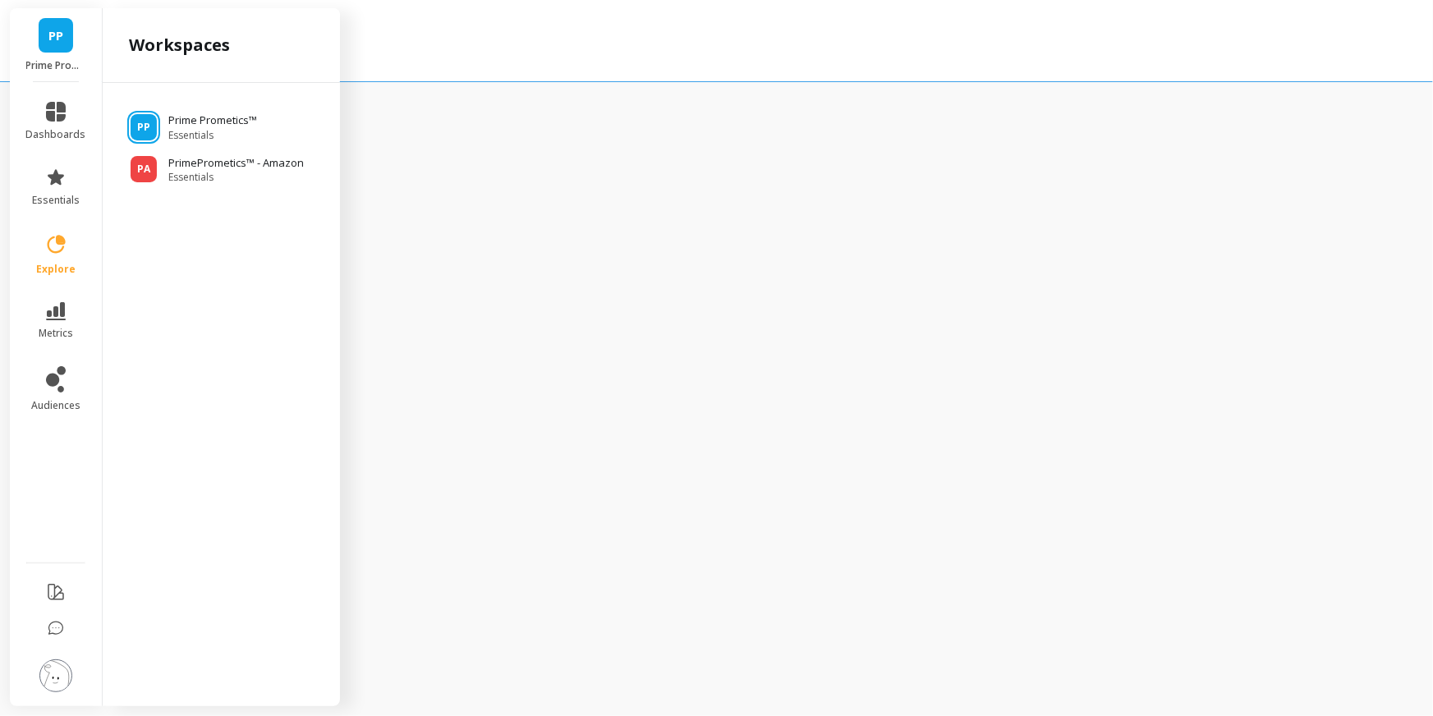
click at [524, 67] on div at bounding box center [716, 41] width 1433 height 82
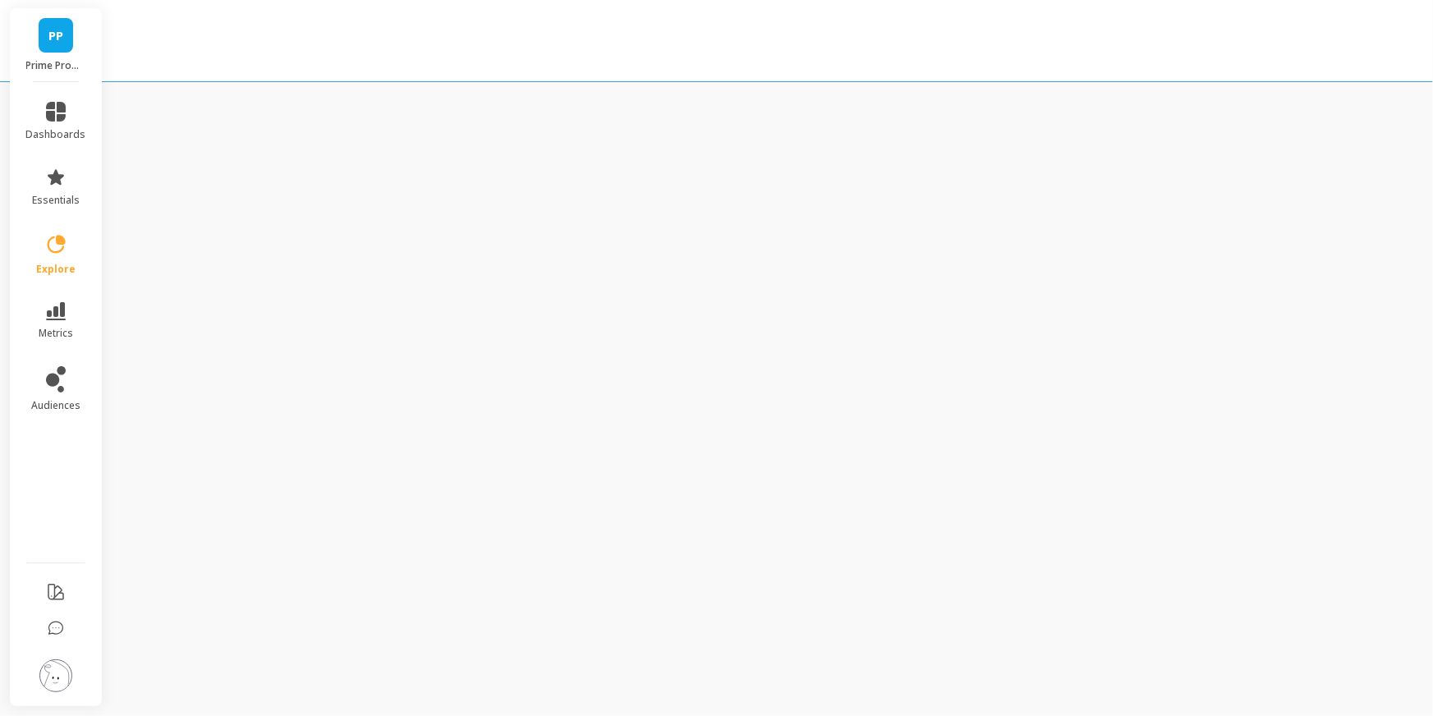
click at [534, 165] on div "PP Prime Prometics™ dashboards essentials explore metrics audiences" at bounding box center [716, 358] width 1433 height 716
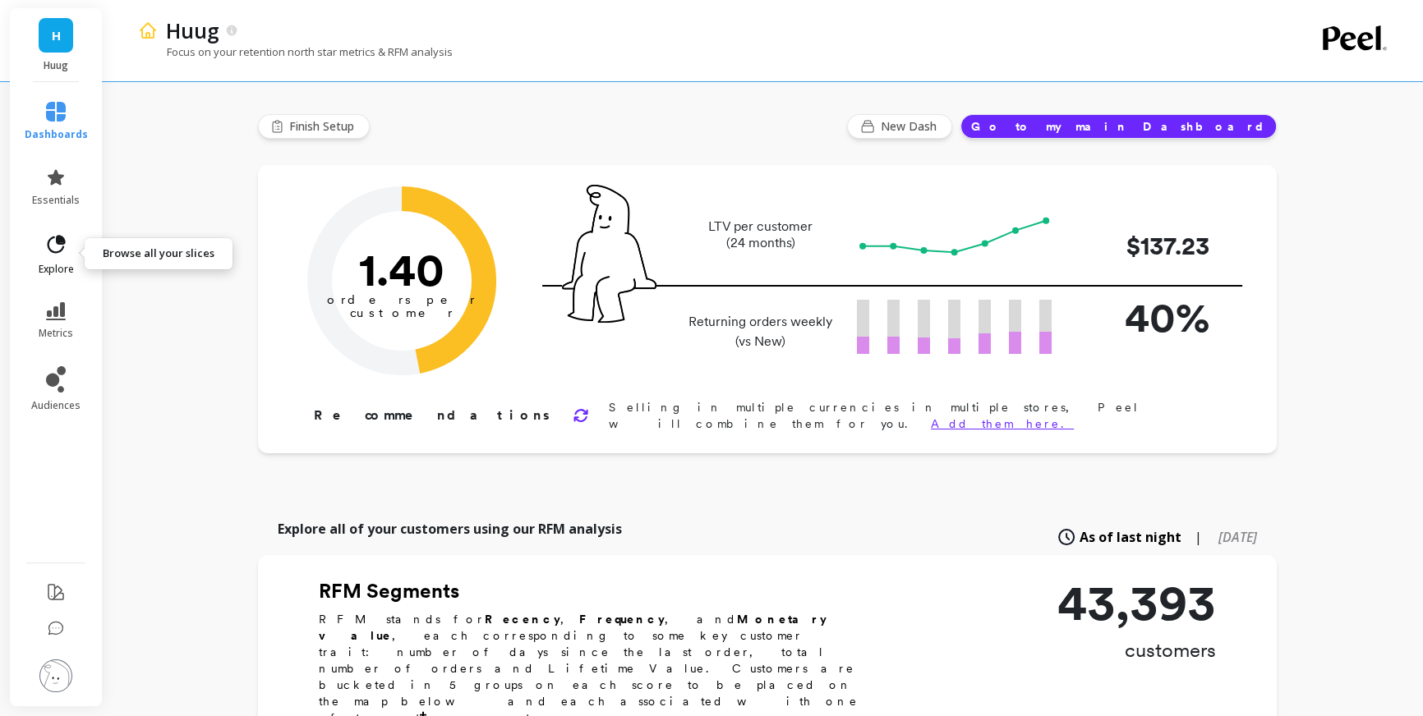
click at [58, 263] on span "explore" at bounding box center [56, 269] width 35 height 13
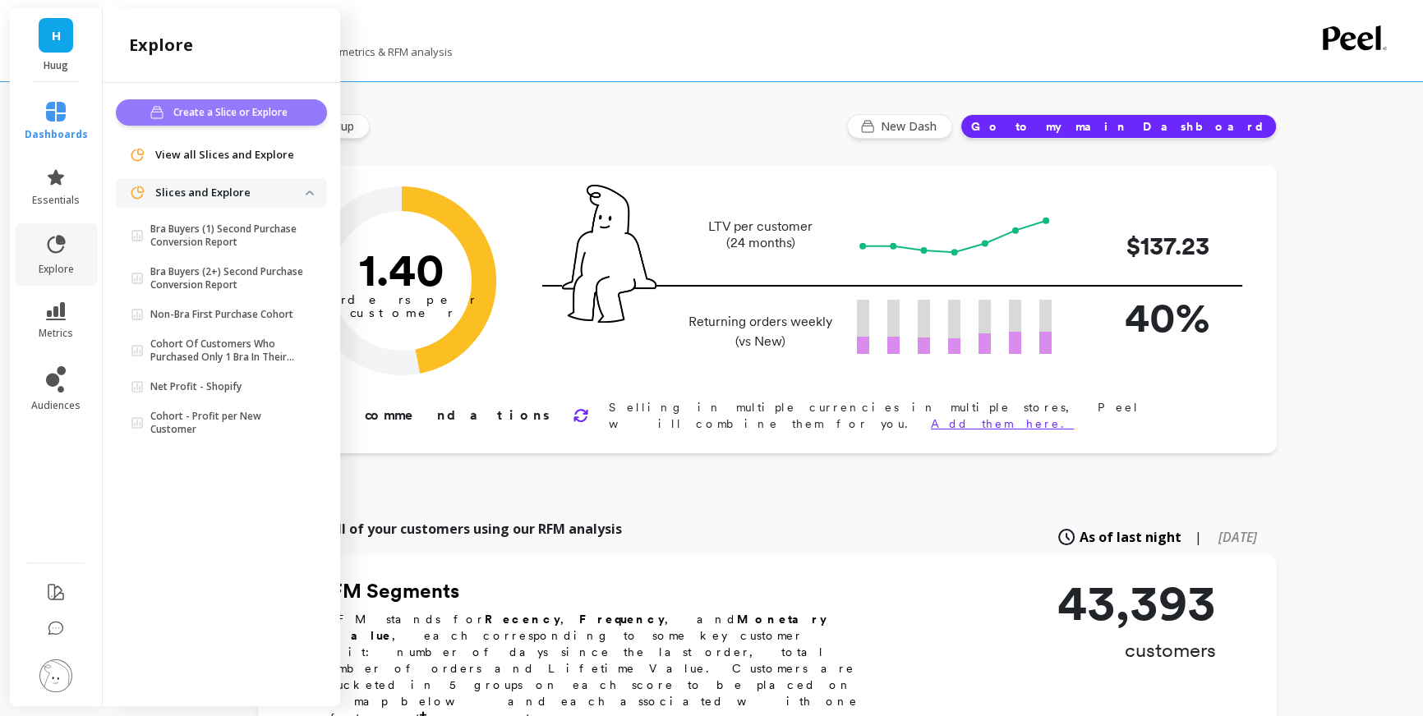
click at [227, 111] on span "Create a Slice or Explore" at bounding box center [232, 112] width 119 height 16
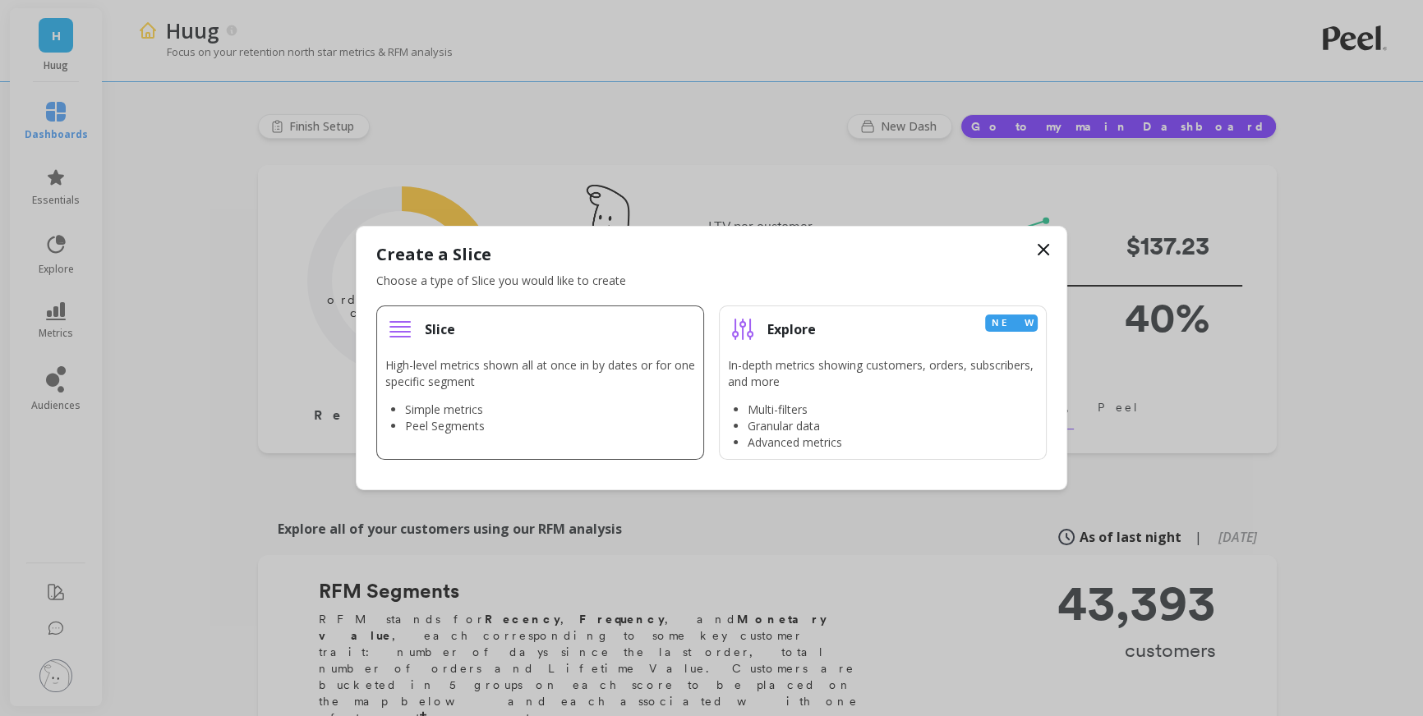
click at [489, 361] on p "High-level metrics shown all at once in by dates or for one specific segment" at bounding box center [540, 373] width 310 height 33
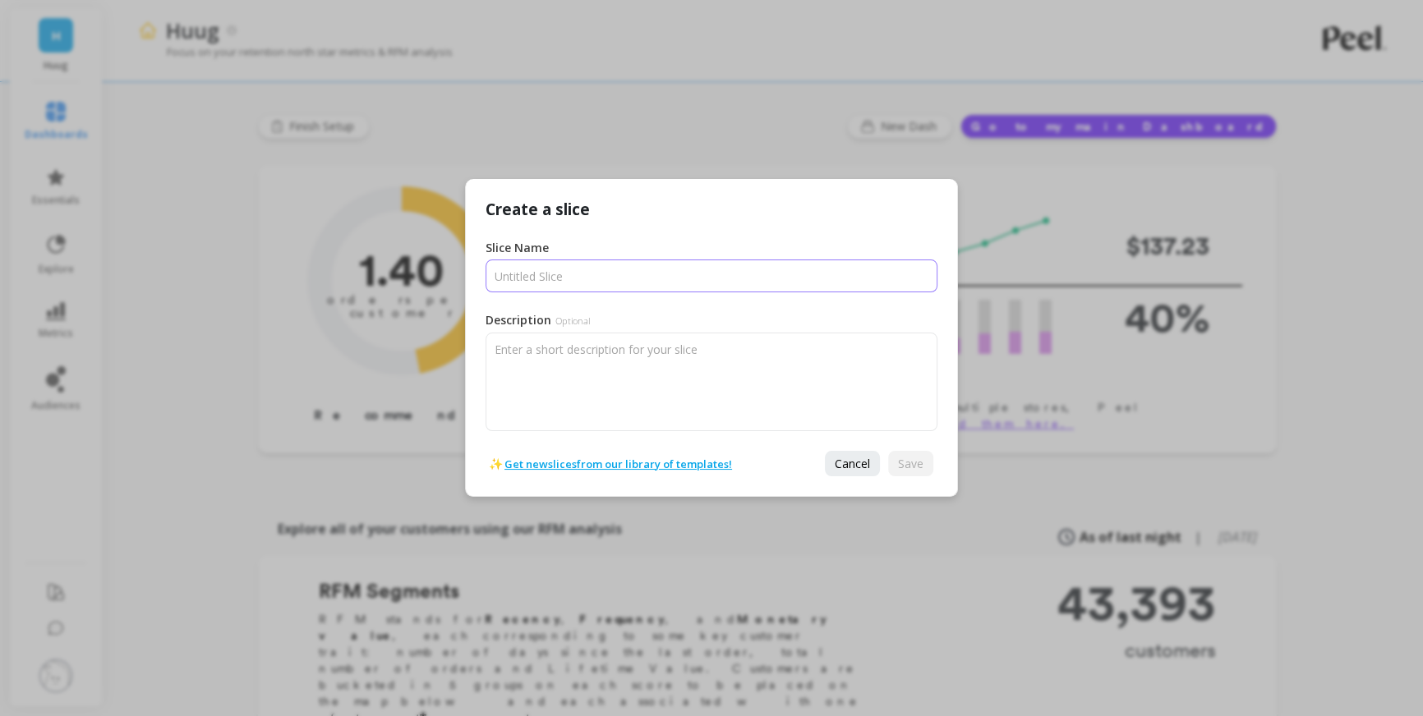
click at [550, 288] on input "Slice Name" at bounding box center [711, 276] width 452 height 33
type input "Peel_slice"
click at [910, 469] on span "Save" at bounding box center [910, 464] width 25 height 16
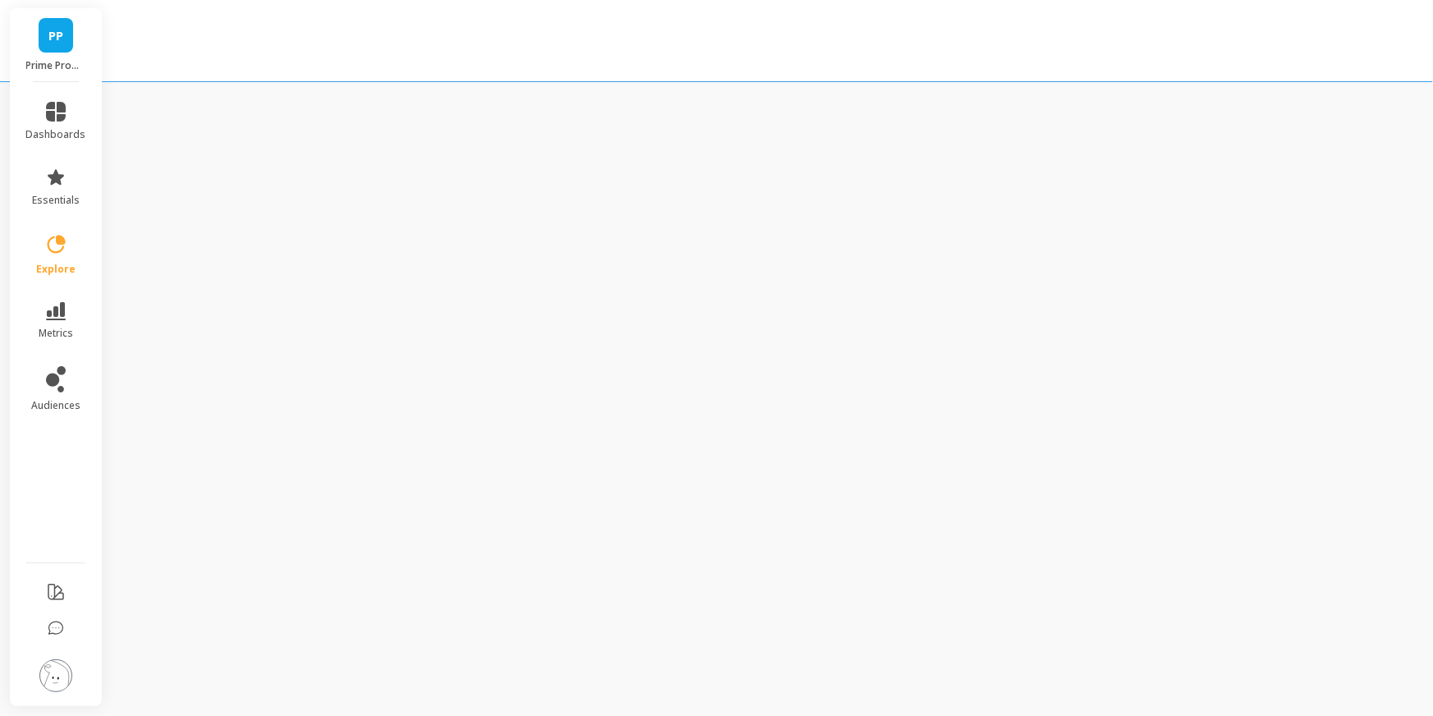
click at [493, 130] on div "PP Prime Prometics™ dashboards essentials explore metrics audiences" at bounding box center [716, 358] width 1433 height 716
click at [333, 168] on div "GB Go Brewing dashboards essentials explore metrics audiences" at bounding box center [716, 358] width 1433 height 716
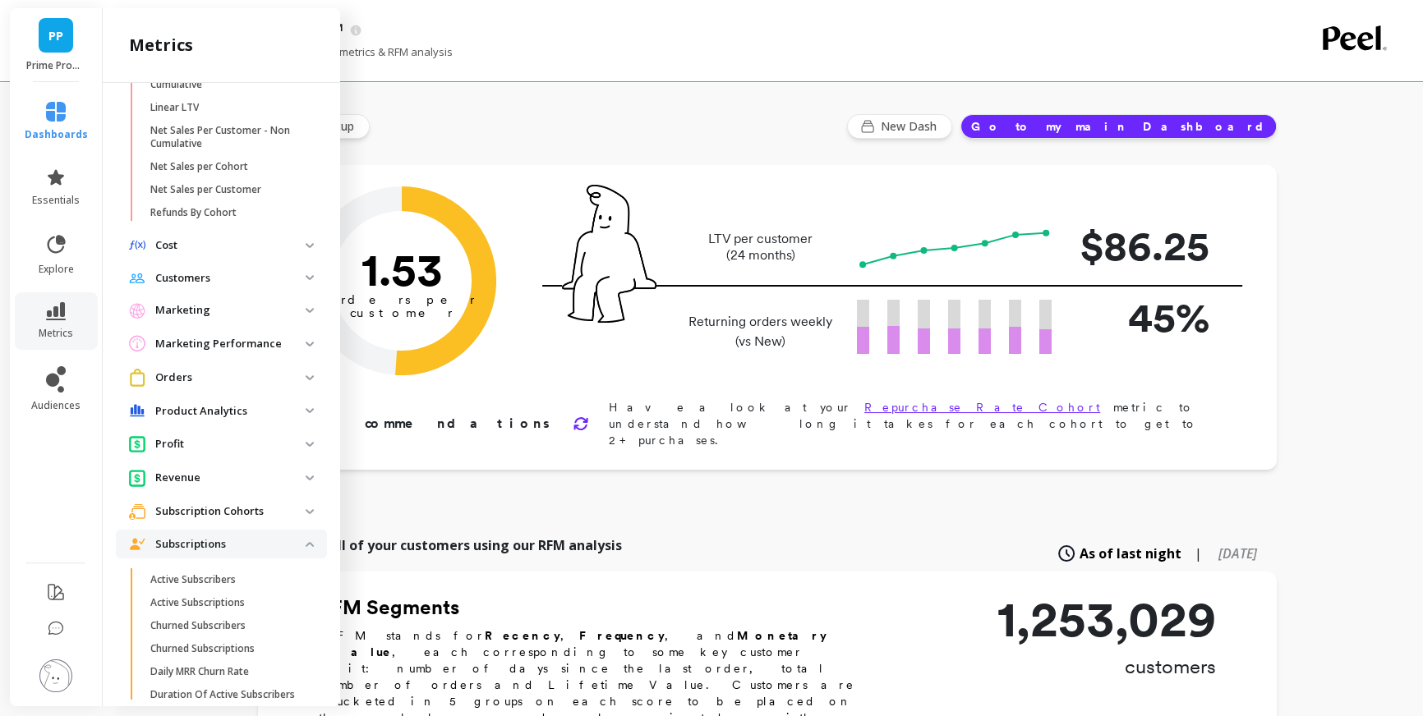
scroll to position [789, 0]
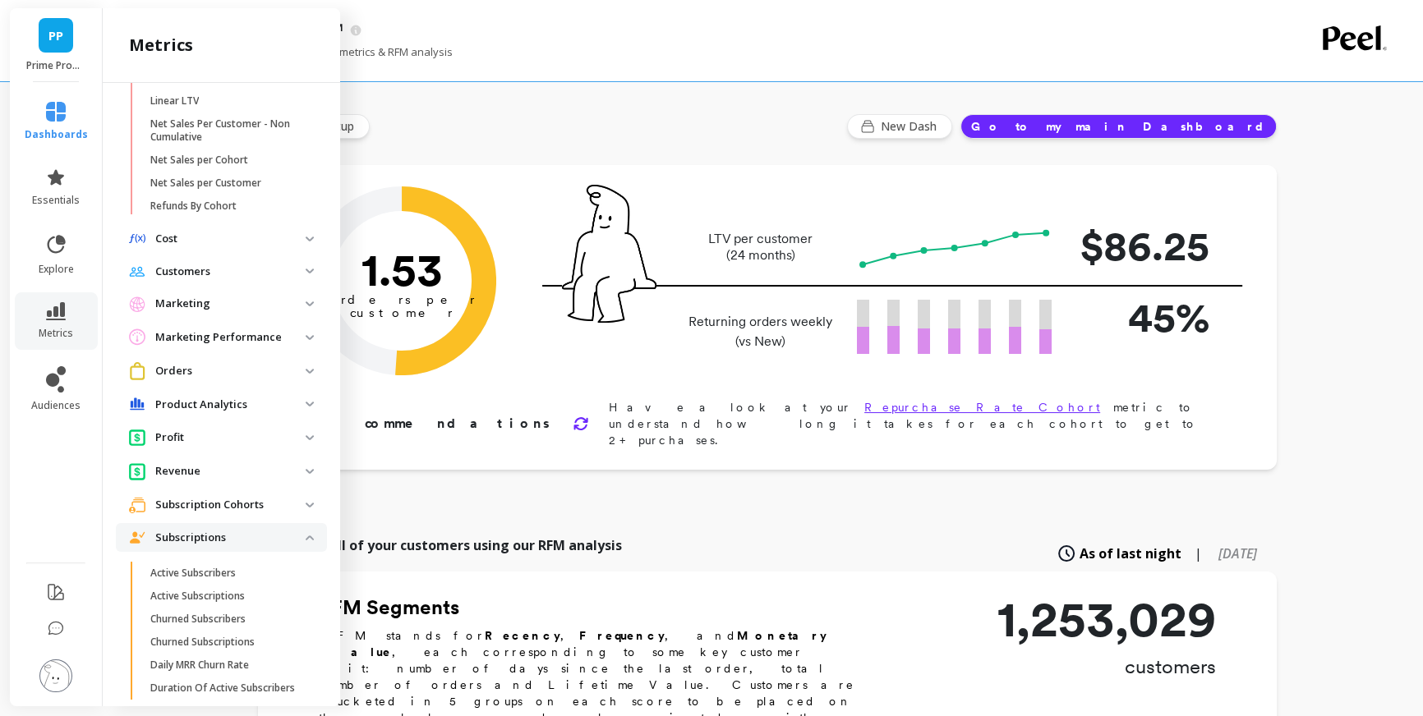
click at [228, 312] on p "Marketing" at bounding box center [230, 304] width 150 height 16
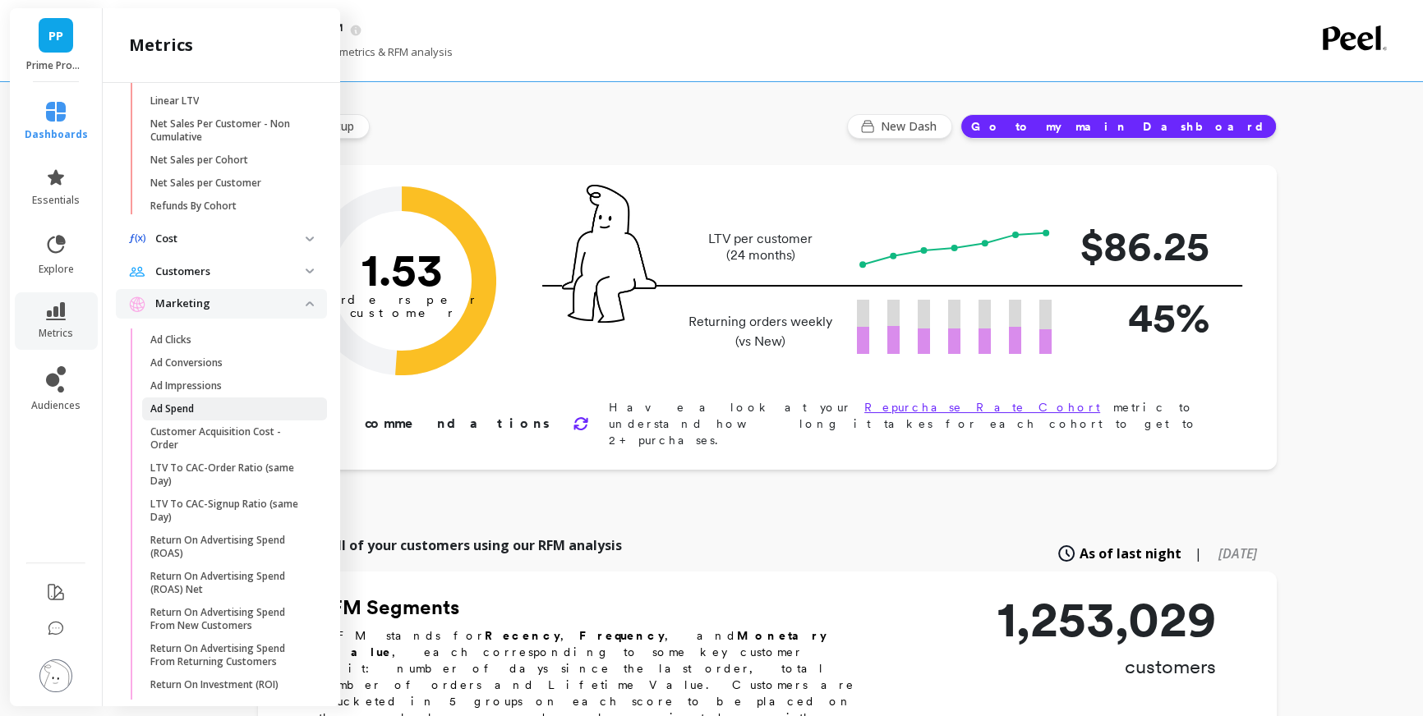
click at [187, 412] on link "Ad Spend" at bounding box center [234, 409] width 185 height 23
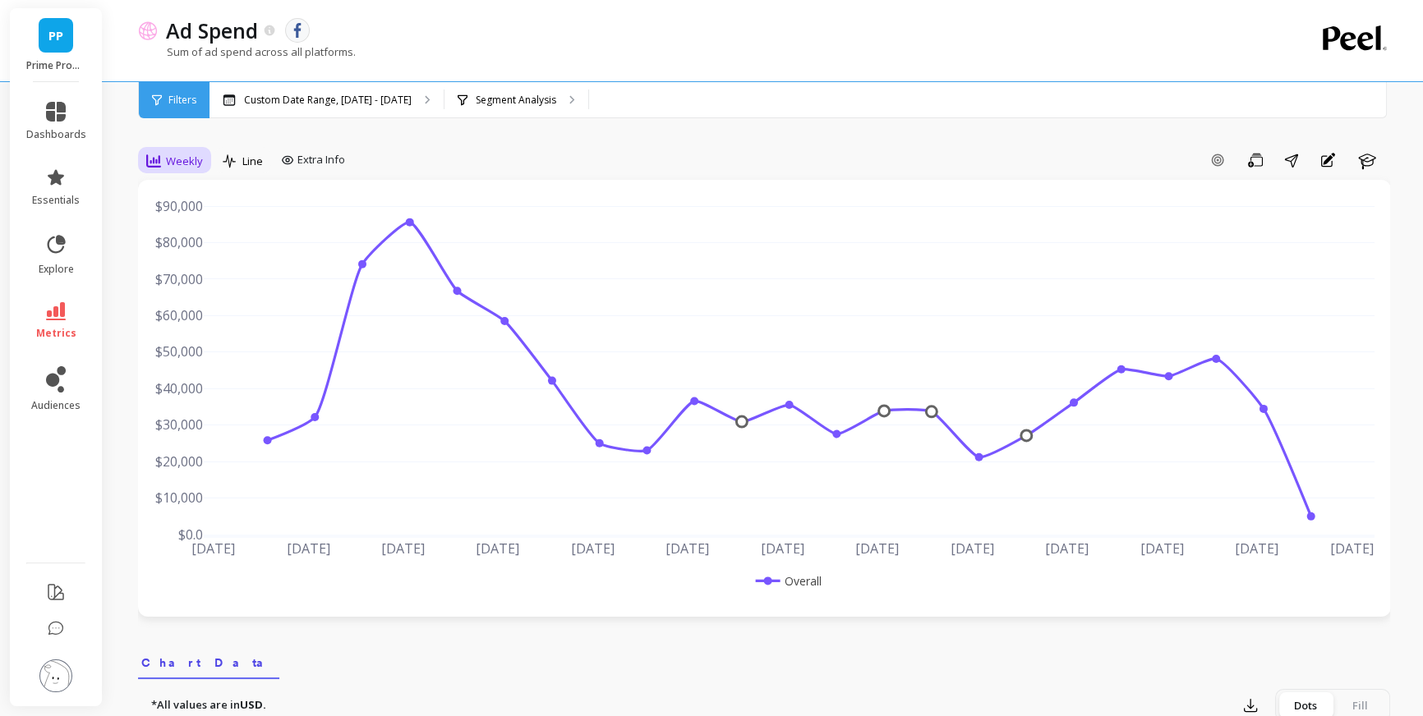
click at [191, 154] on span "Weekly" at bounding box center [184, 162] width 37 height 16
click at [186, 288] on div "Monthly" at bounding box center [199, 292] width 94 height 16
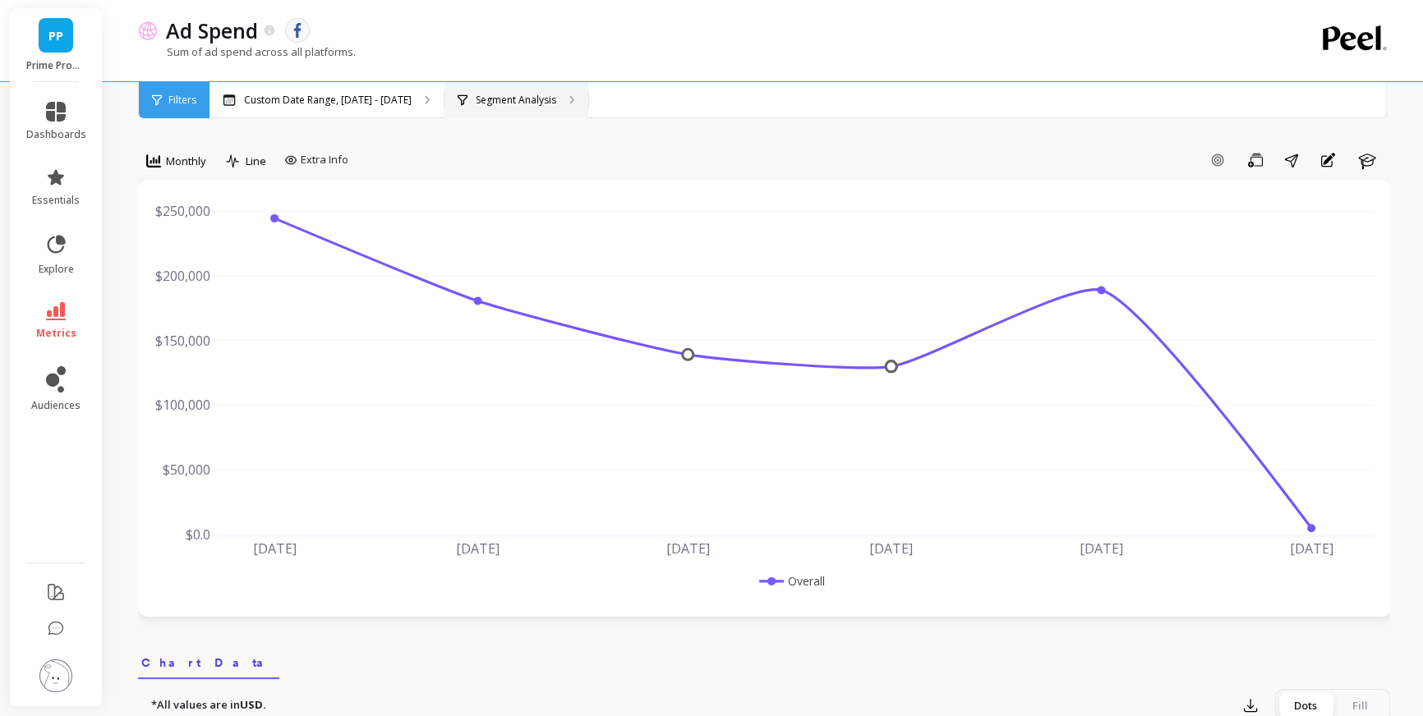
click at [490, 107] on div "Segment Analysis" at bounding box center [516, 100] width 144 height 36
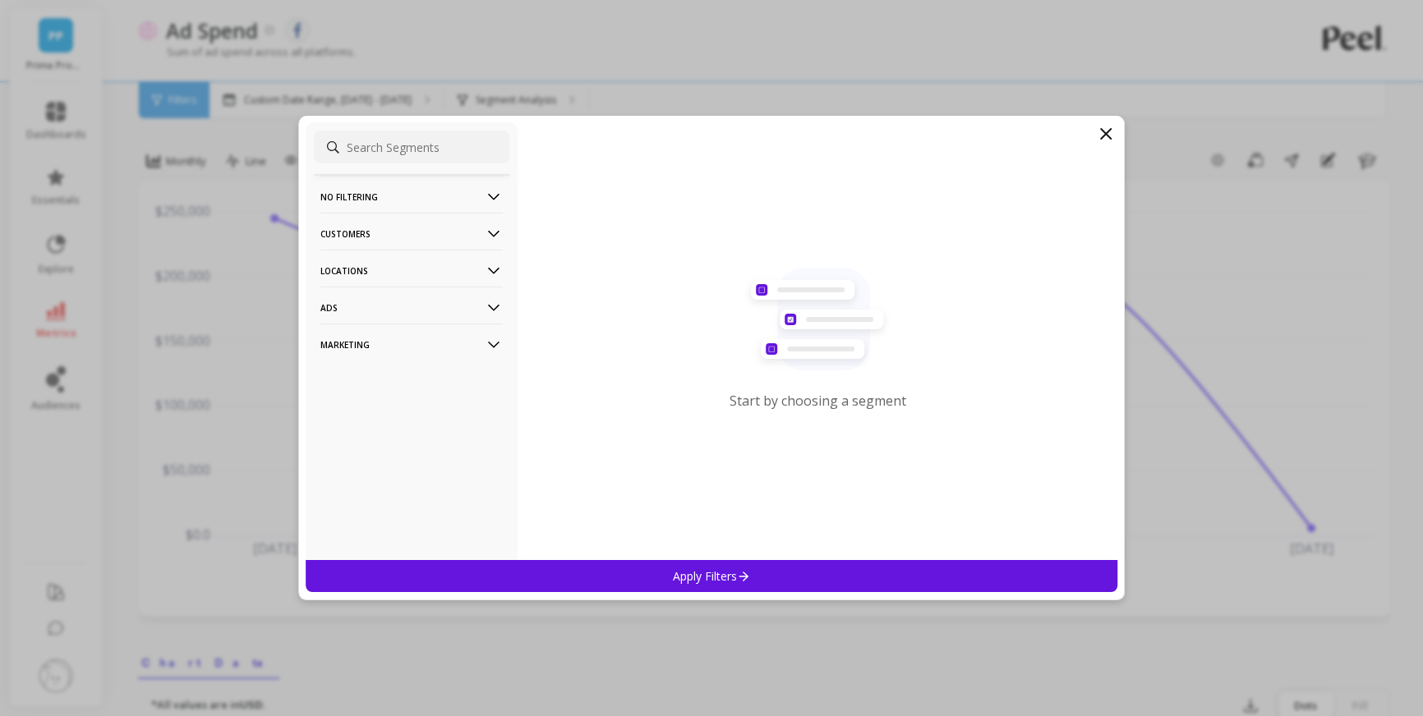
click at [375, 338] on p "Marketing" at bounding box center [411, 345] width 182 height 42
click at [366, 378] on p "Ads Accounts" at bounding box center [356, 376] width 67 height 15
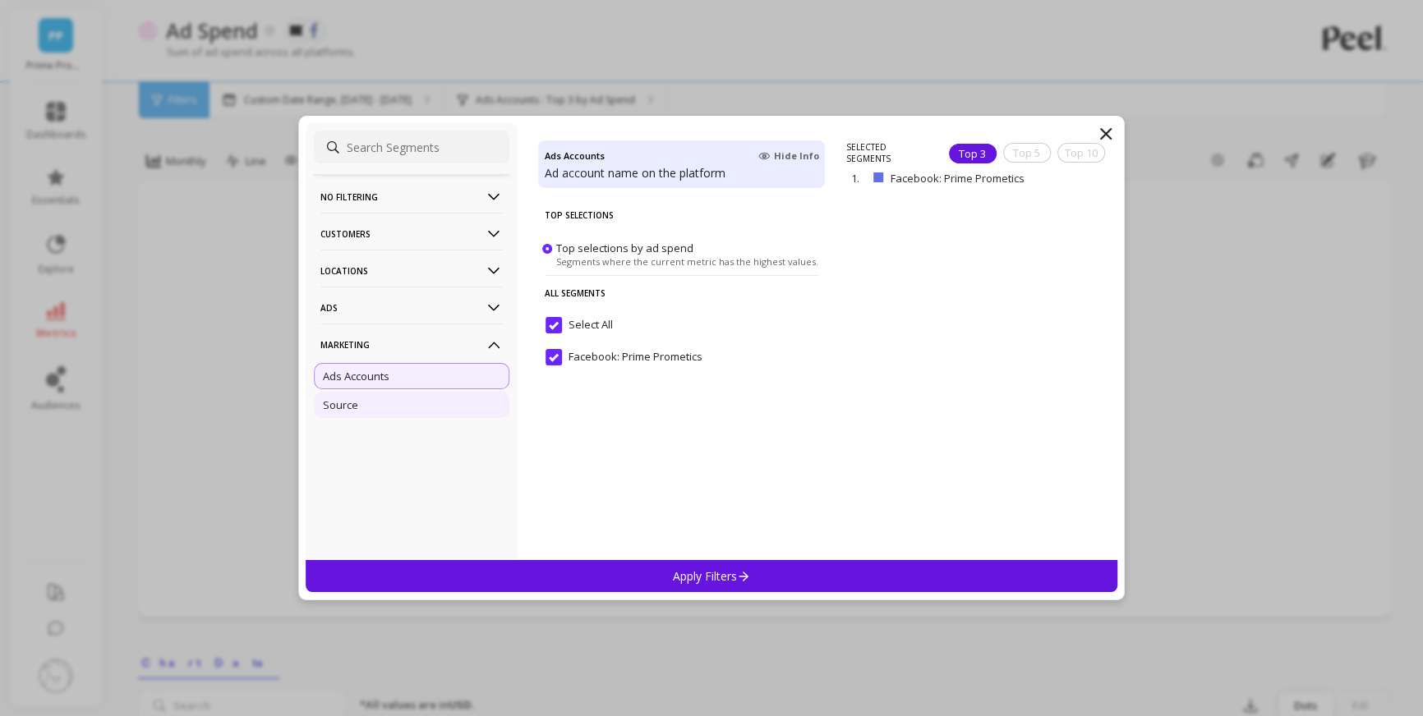
click at [431, 401] on div "Source" at bounding box center [412, 405] width 196 height 26
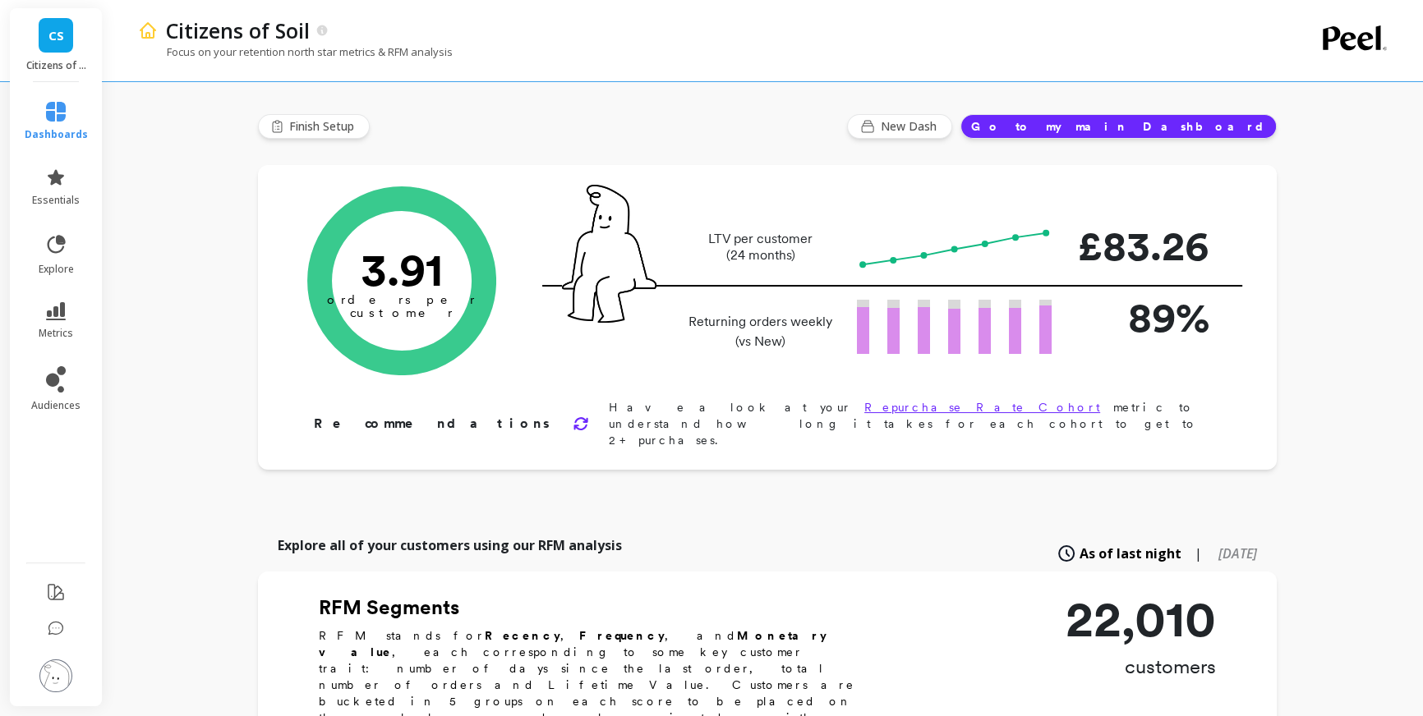
click at [51, 341] on li "metrics" at bounding box center [56, 321] width 83 height 58
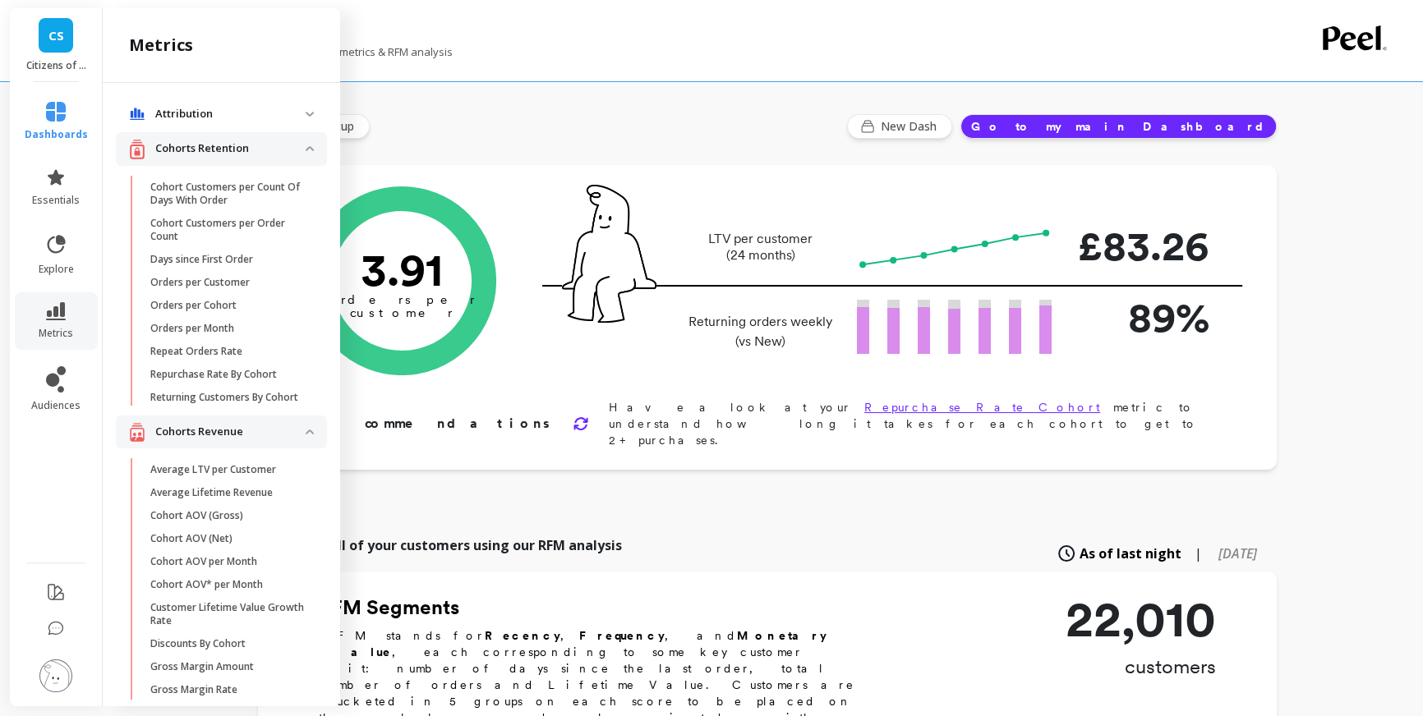
scroll to position [789, 0]
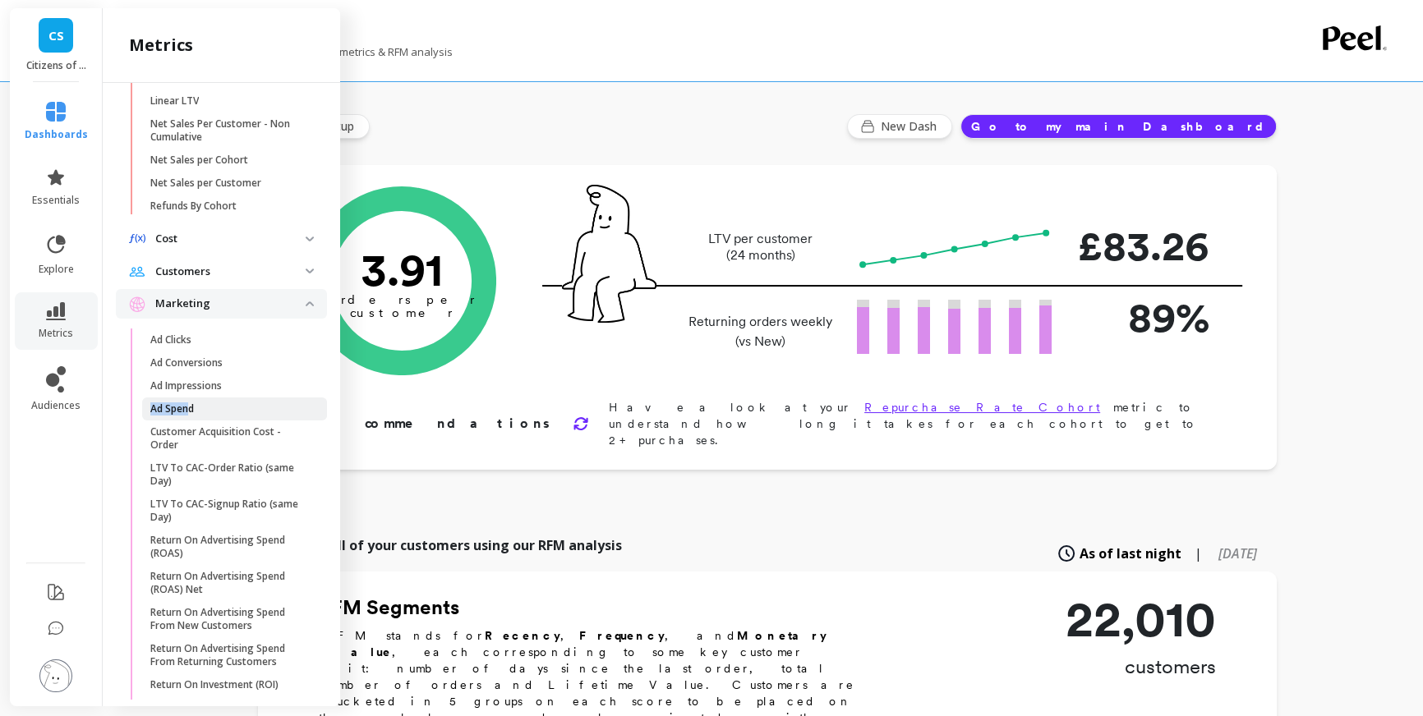
drag, startPoint x: 202, startPoint y: 407, endPoint x: 189, endPoint y: 415, distance: 15.1
click at [189, 415] on ul "Ad Clicks Ad Conversions Ad Impressions Ad Spend Customer Acquisition Cost - Or…" at bounding box center [224, 552] width 205 height 447
click at [189, 415] on p "Ad Spend" at bounding box center [172, 409] width 44 height 13
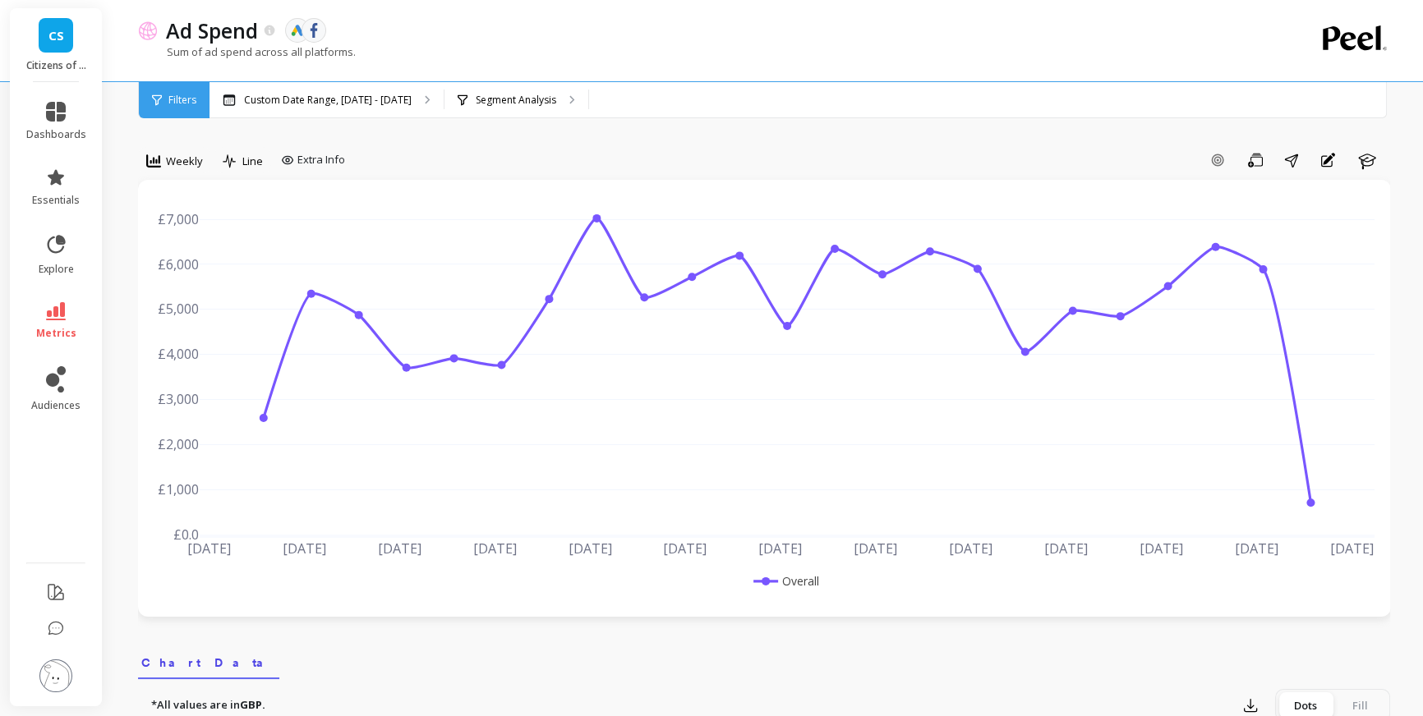
drag, startPoint x: 173, startPoint y: 135, endPoint x: 165, endPoint y: 145, distance: 12.8
click at [164, 148] on div "Weekly" at bounding box center [174, 161] width 67 height 28
click at [196, 292] on div "Monthly" at bounding box center [199, 292] width 94 height 16
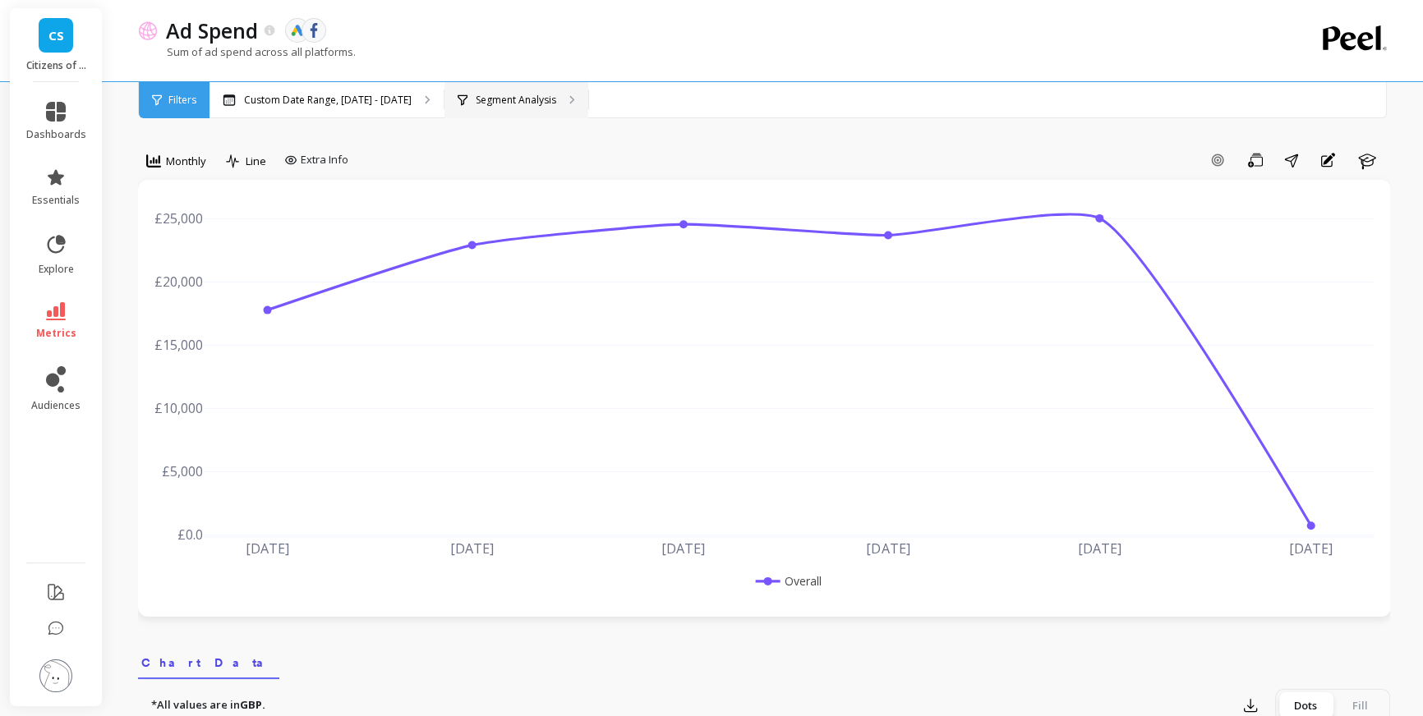
click at [548, 102] on div "Segment Analysis" at bounding box center [516, 100] width 144 height 36
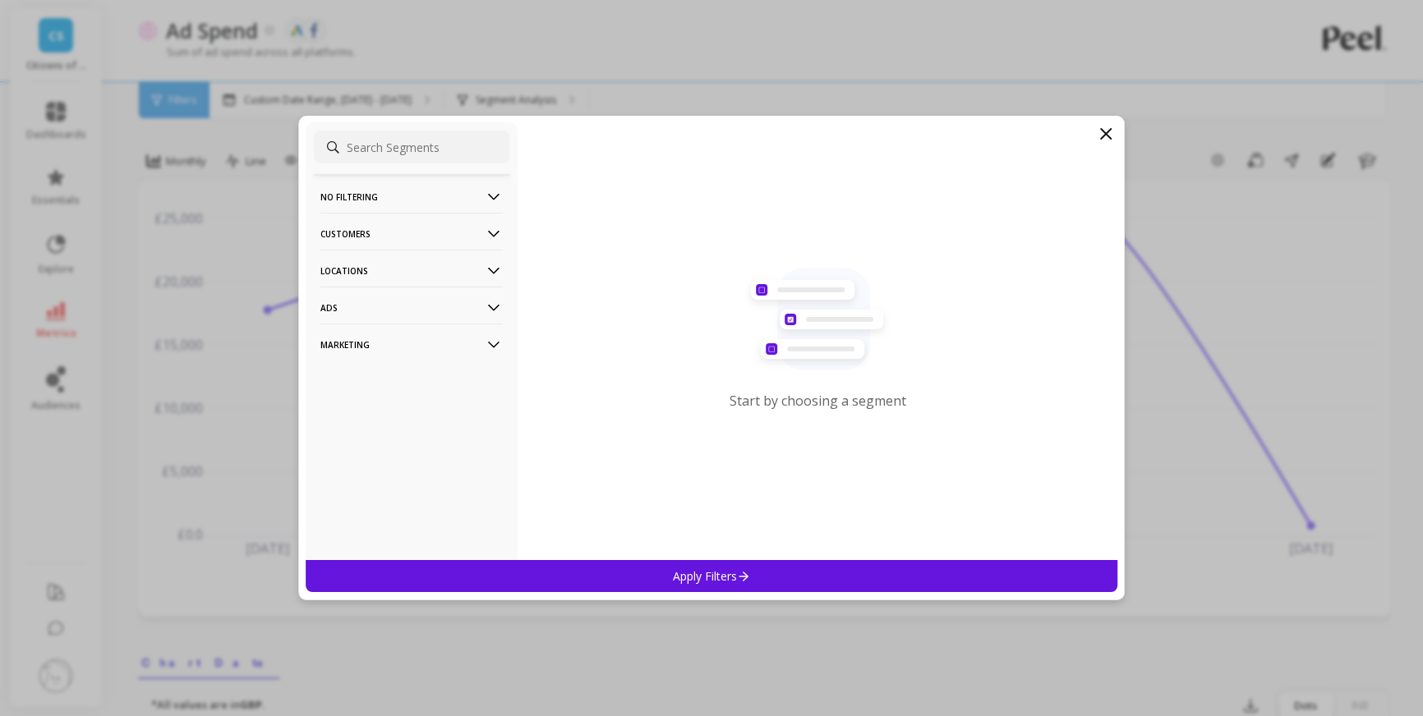
click at [422, 343] on p "Marketing" at bounding box center [411, 345] width 182 height 42
click at [374, 414] on div "Source" at bounding box center [412, 405] width 196 height 26
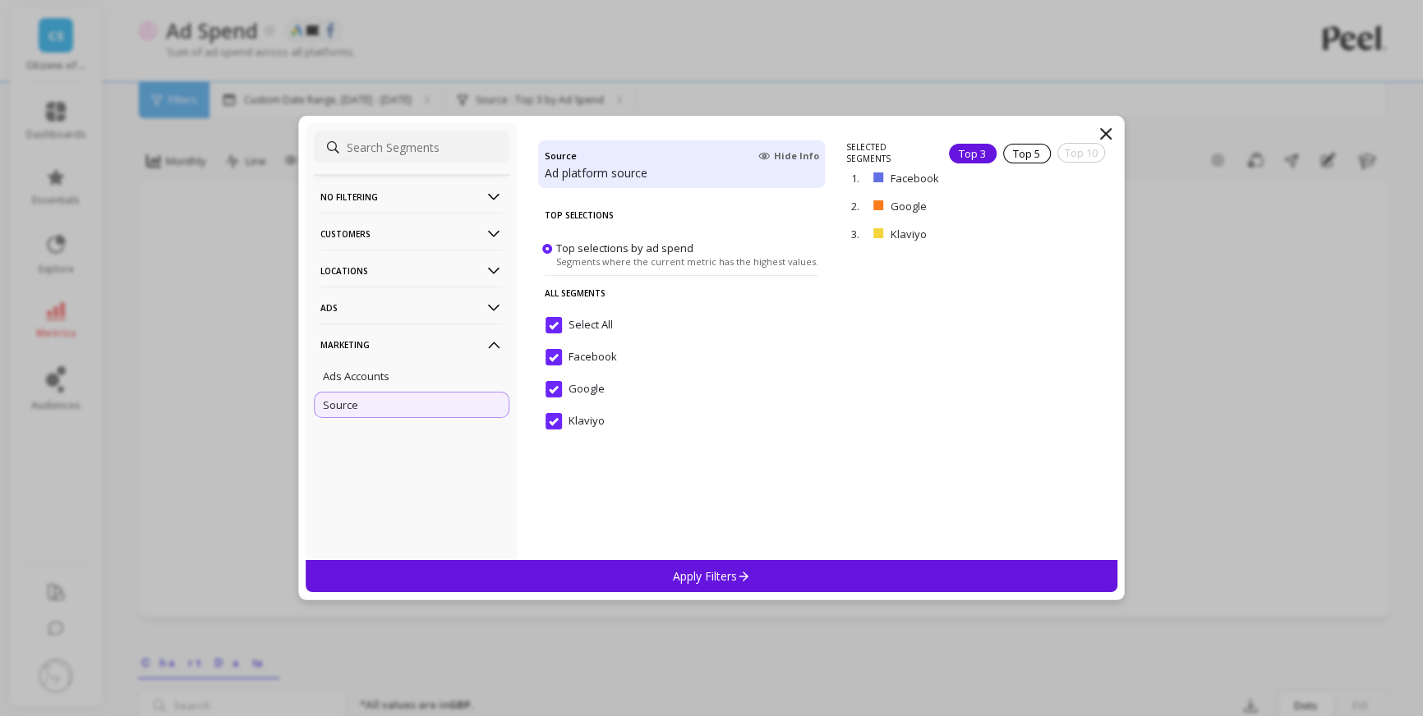
click at [608, 567] on div "Apply Filters" at bounding box center [712, 576] width 812 height 32
